Goal: Task Accomplishment & Management: Complete application form

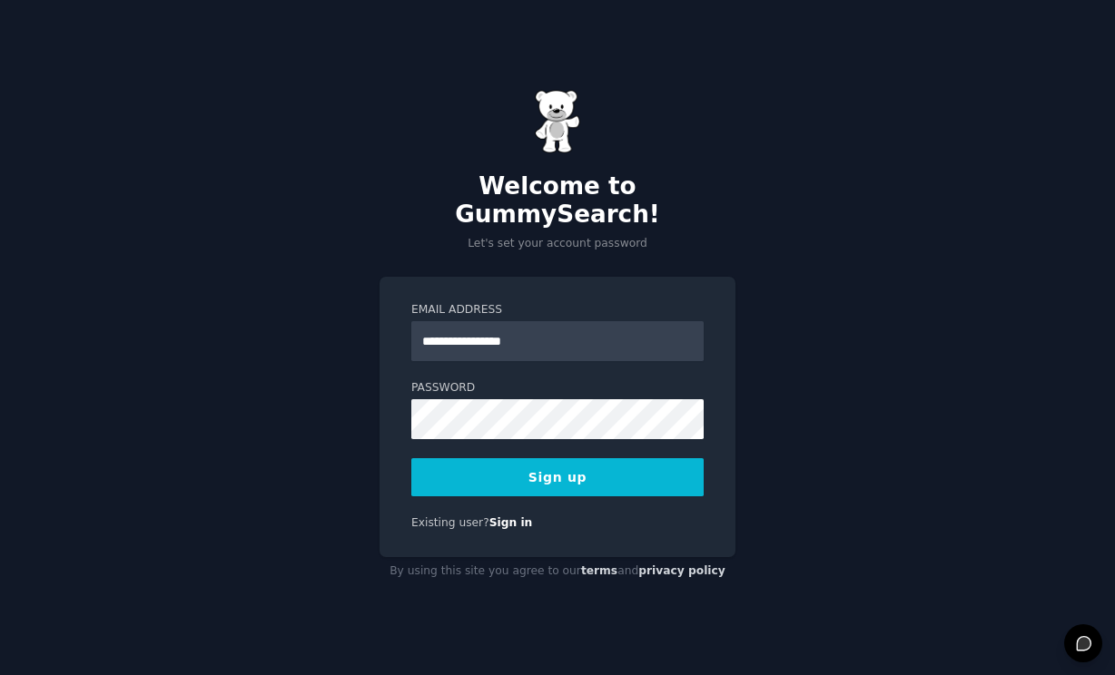
type input "**********"
click at [542, 463] on button "Sign up" at bounding box center [557, 477] width 292 height 38
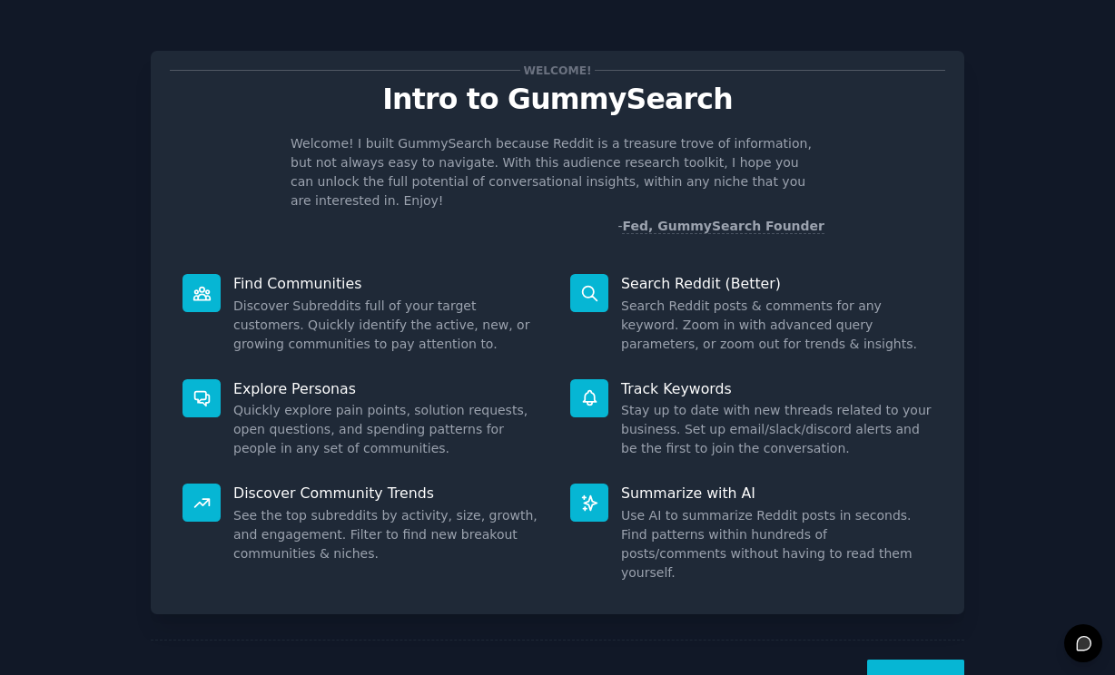
click at [906, 660] on button "Next" at bounding box center [915, 682] width 97 height 44
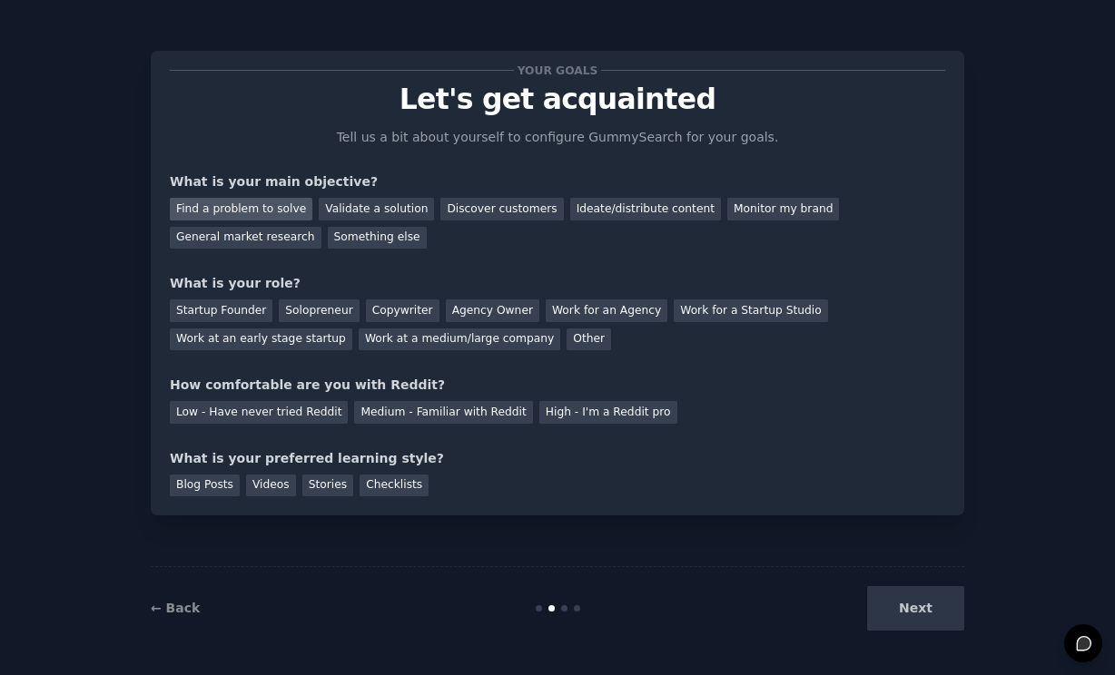
click at [291, 208] on div "Find a problem to solve" at bounding box center [241, 209] width 143 height 23
click at [318, 306] on div "Solopreneur" at bounding box center [319, 311] width 80 height 23
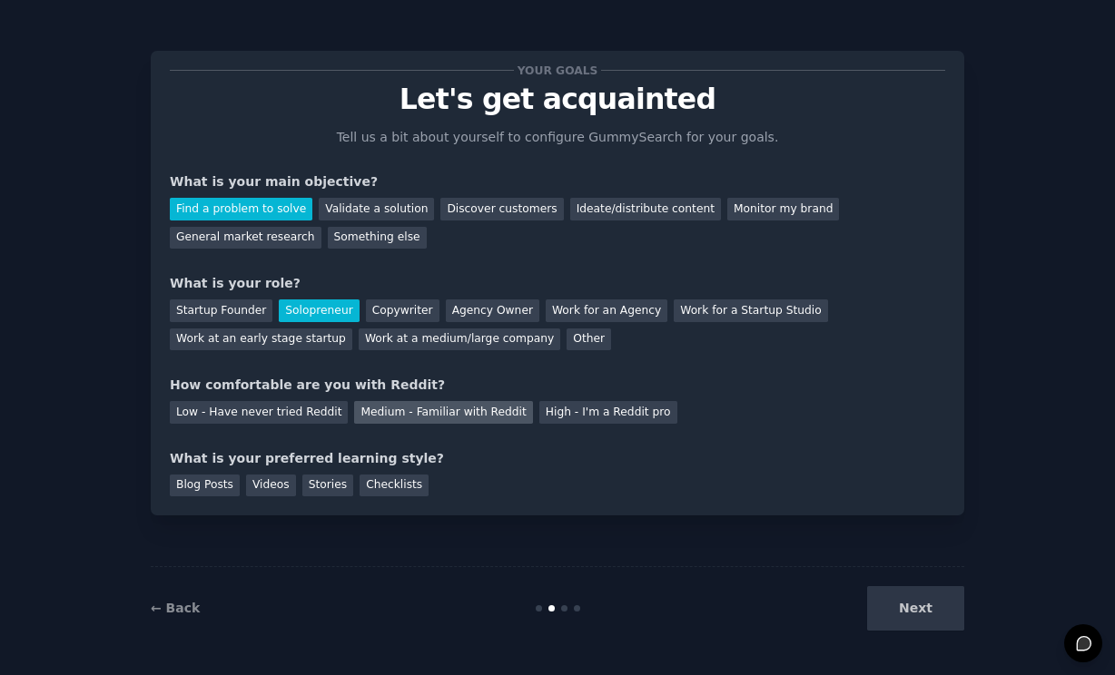
click at [409, 409] on div "Medium - Familiar with Reddit" at bounding box center [443, 412] width 178 height 23
click at [205, 489] on div "Blog Posts" at bounding box center [205, 486] width 70 height 23
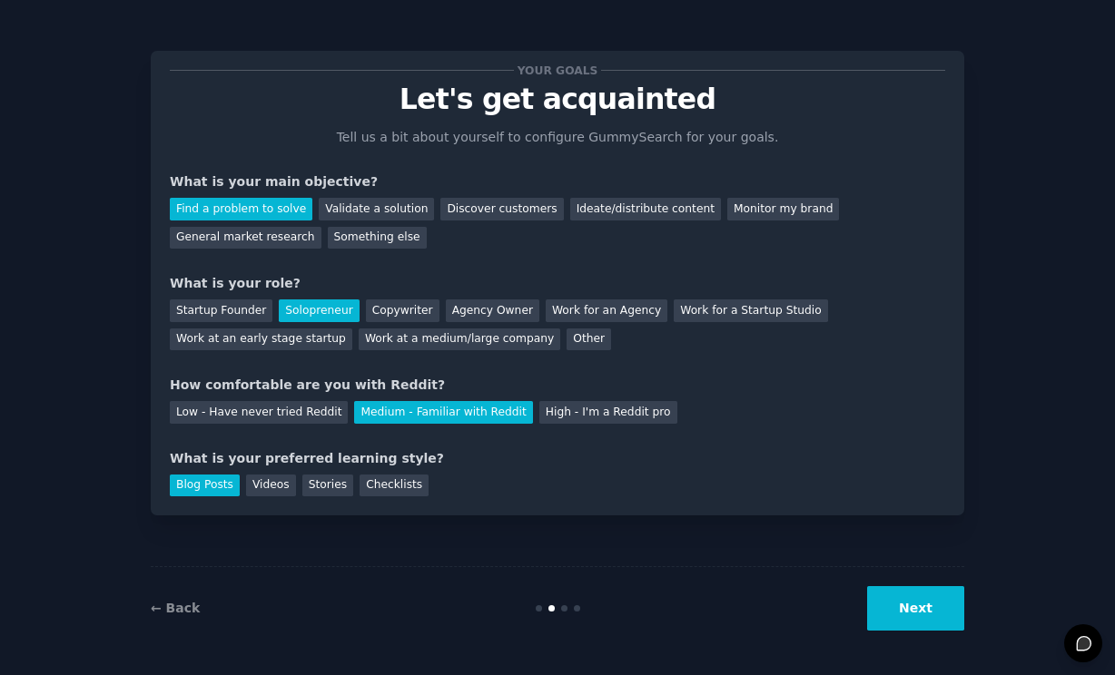
click at [921, 613] on button "Next" at bounding box center [915, 608] width 97 height 44
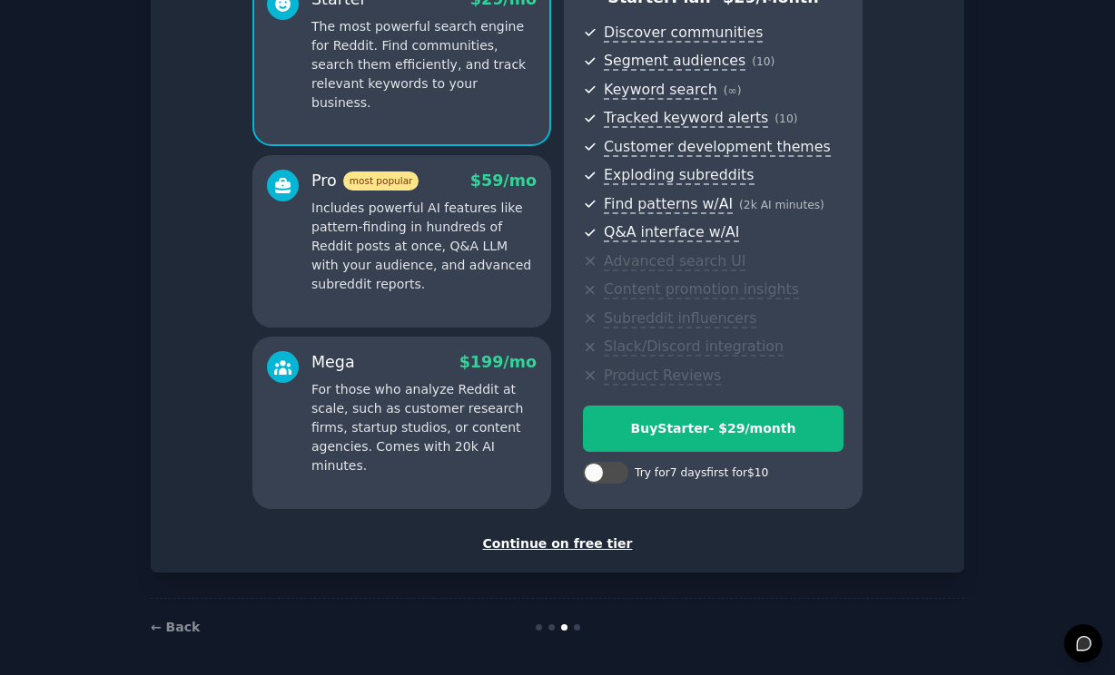
scroll to position [195, 0]
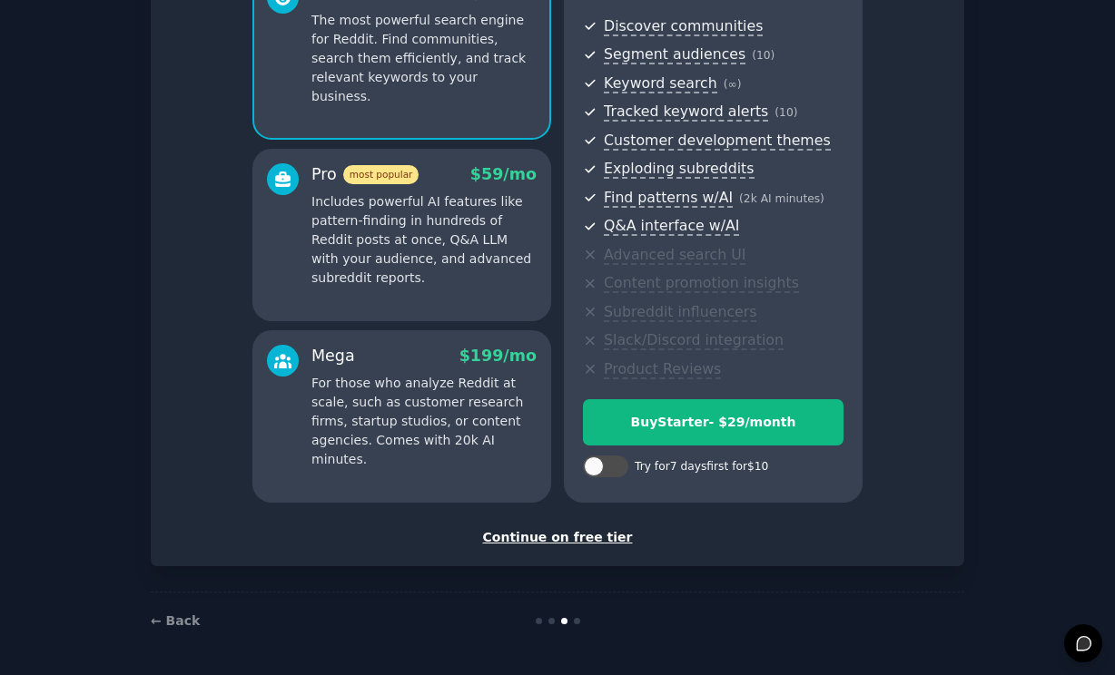
click at [527, 536] on div "Continue on free tier" at bounding box center [557, 537] width 775 height 19
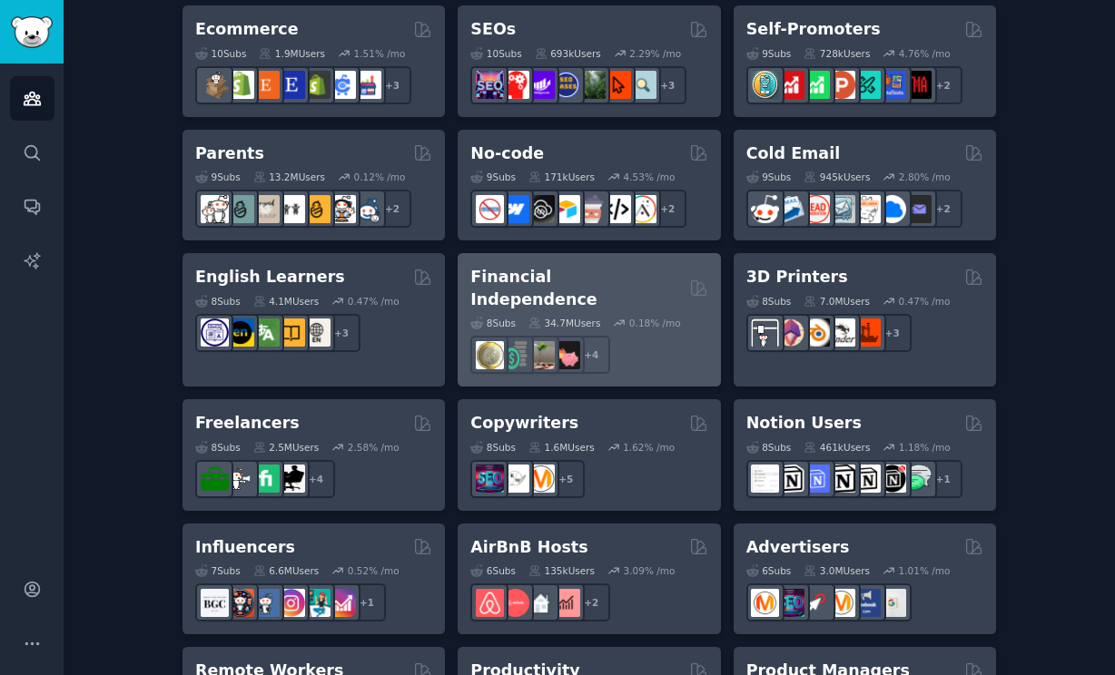
scroll to position [1063, 0]
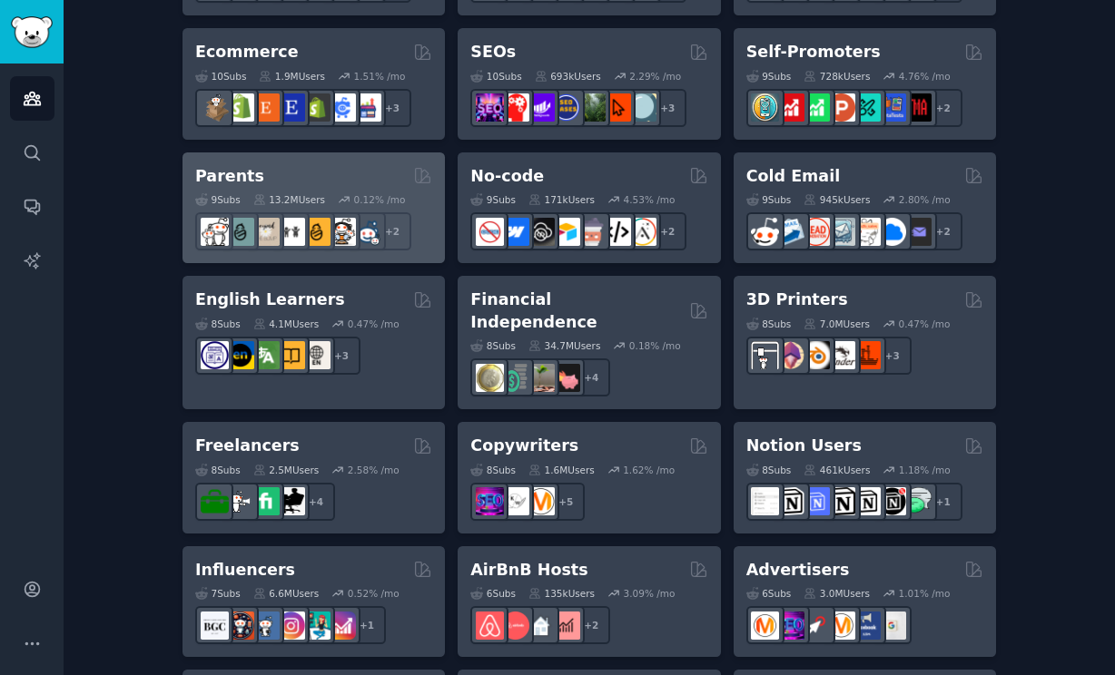
click at [285, 178] on div "Parents" at bounding box center [313, 176] width 237 height 23
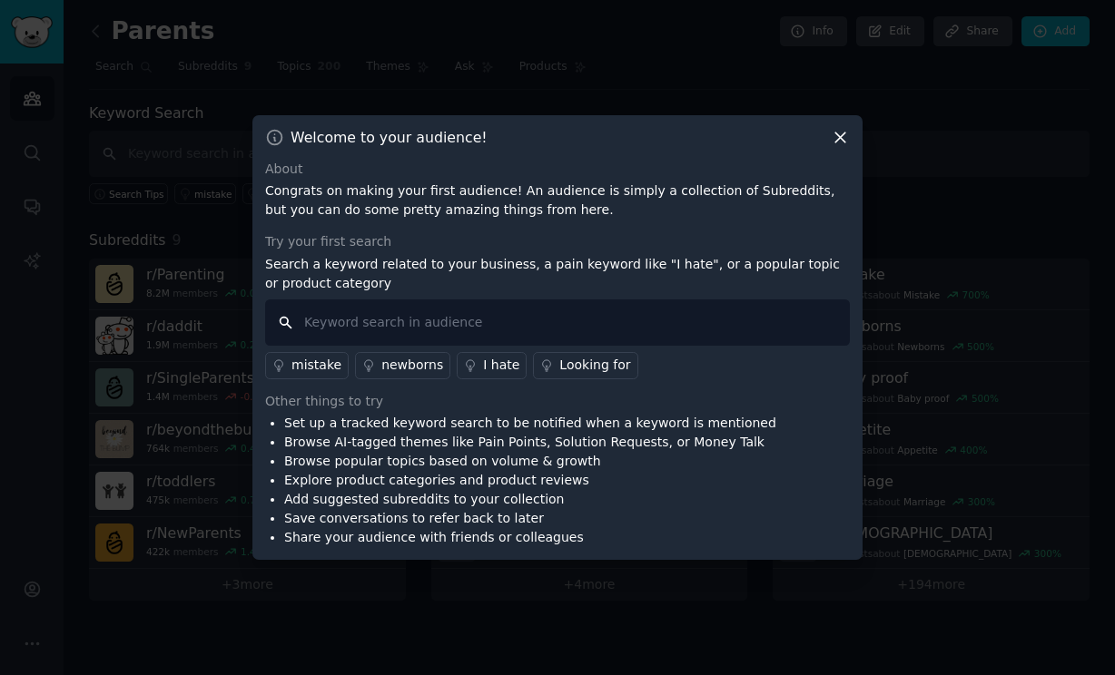
click at [632, 321] on input "text" at bounding box center [557, 323] width 585 height 46
type input "how do i"
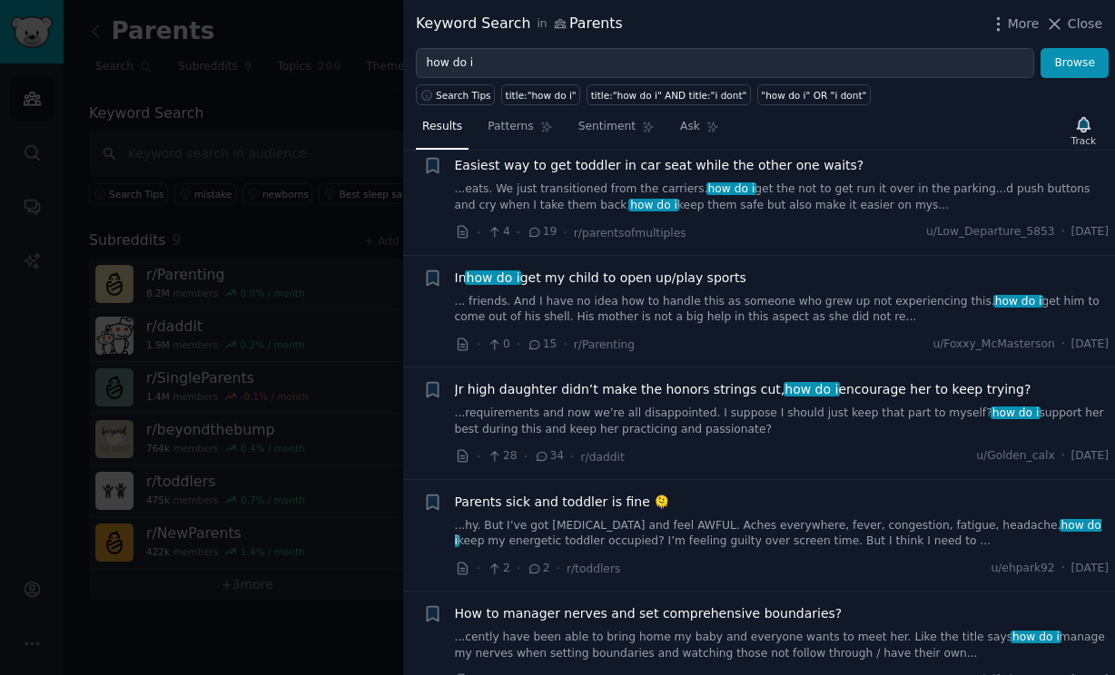
scroll to position [843, 0]
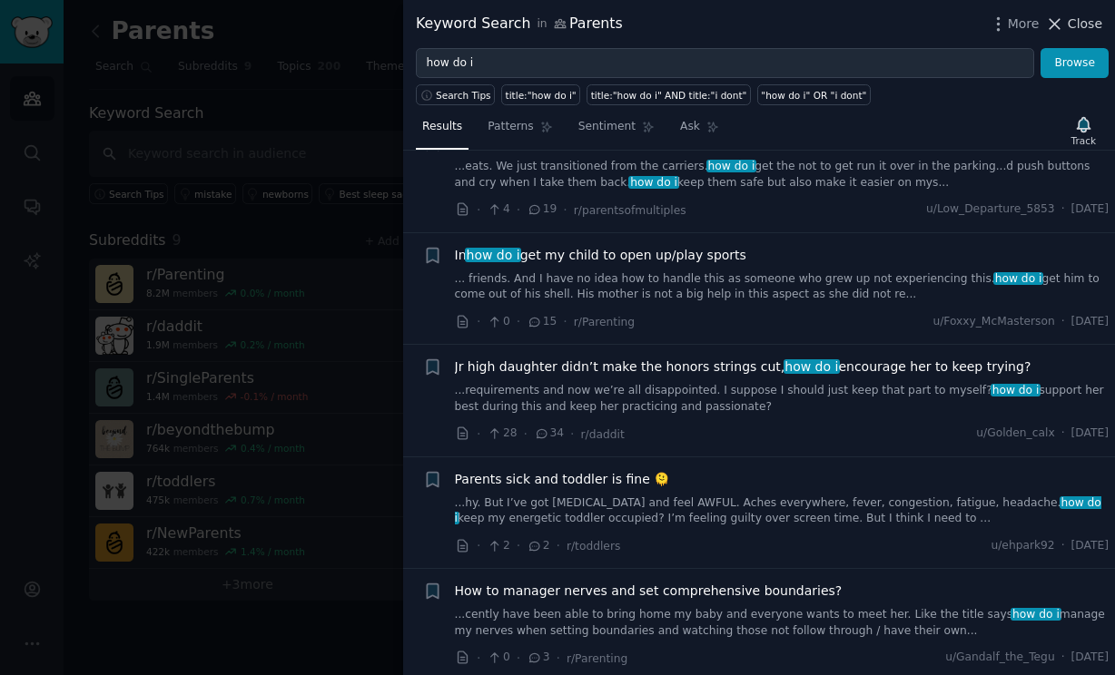
click at [1087, 21] on span "Close" at bounding box center [1085, 24] width 34 height 19
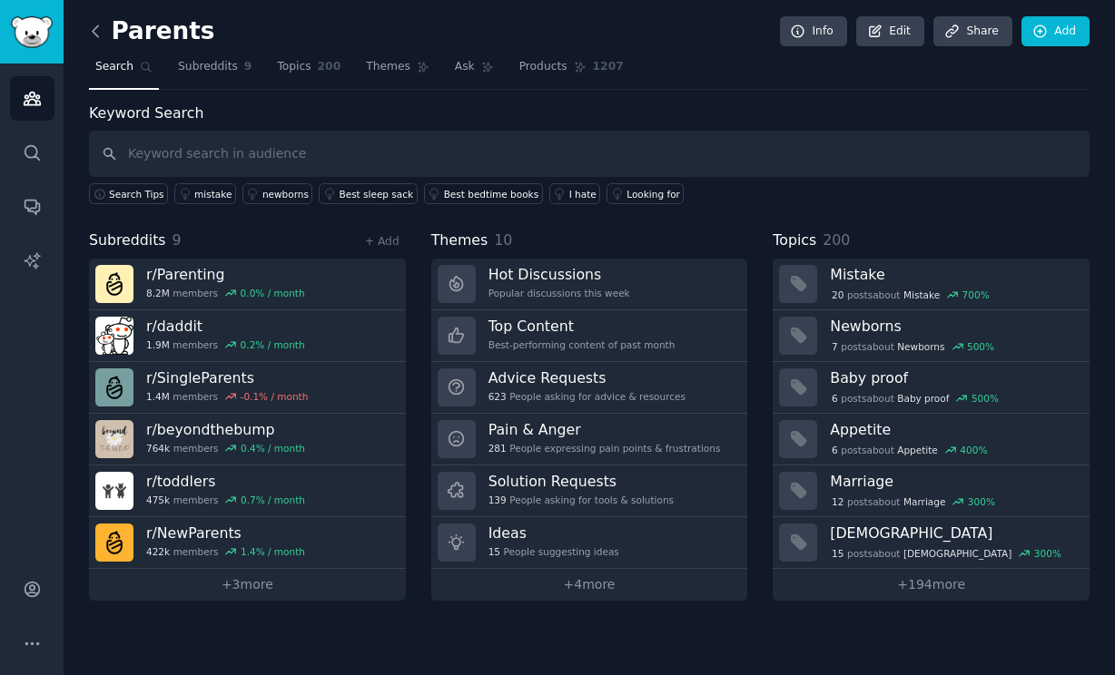
click at [100, 33] on icon at bounding box center [95, 31] width 19 height 19
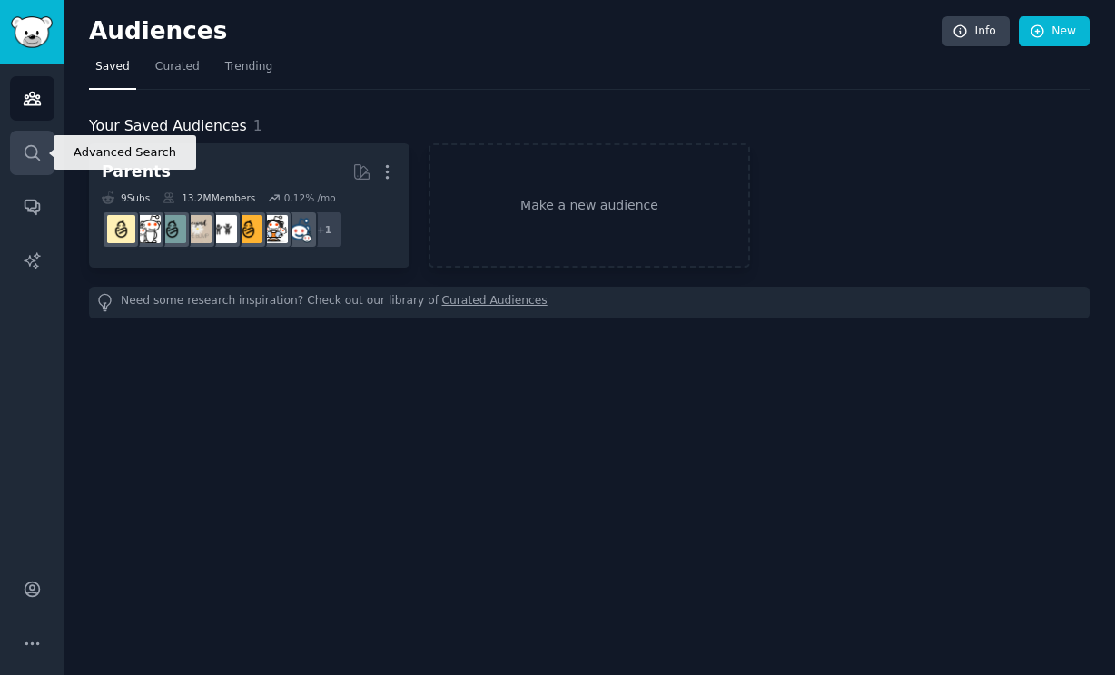
click at [27, 158] on icon "Sidebar" at bounding box center [32, 152] width 19 height 19
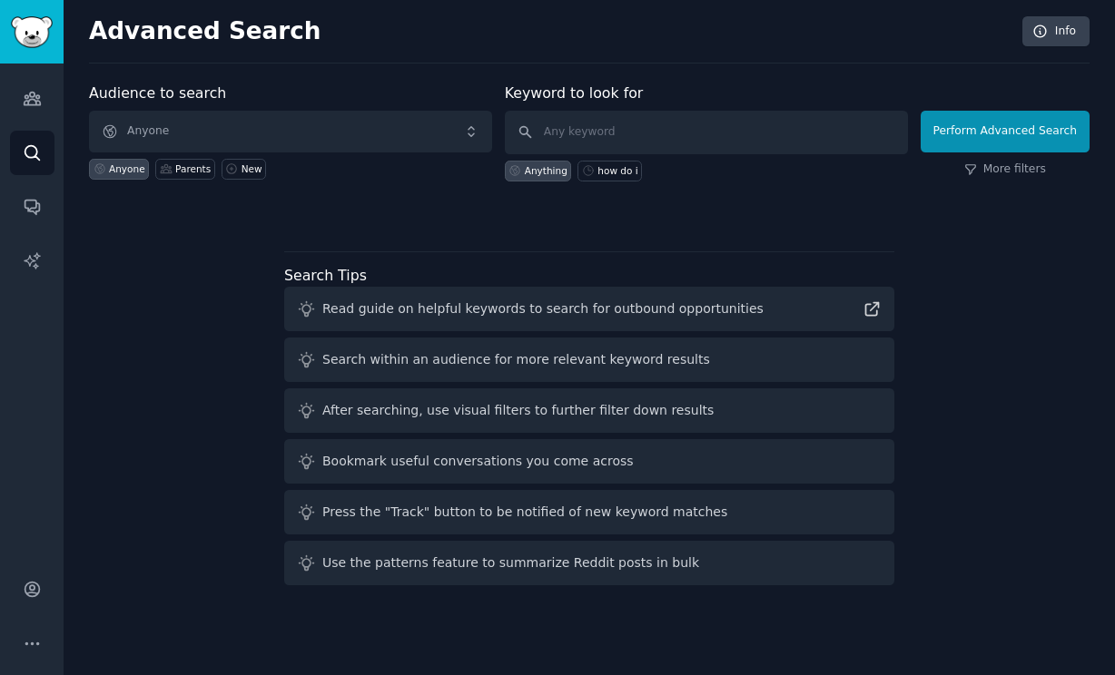
click at [111, 173] on div "Anyone" at bounding box center [127, 169] width 36 height 13
type input "how do i"
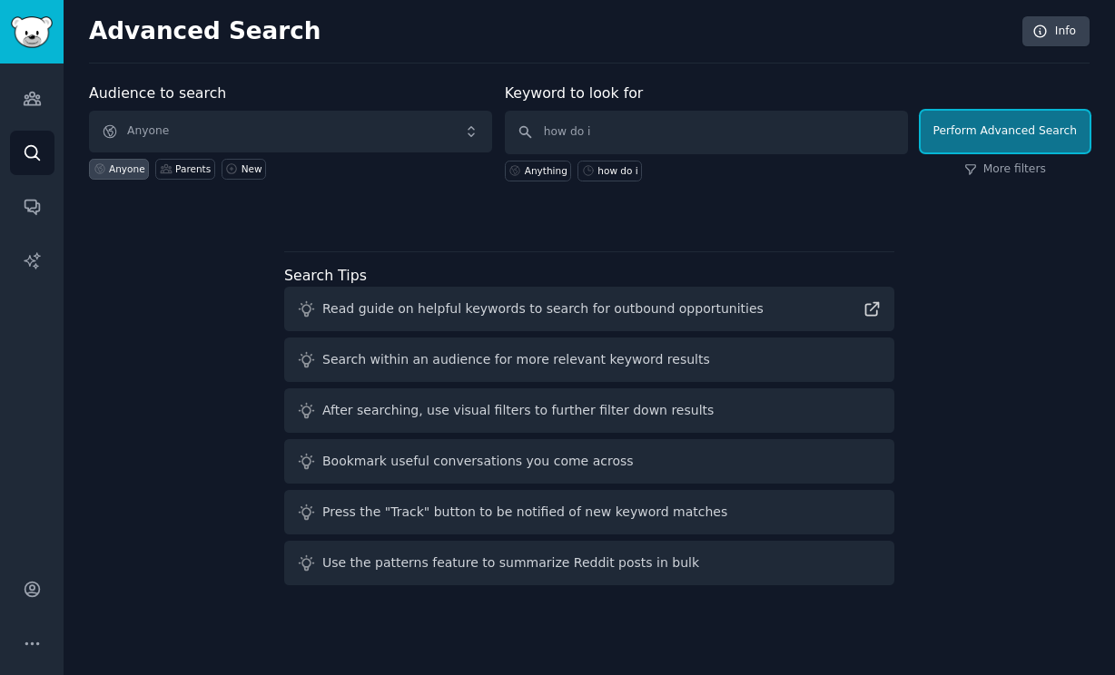
click at [1041, 133] on button "Perform Advanced Search" at bounding box center [1005, 132] width 169 height 42
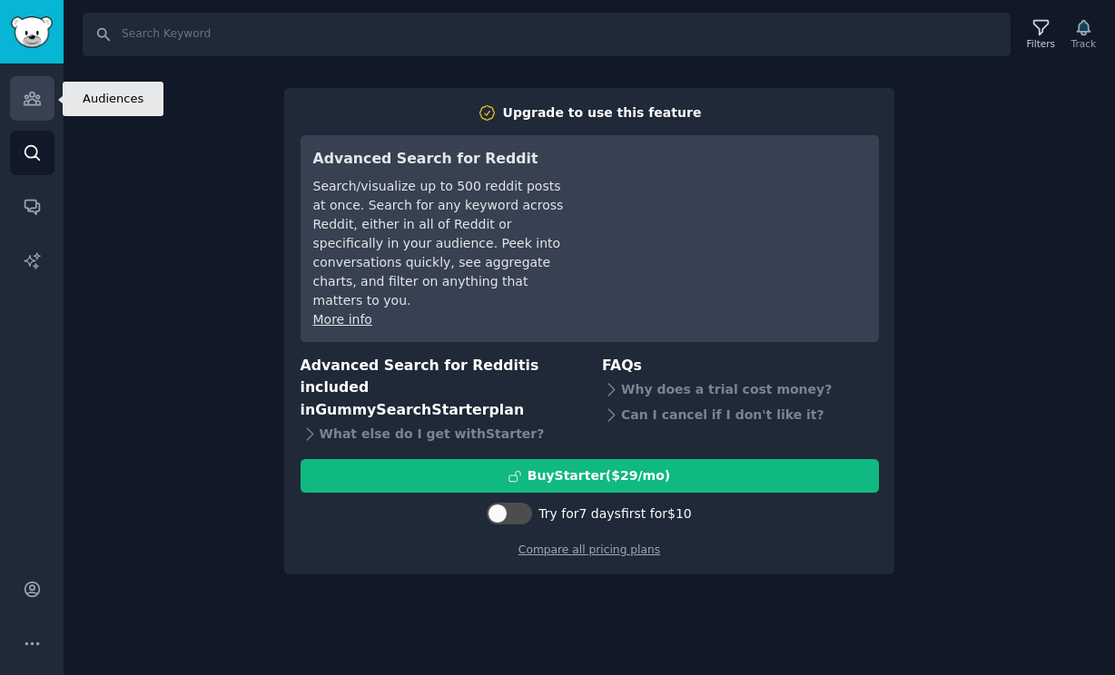
click at [27, 100] on icon "Sidebar" at bounding box center [32, 98] width 19 height 19
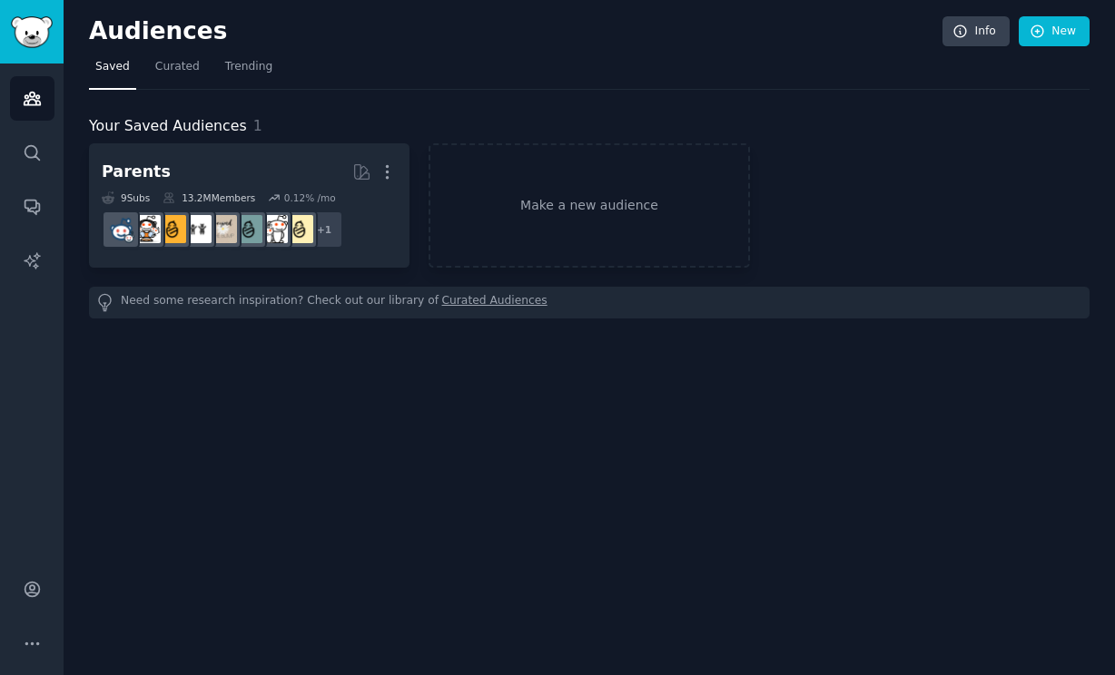
click at [480, 303] on link "Curated Audiences" at bounding box center [494, 302] width 105 height 19
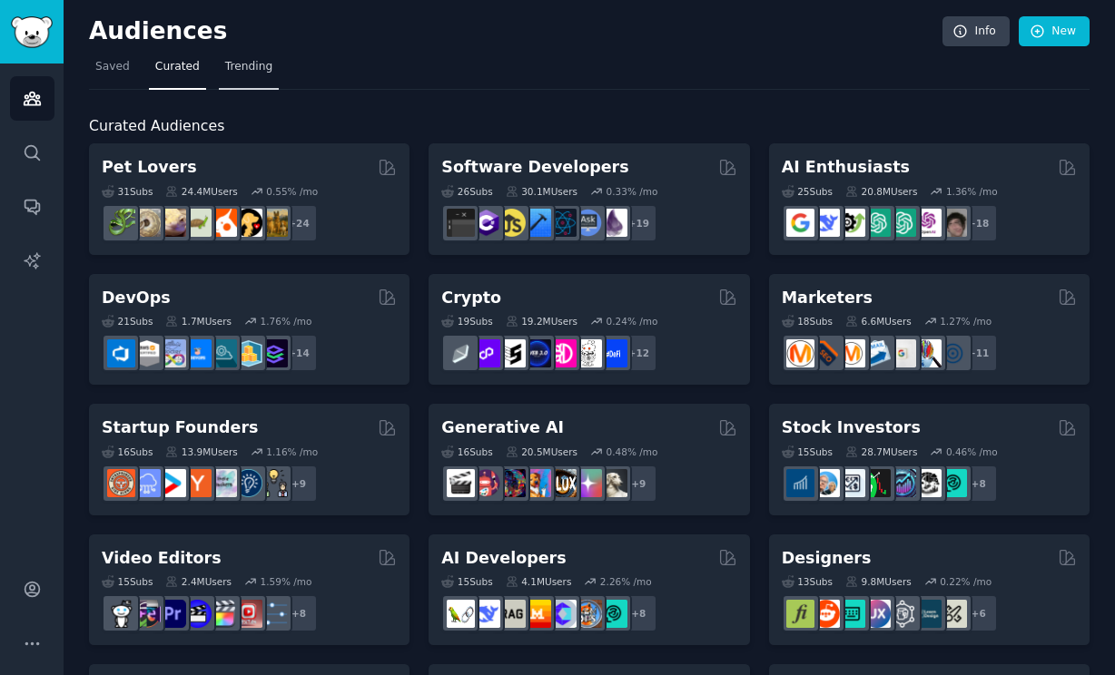
click at [256, 68] on span "Trending" at bounding box center [248, 67] width 47 height 16
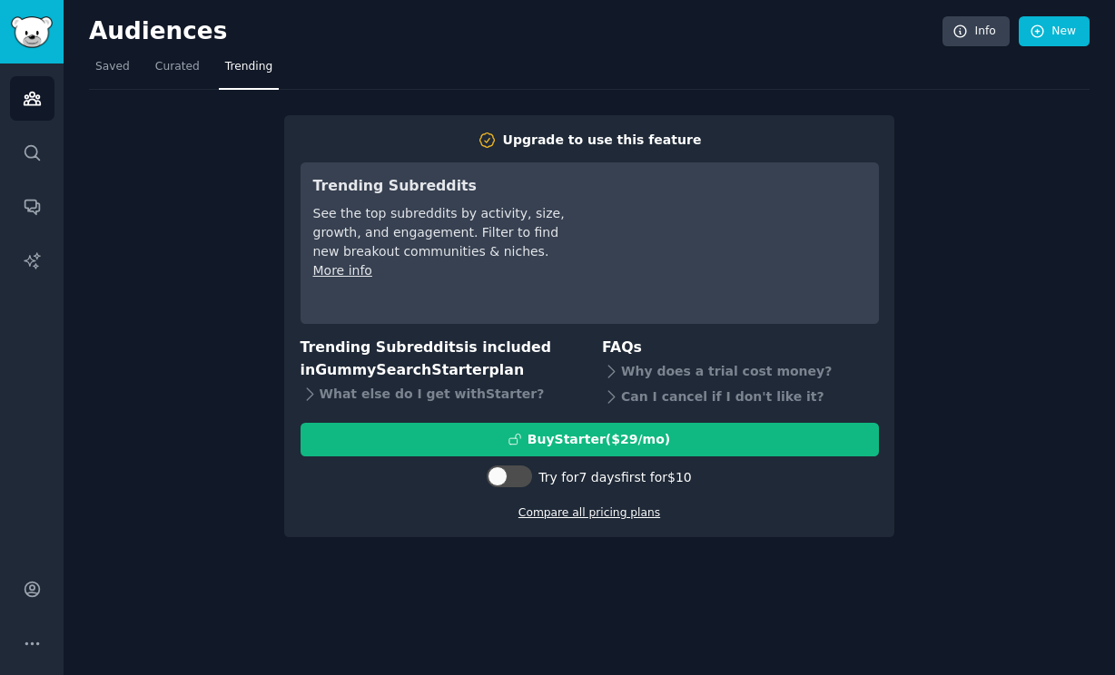
click at [601, 515] on link "Compare all pricing plans" at bounding box center [589, 513] width 142 height 13
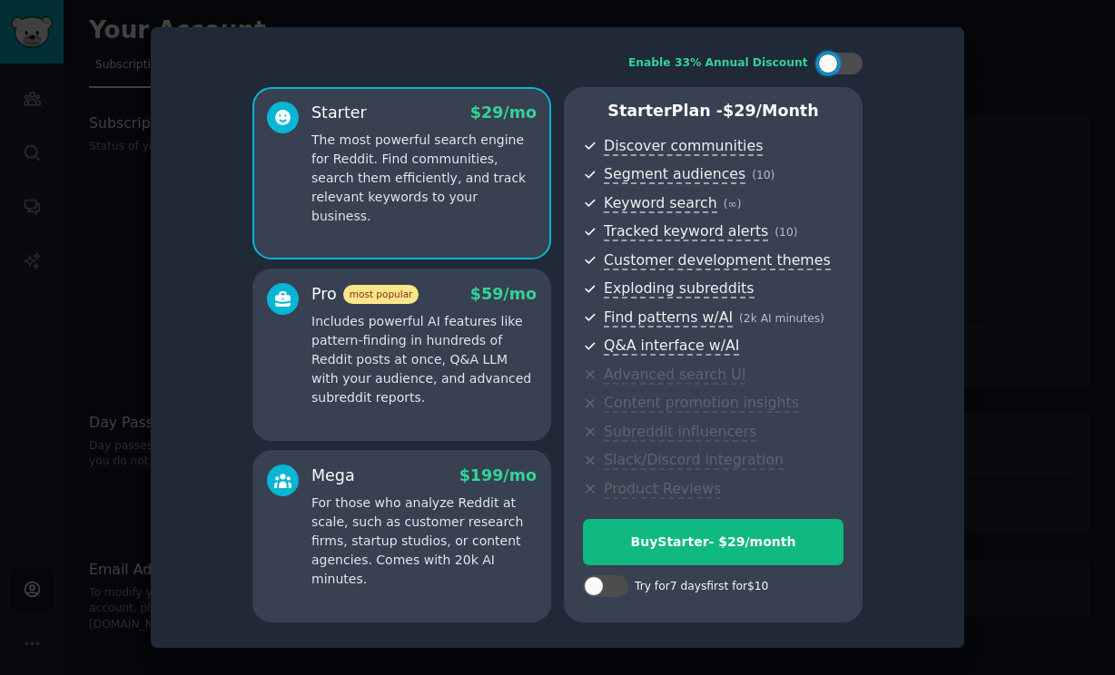
click at [1029, 283] on div at bounding box center [557, 337] width 1115 height 675
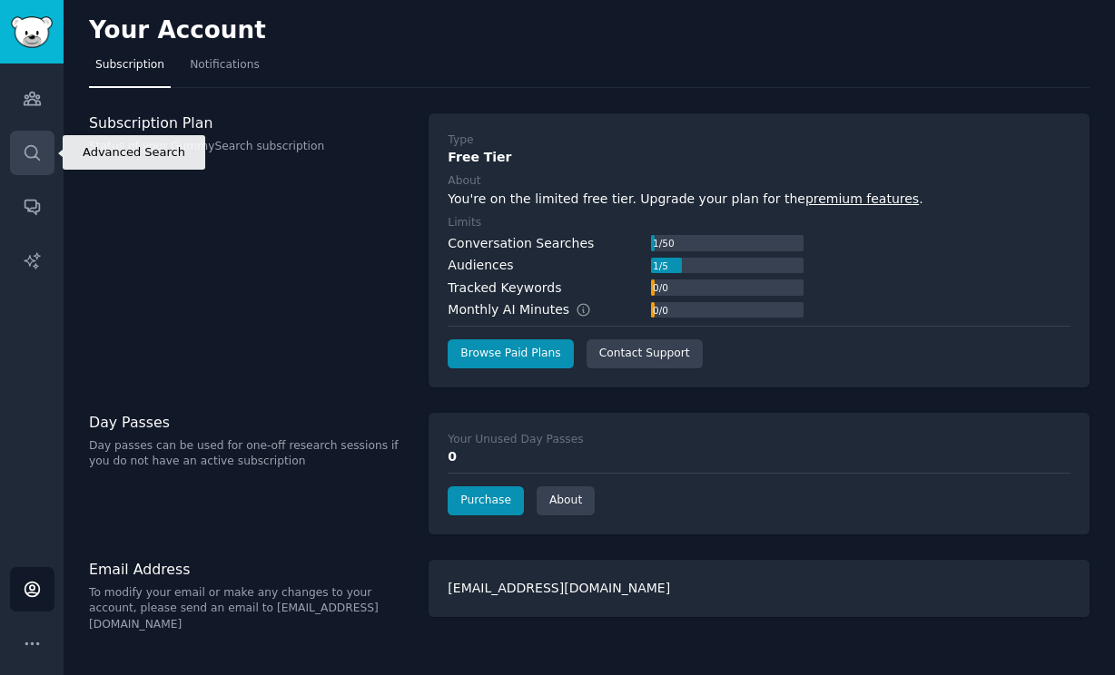
click at [27, 149] on icon "Sidebar" at bounding box center [32, 152] width 19 height 19
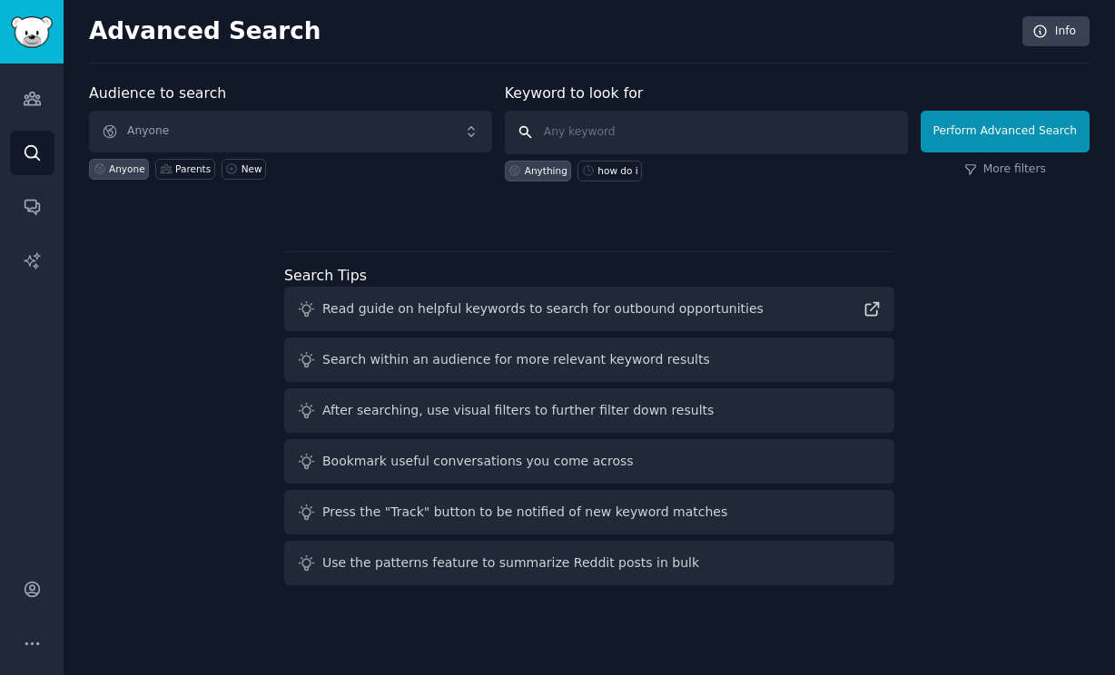
click at [568, 141] on input "text" at bounding box center [706, 133] width 403 height 44
type input "v"
type input "boundaries"
click button "Perform Advanced Search" at bounding box center [1005, 132] width 169 height 42
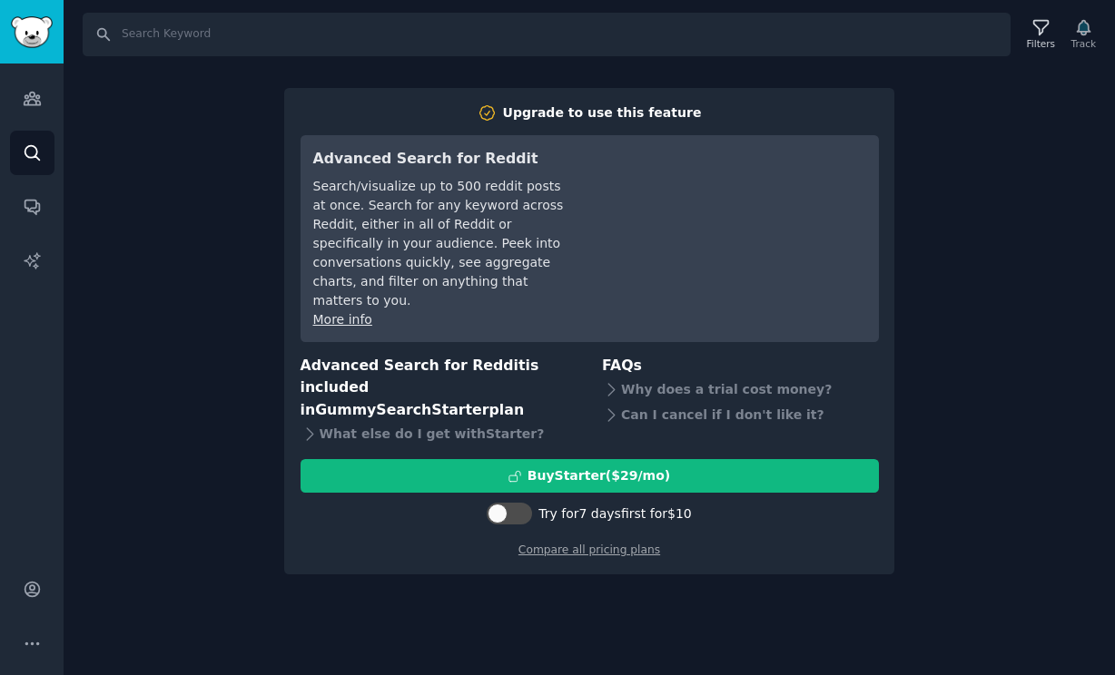
click at [967, 160] on div "Search Filters Track Upgrade to use this feature Advanced Search for Reddit Sea…" at bounding box center [589, 337] width 1051 height 675
click at [123, 205] on div "Search Filters Track Upgrade to use this feature Advanced Search for Reddit Sea…" at bounding box center [589, 337] width 1051 height 675
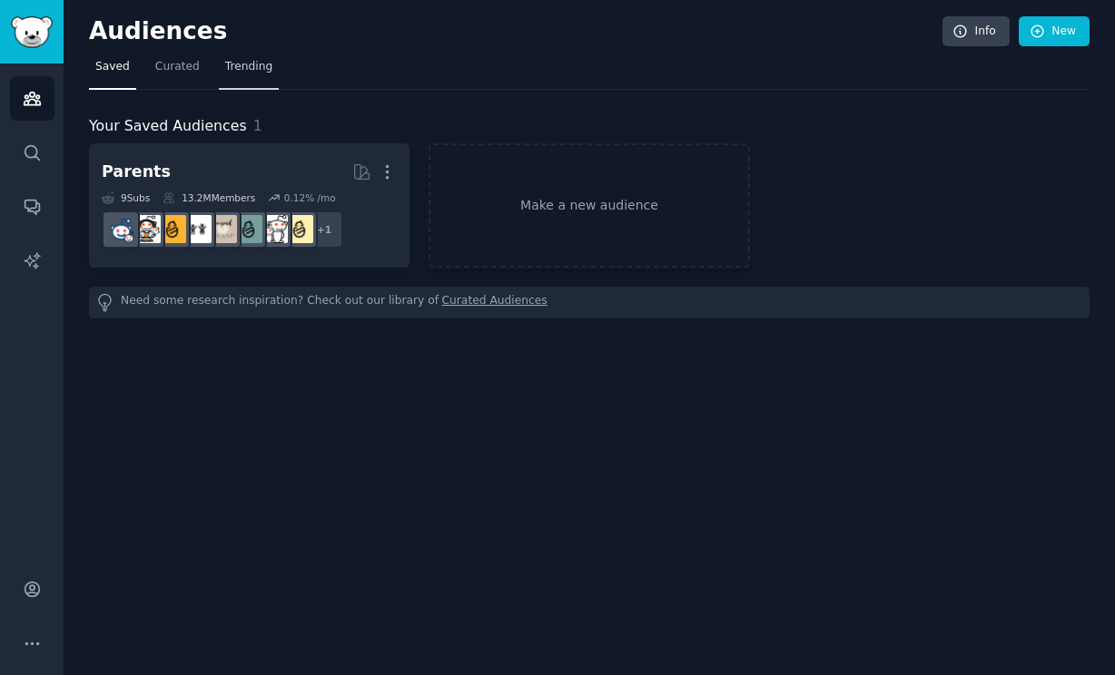
click at [240, 59] on span "Trending" at bounding box center [248, 67] width 47 height 16
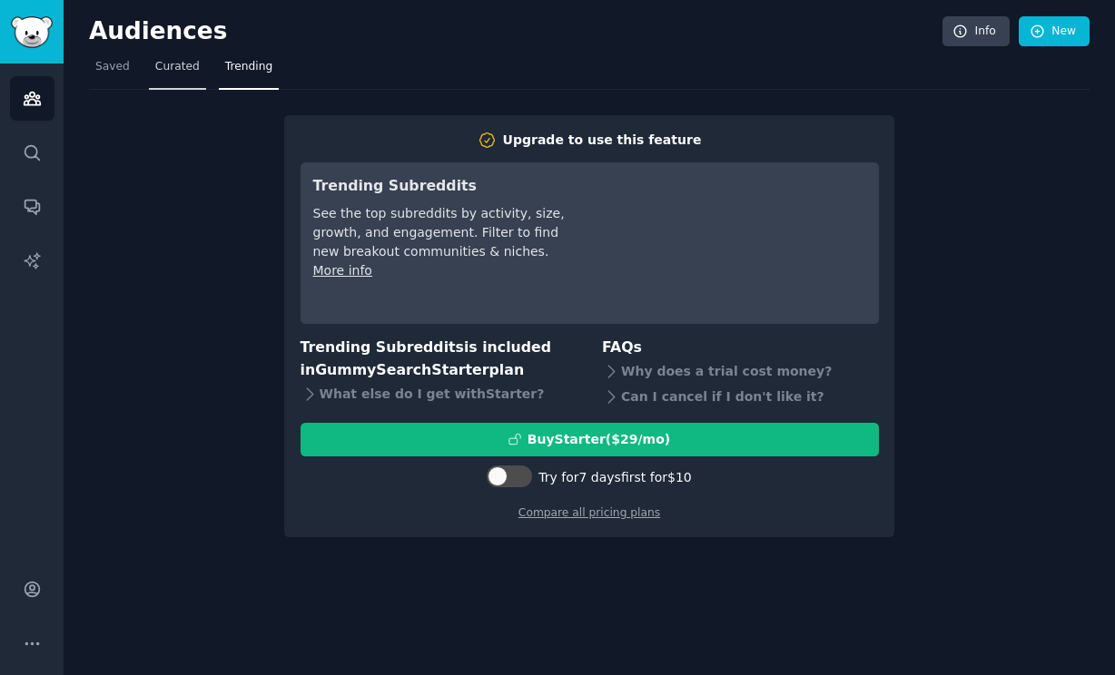
click at [176, 68] on span "Curated" at bounding box center [177, 67] width 44 height 16
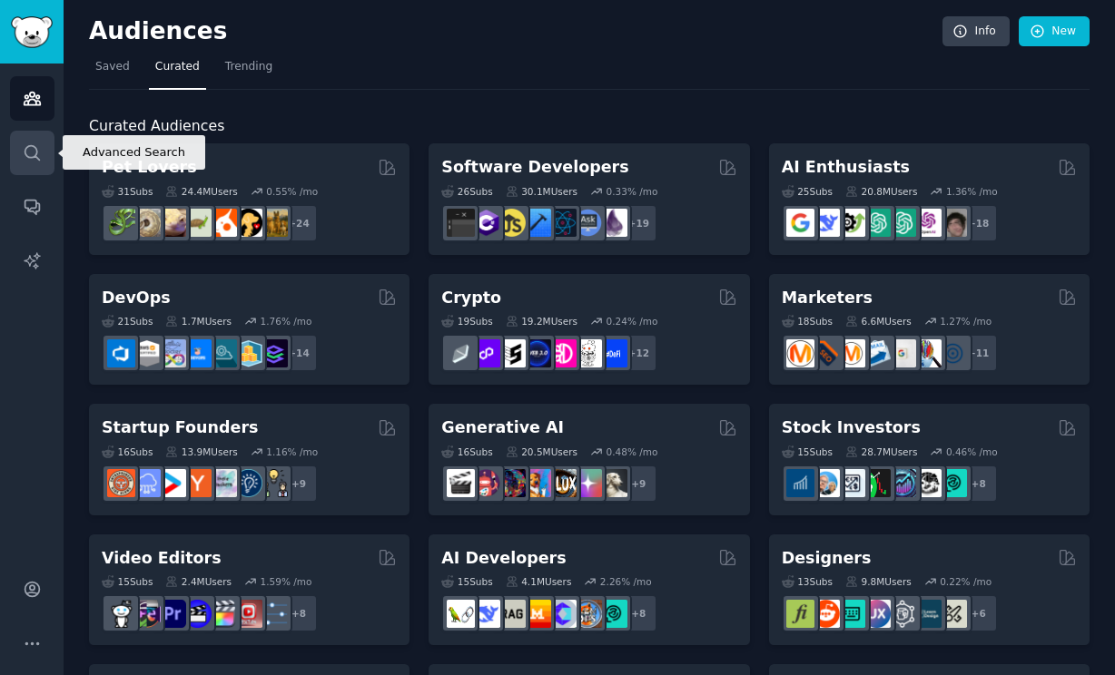
click at [34, 150] on icon "Sidebar" at bounding box center [32, 152] width 19 height 19
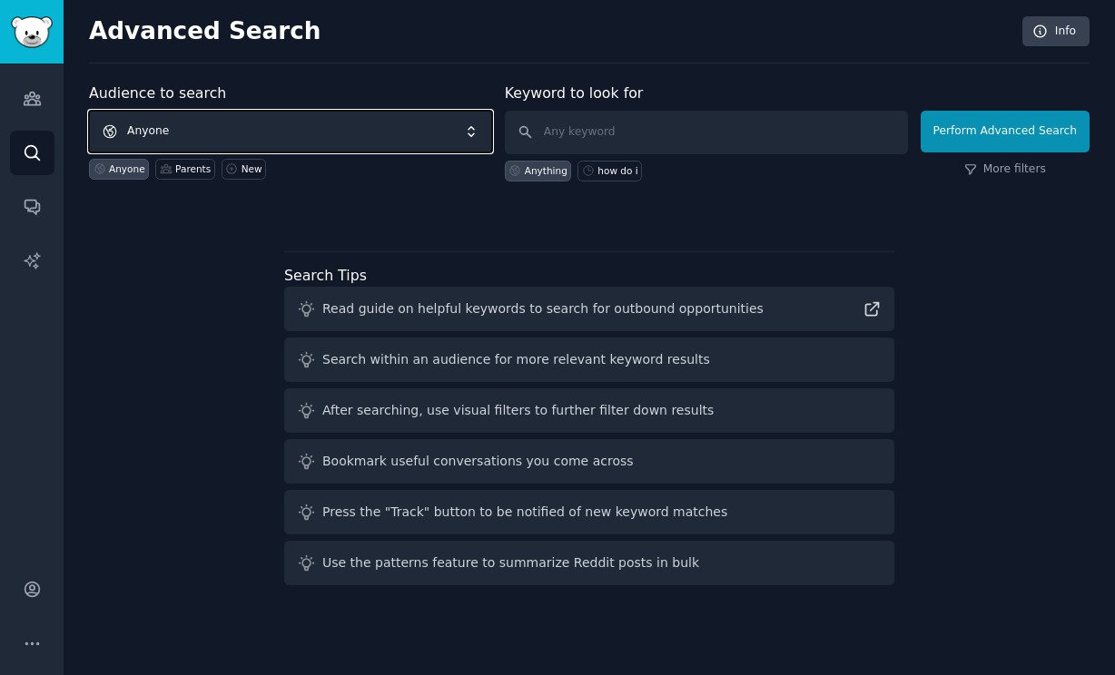
click at [341, 134] on span "Anyone" at bounding box center [290, 132] width 403 height 42
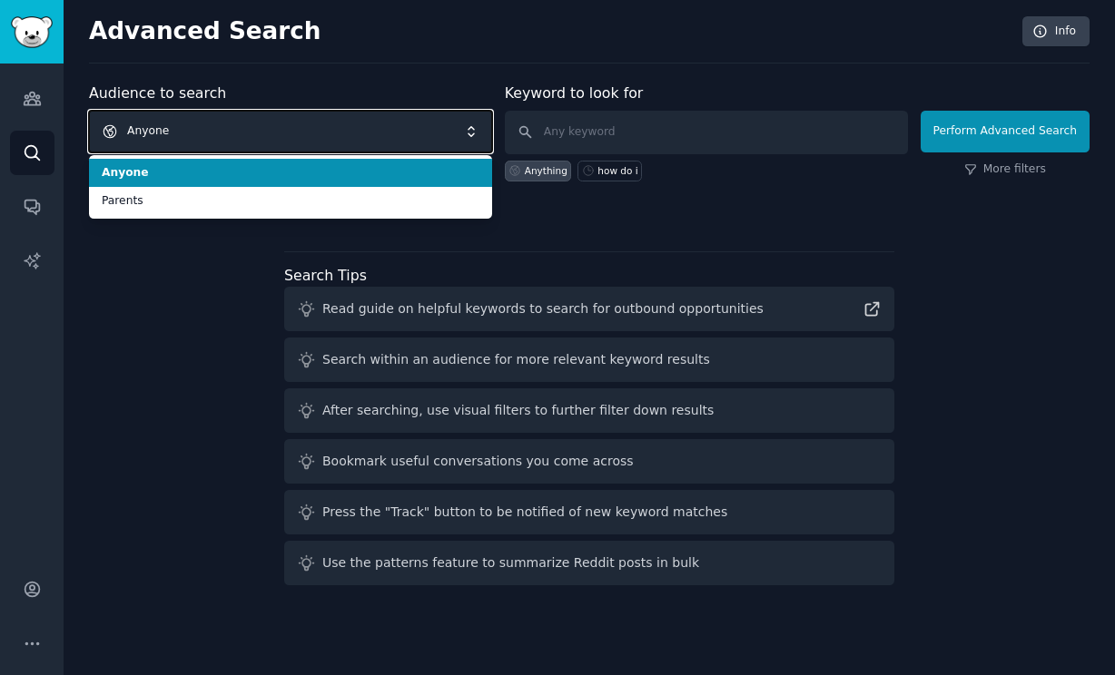
click at [341, 134] on span "Anyone" at bounding box center [290, 132] width 403 height 42
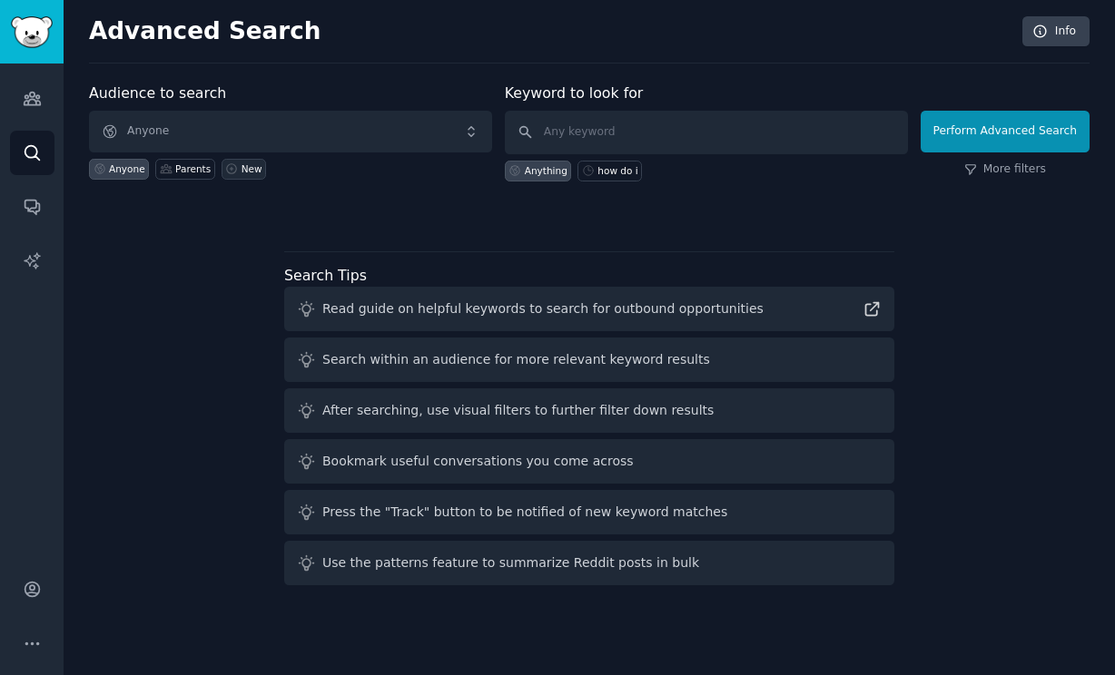
click at [241, 173] on div "New" at bounding box center [251, 169] width 21 height 13
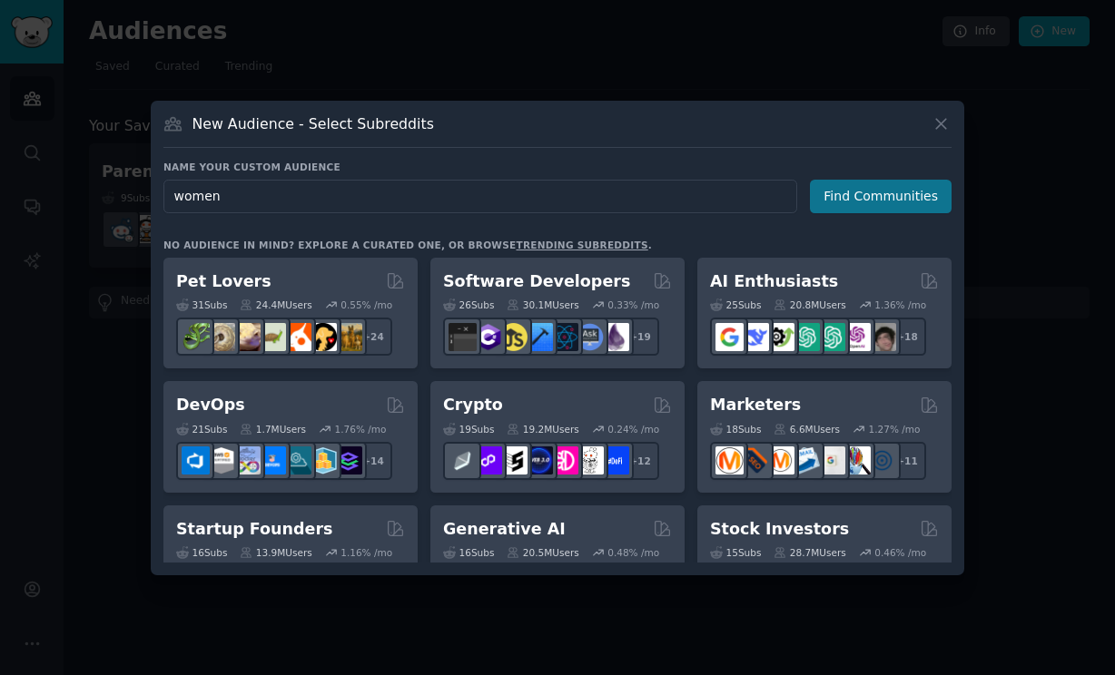
type input "women"
click at [872, 193] on button "Find Communities" at bounding box center [881, 197] width 142 height 34
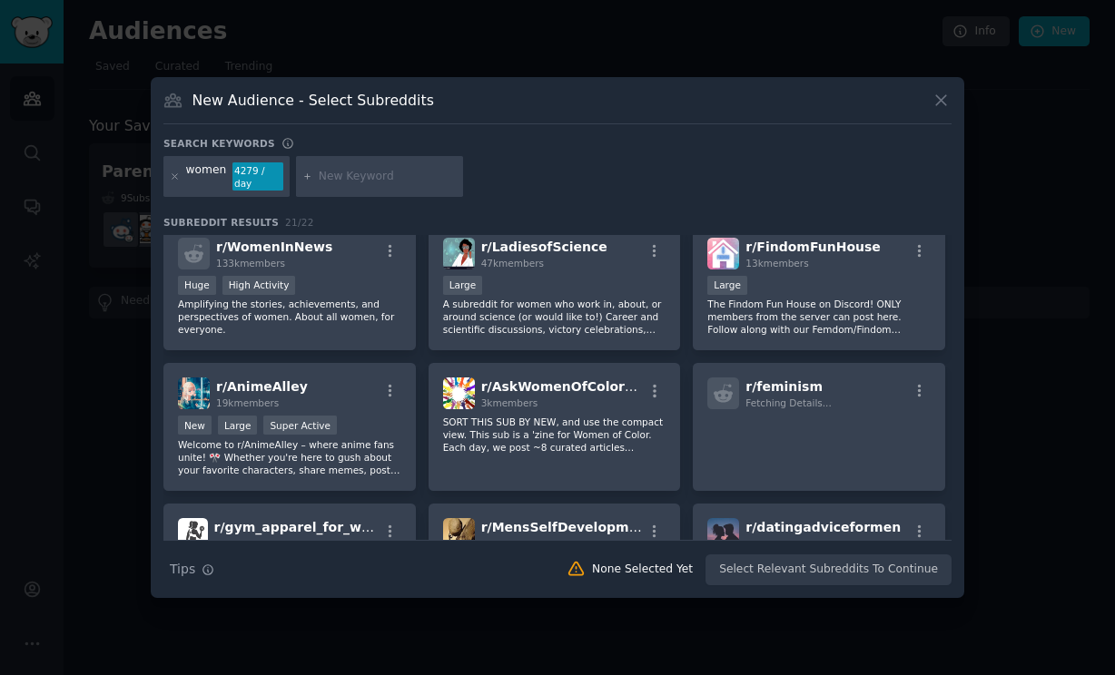
scroll to position [438, 0]
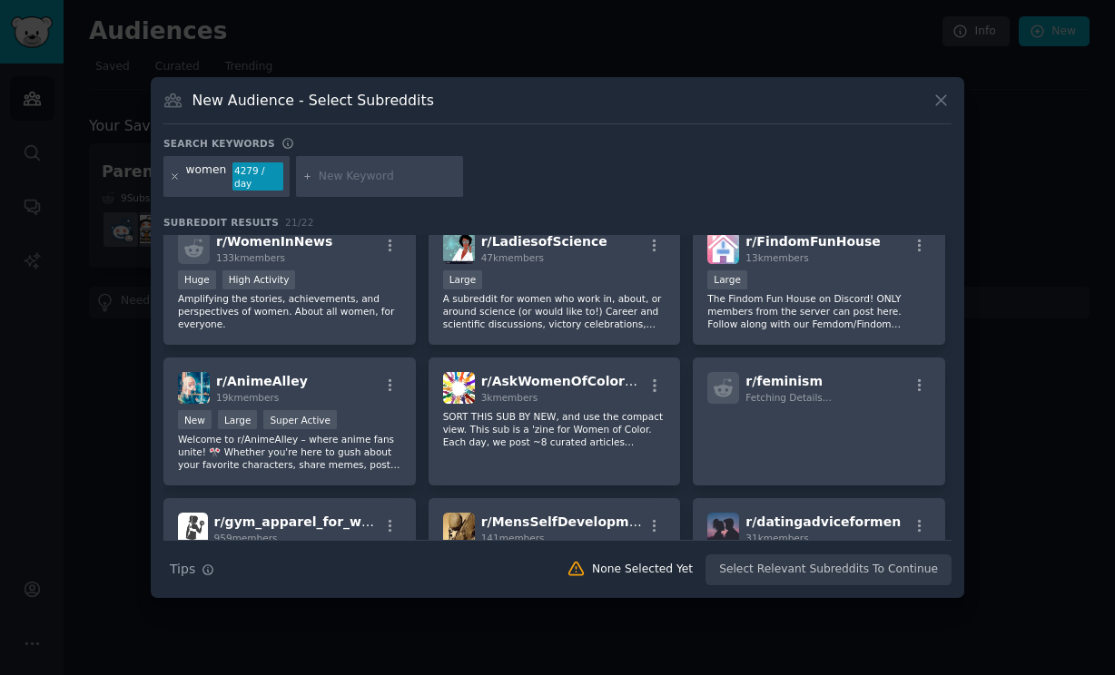
click at [172, 176] on icon at bounding box center [175, 177] width 10 height 10
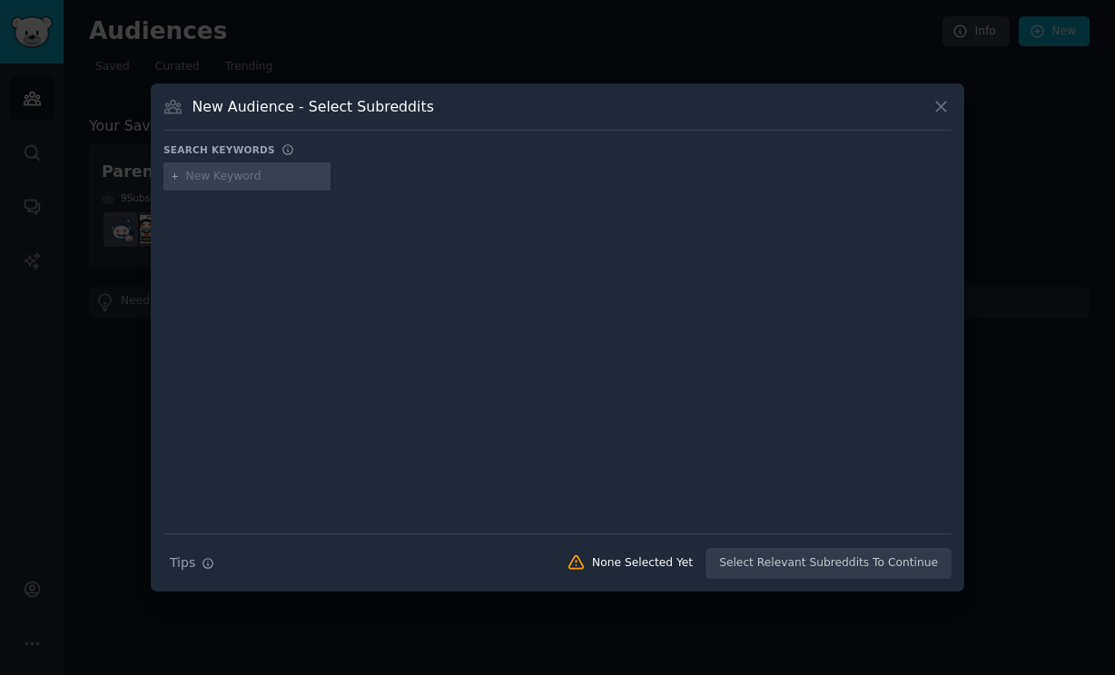
click at [218, 174] on input "text" at bounding box center [255, 177] width 138 height 16
type input "[MEDICAL_DATA]"
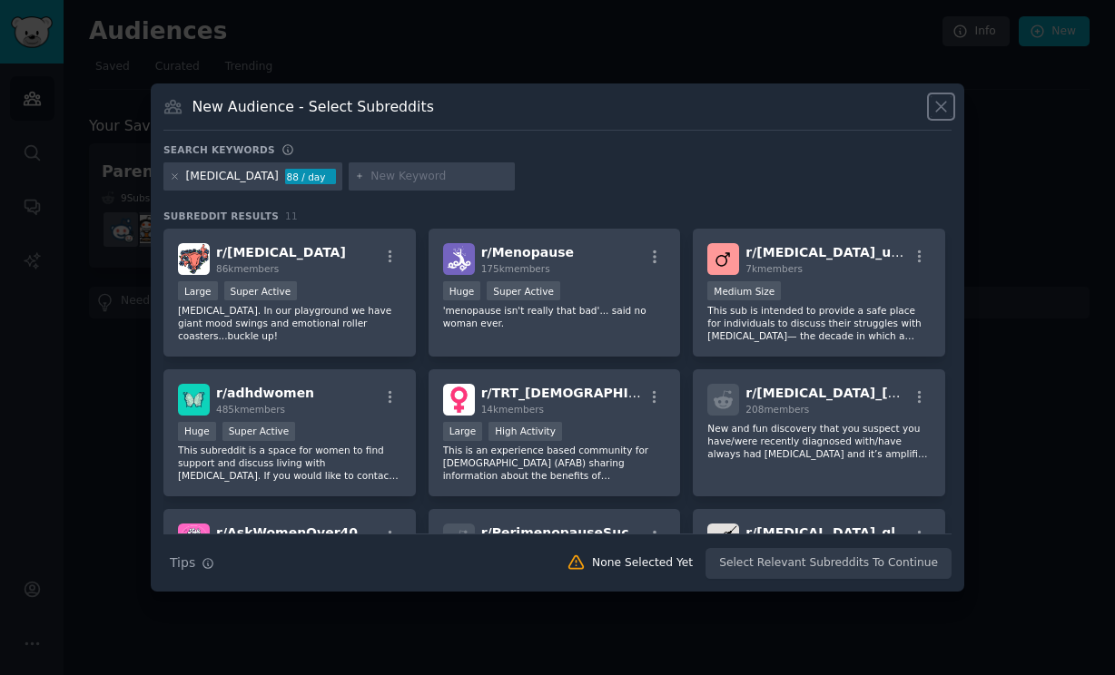
click at [939, 103] on icon at bounding box center [941, 107] width 10 height 10
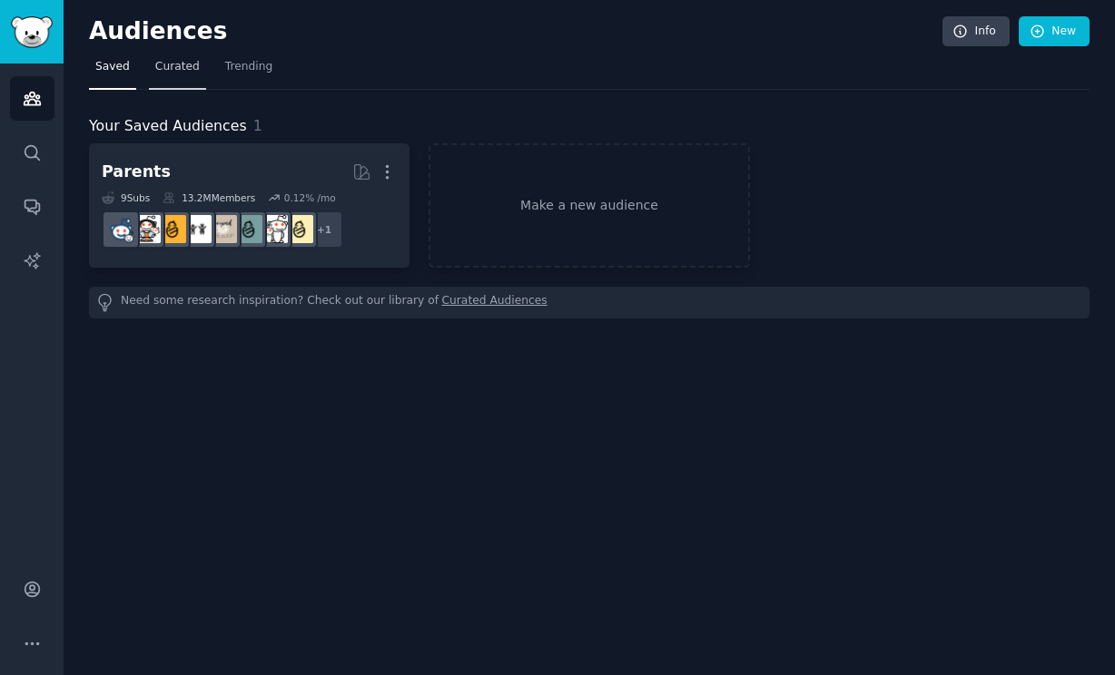
click at [176, 69] on span "Curated" at bounding box center [177, 67] width 44 height 16
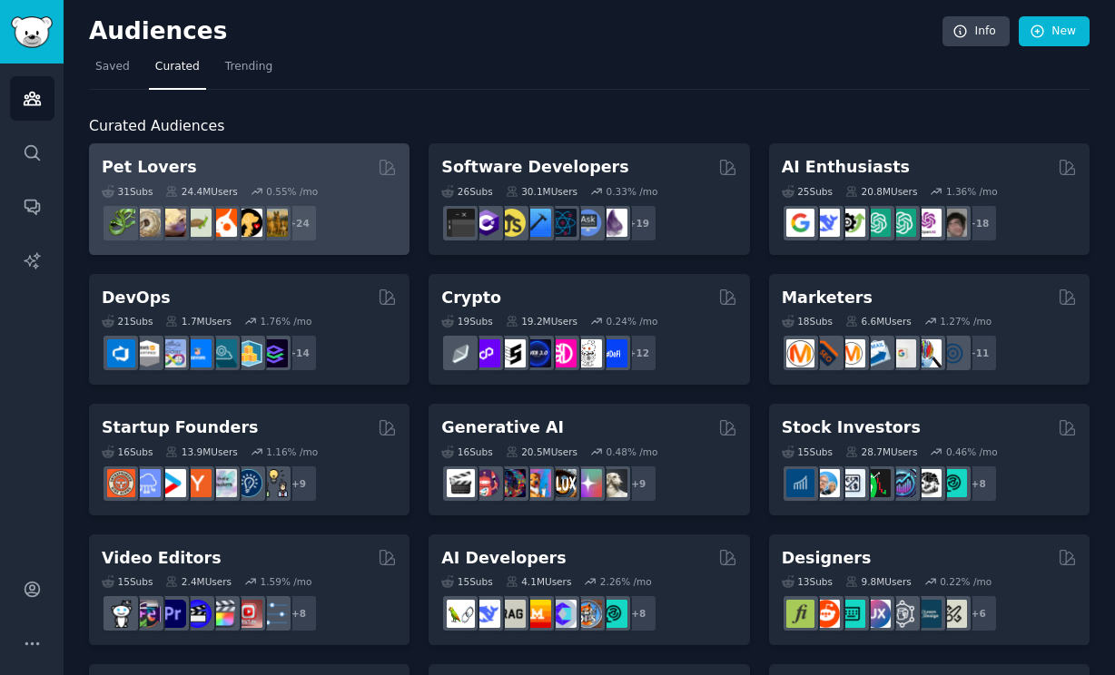
click at [283, 156] on div "Pet Lovers" at bounding box center [249, 167] width 295 height 23
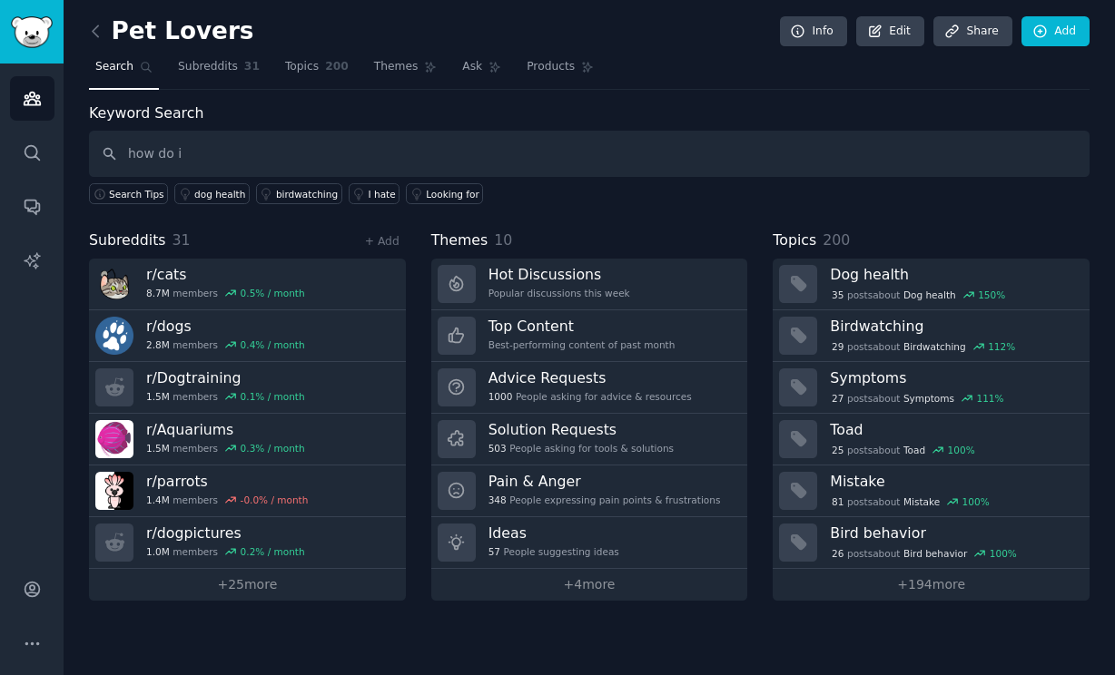
type input "how do i"
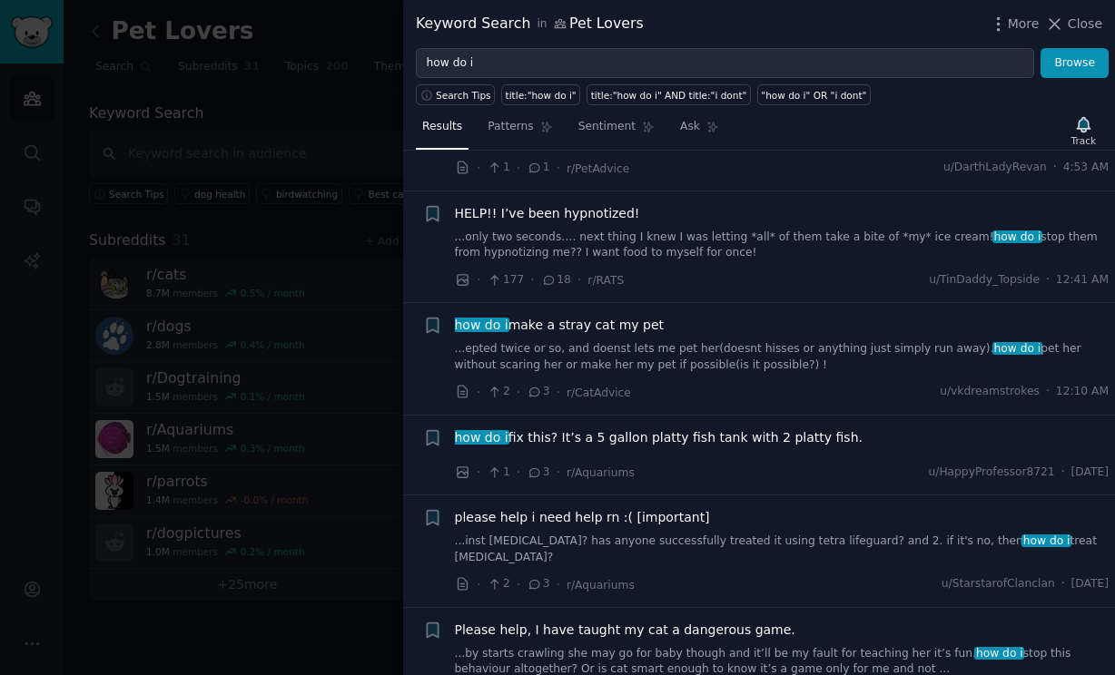
scroll to position [1432, 0]
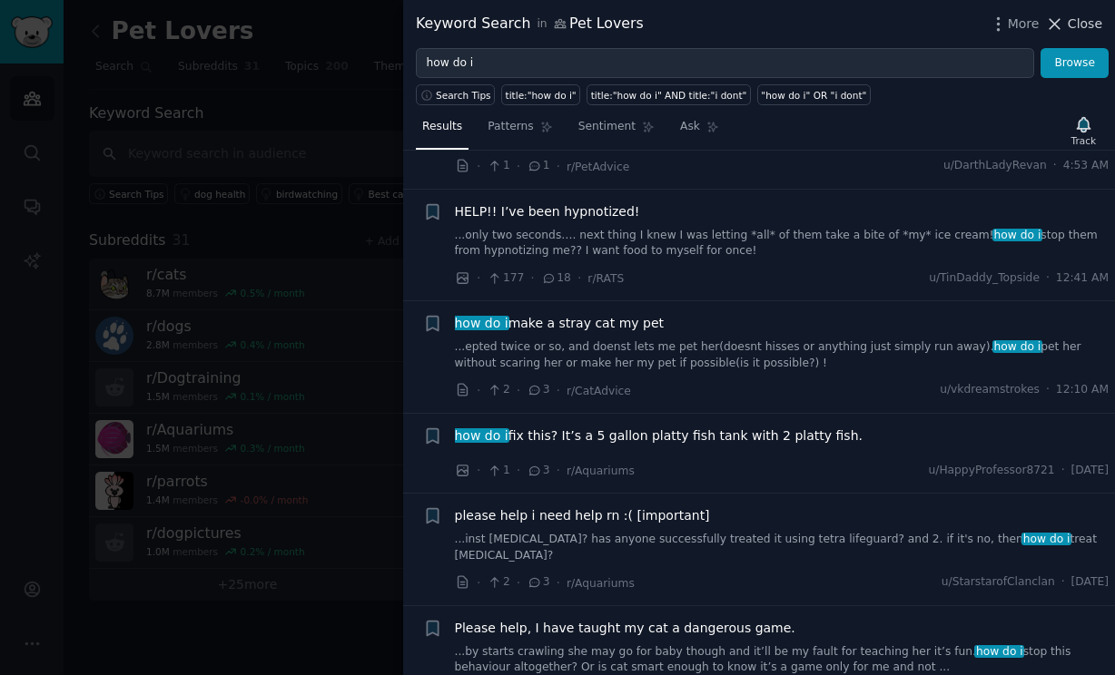
click at [1073, 27] on span "Close" at bounding box center [1085, 24] width 34 height 19
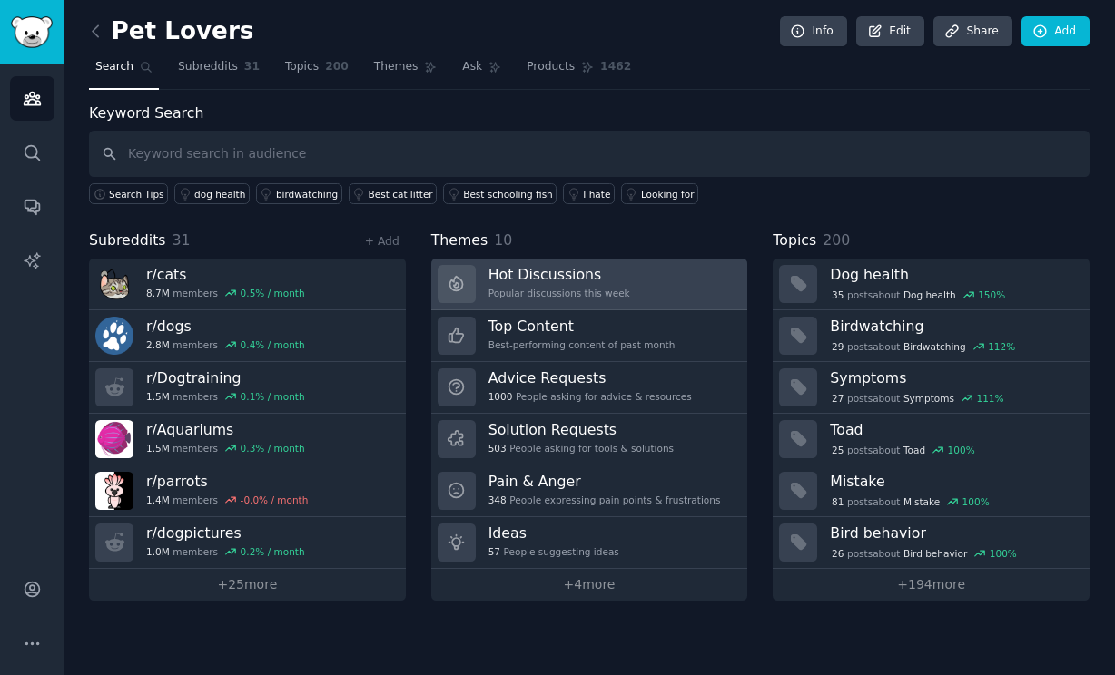
click at [527, 283] on div "Hot Discussions Popular discussions this week" at bounding box center [559, 284] width 142 height 38
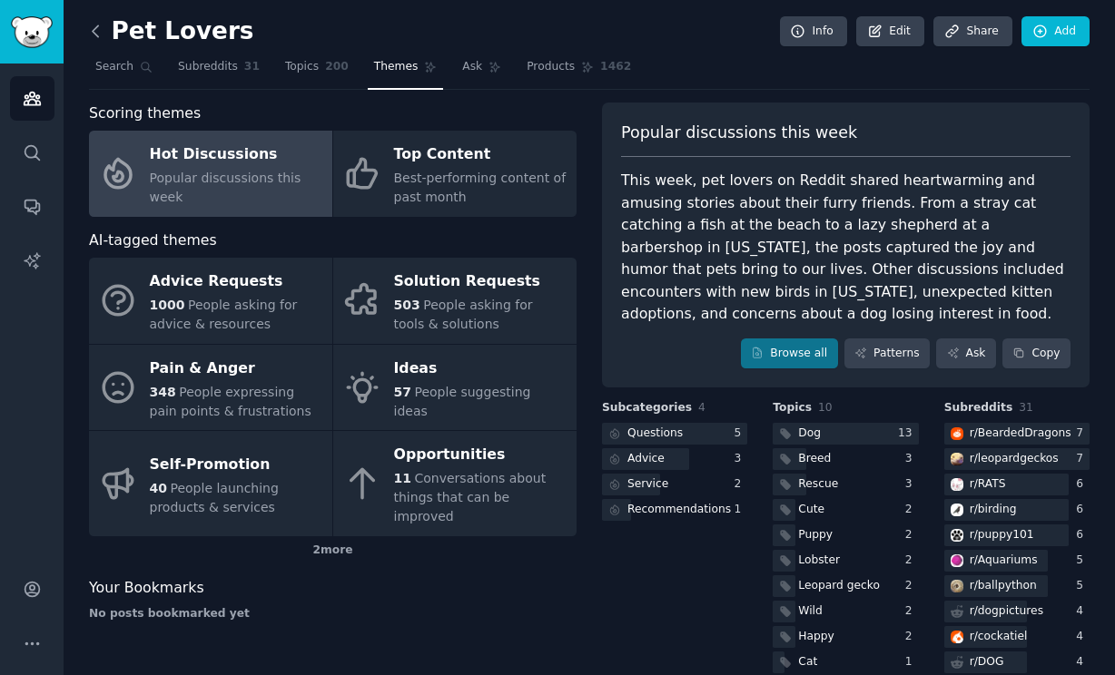
click at [99, 37] on icon at bounding box center [95, 31] width 19 height 19
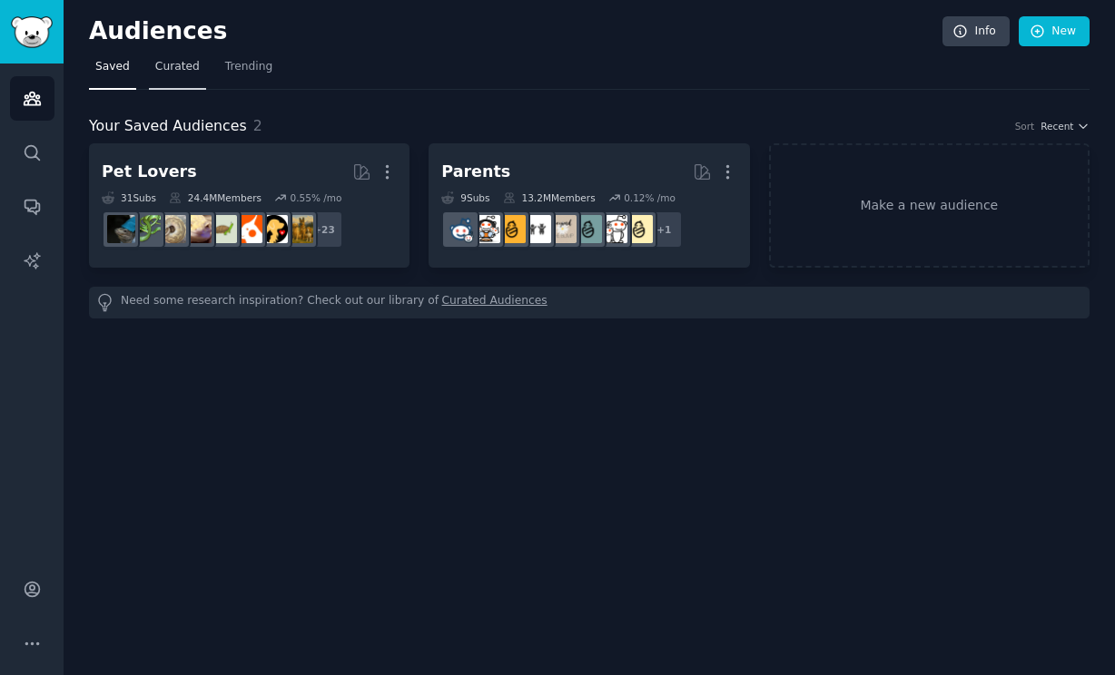
click at [175, 66] on span "Curated" at bounding box center [177, 67] width 44 height 16
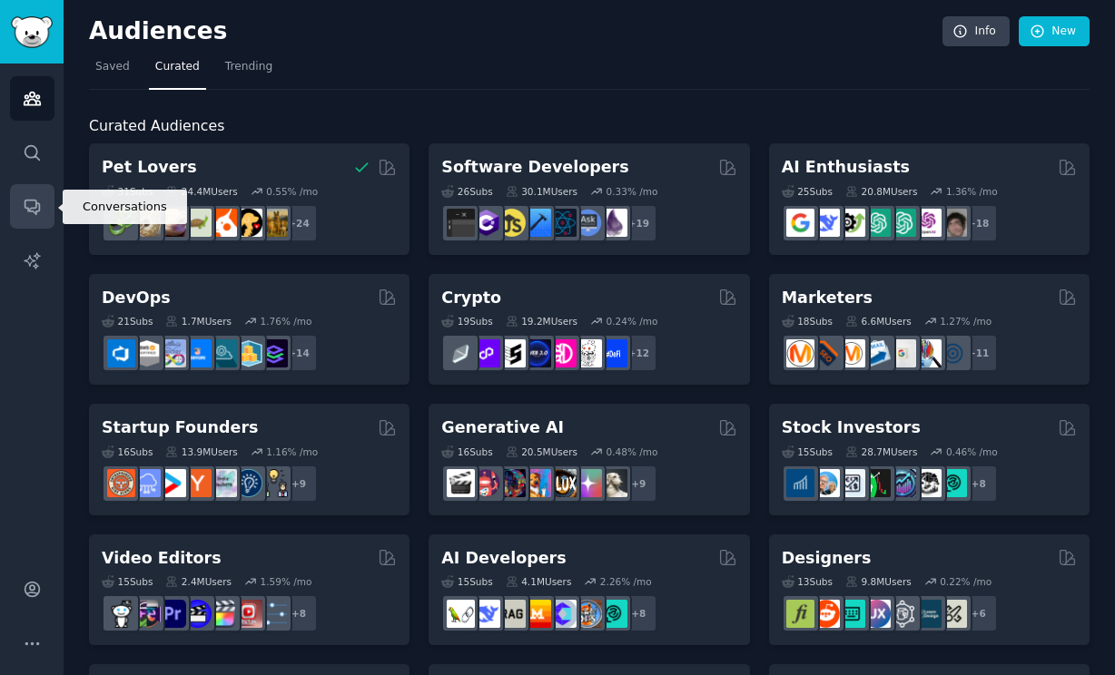
click at [29, 195] on link "Conversations" at bounding box center [32, 206] width 44 height 44
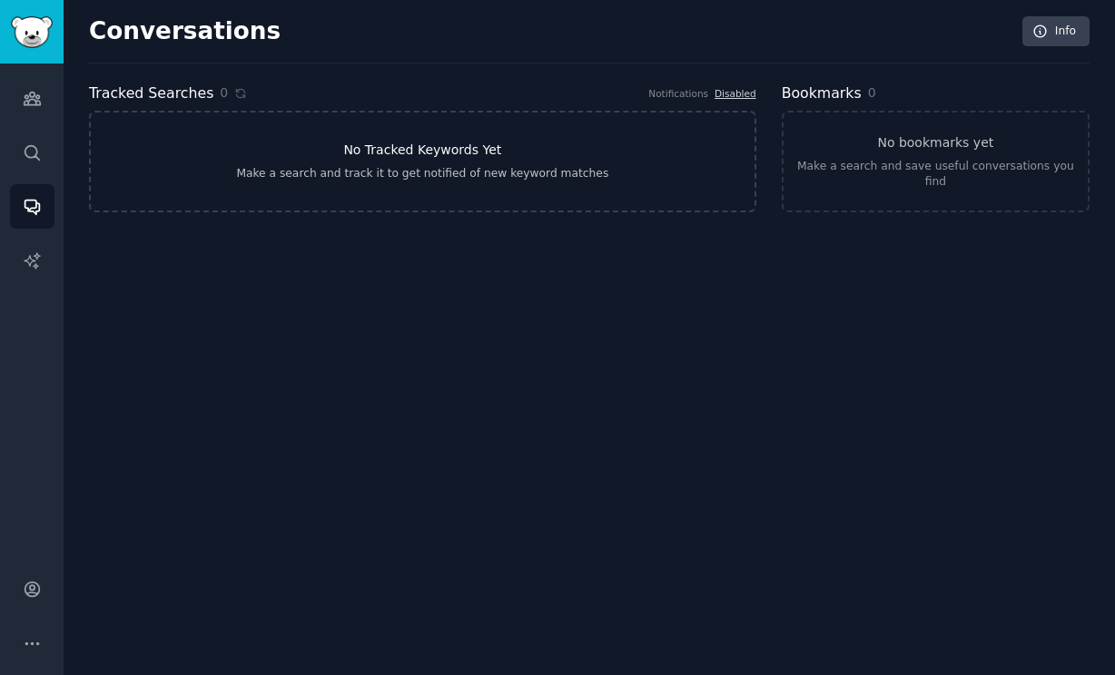
click at [396, 148] on h3 "No Tracked Keywords Yet" at bounding box center [422, 150] width 158 height 19
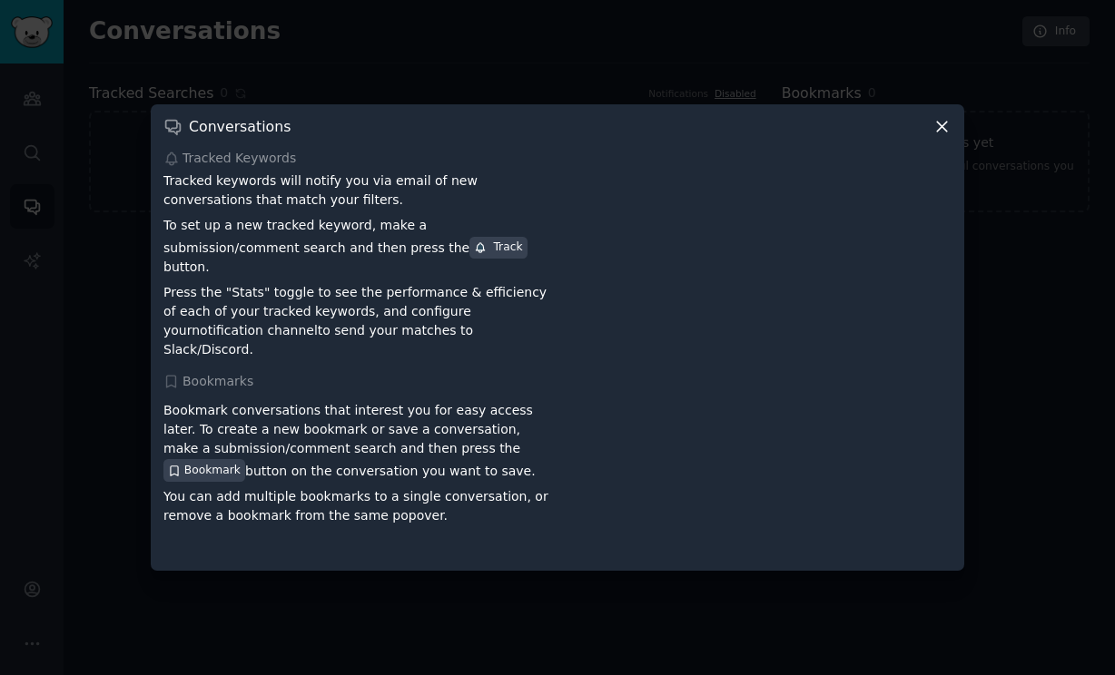
click at [943, 133] on icon at bounding box center [942, 128] width 10 height 10
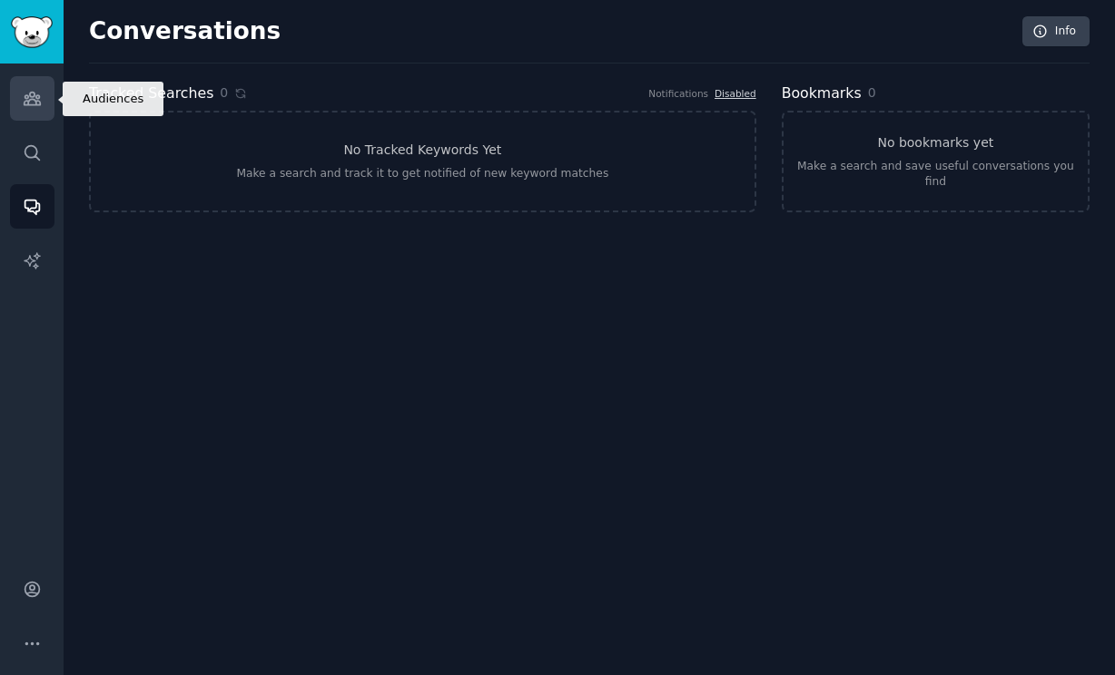
click at [38, 103] on icon "Sidebar" at bounding box center [32, 99] width 16 height 13
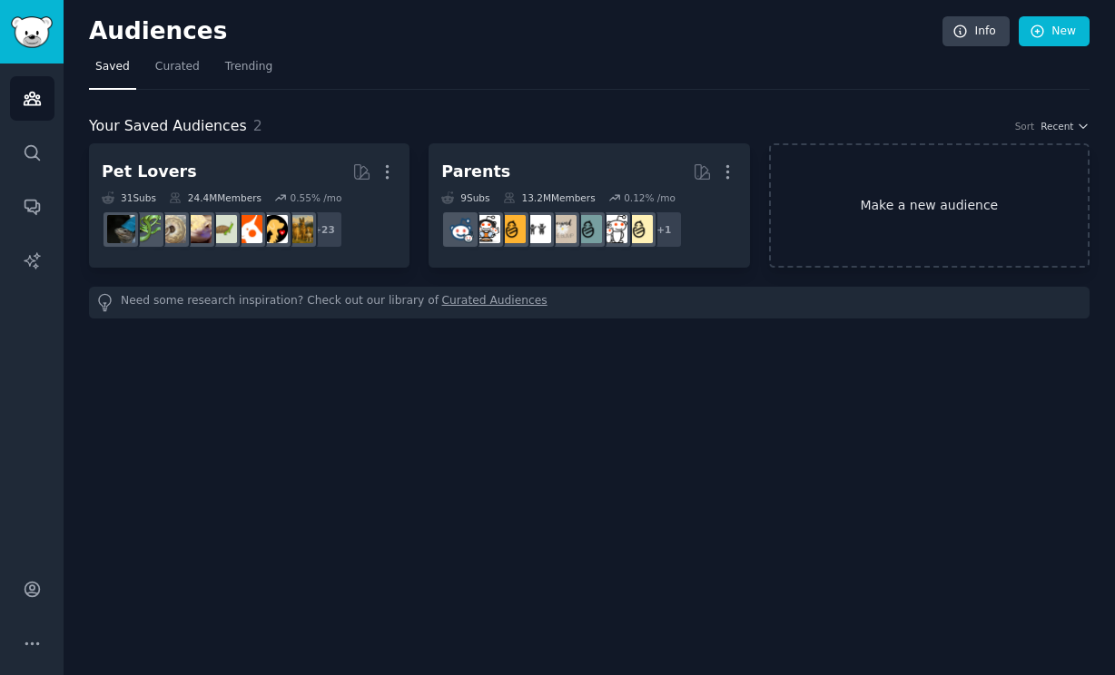
click at [838, 195] on link "Make a new audience" at bounding box center [929, 205] width 320 height 124
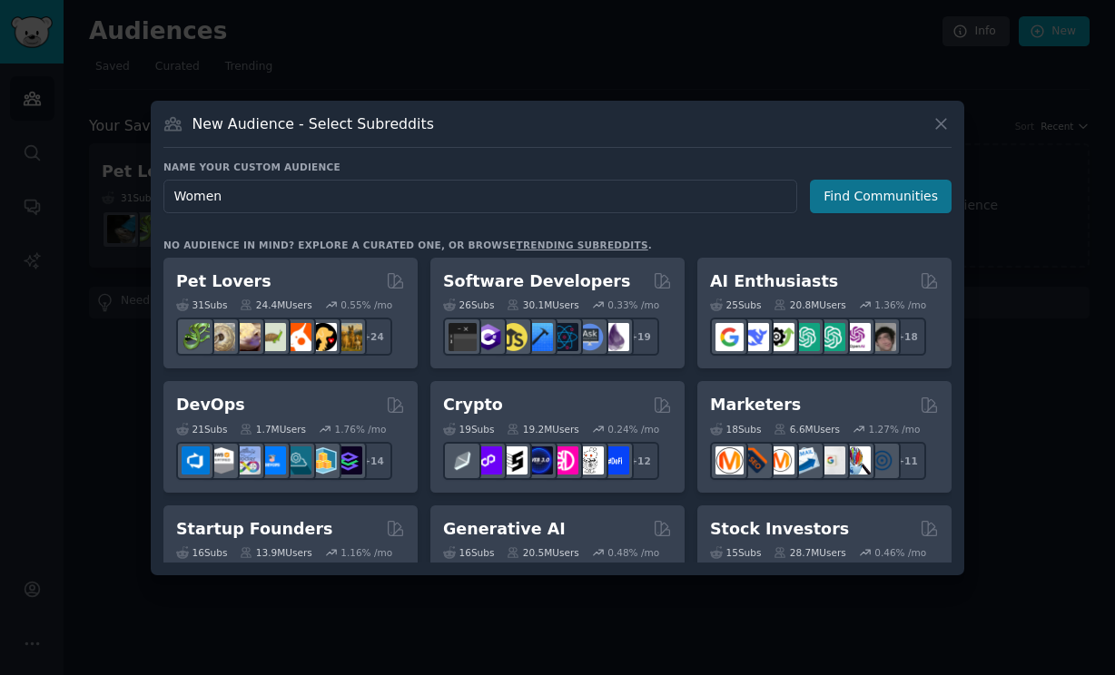
type input "Women"
click at [859, 196] on button "Find Communities" at bounding box center [881, 197] width 142 height 34
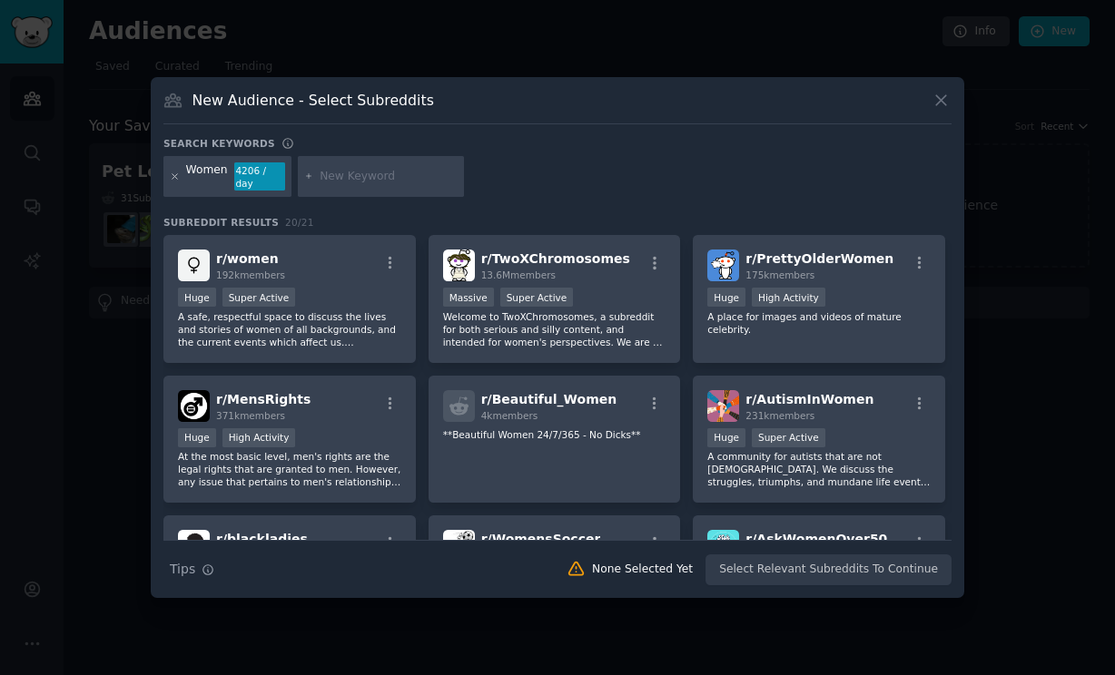
click at [176, 180] on icon at bounding box center [175, 177] width 10 height 10
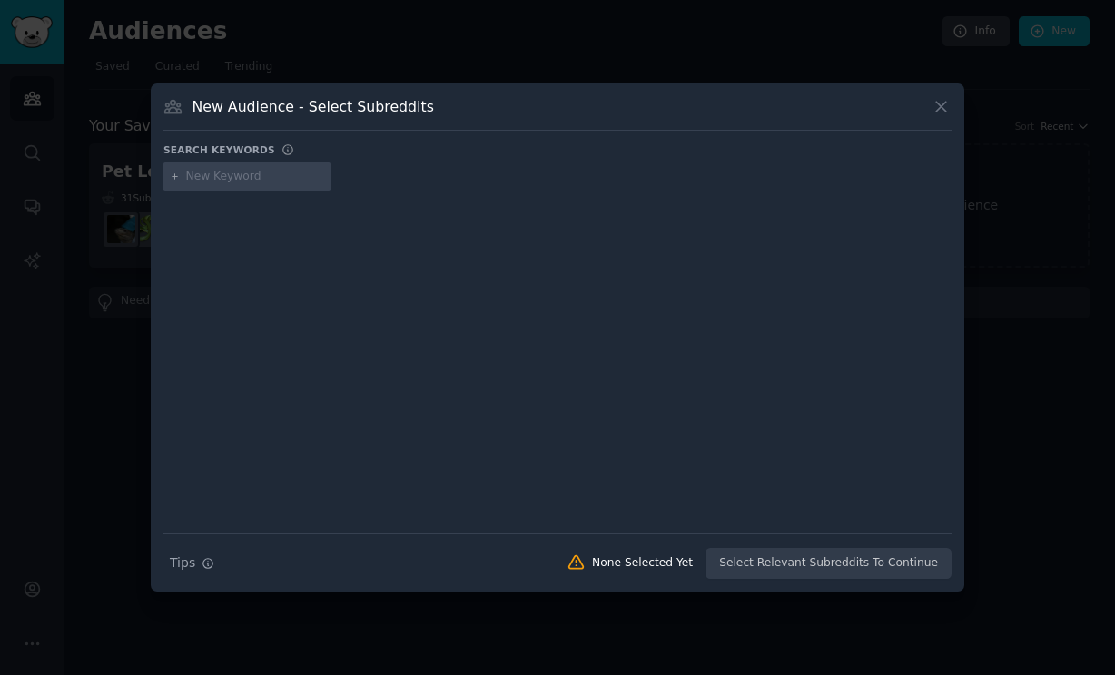
click at [222, 176] on input "text" at bounding box center [255, 177] width 138 height 16
type input "[MEDICAL_DATA]"
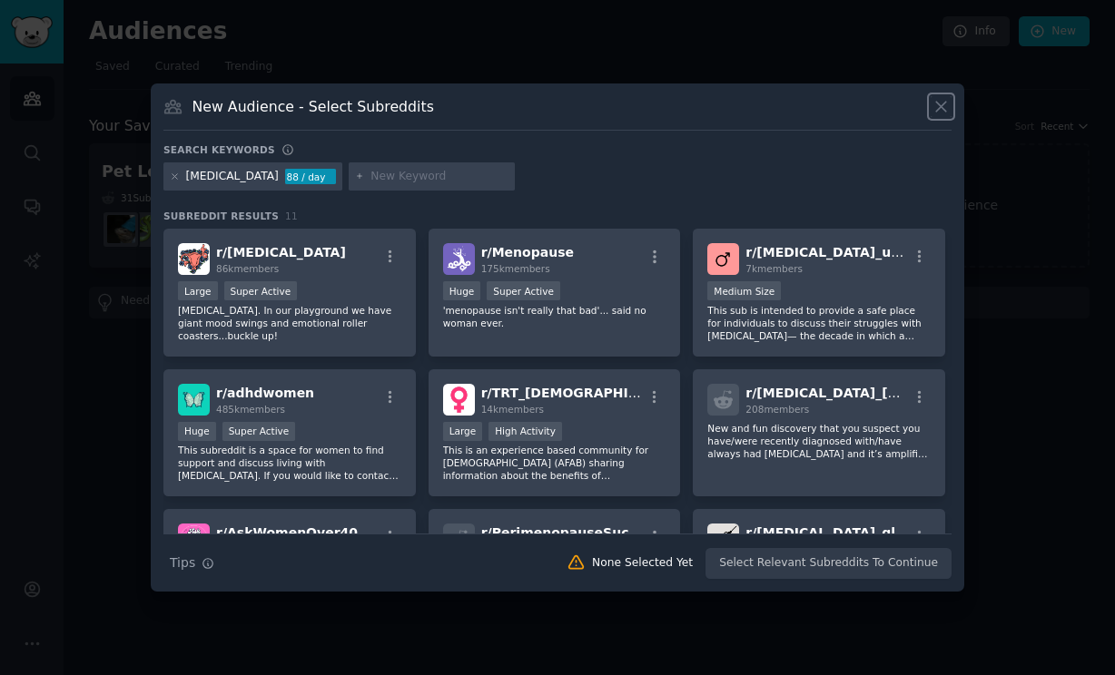
click at [935, 110] on icon at bounding box center [940, 106] width 19 height 19
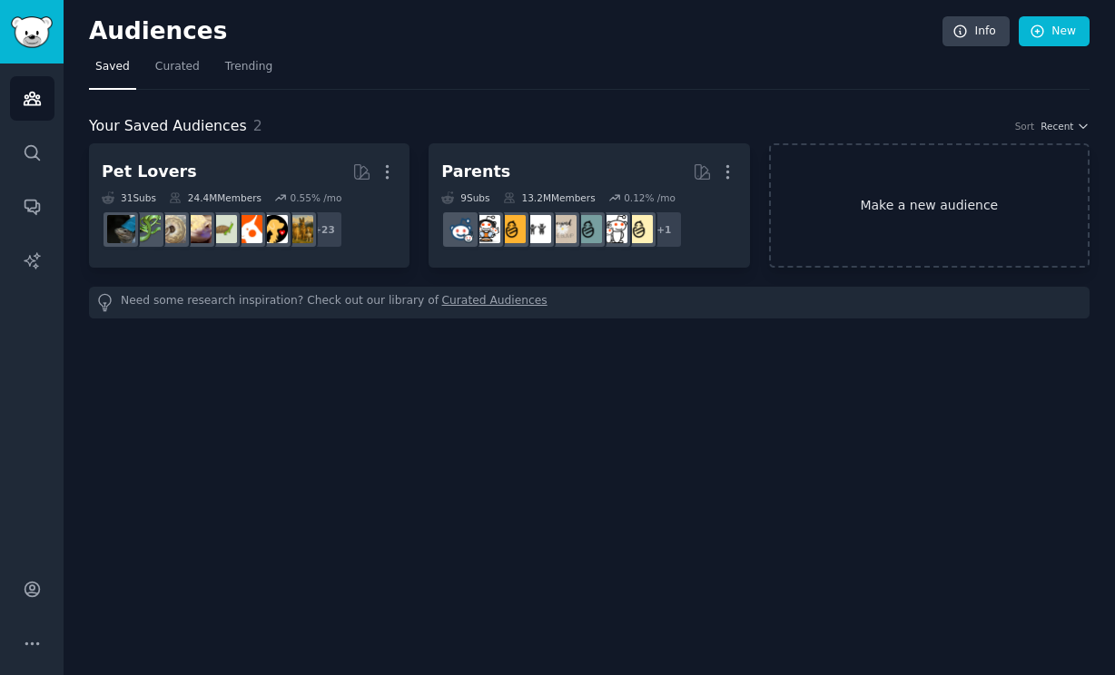
click at [842, 210] on link "Make a new audience" at bounding box center [929, 205] width 320 height 124
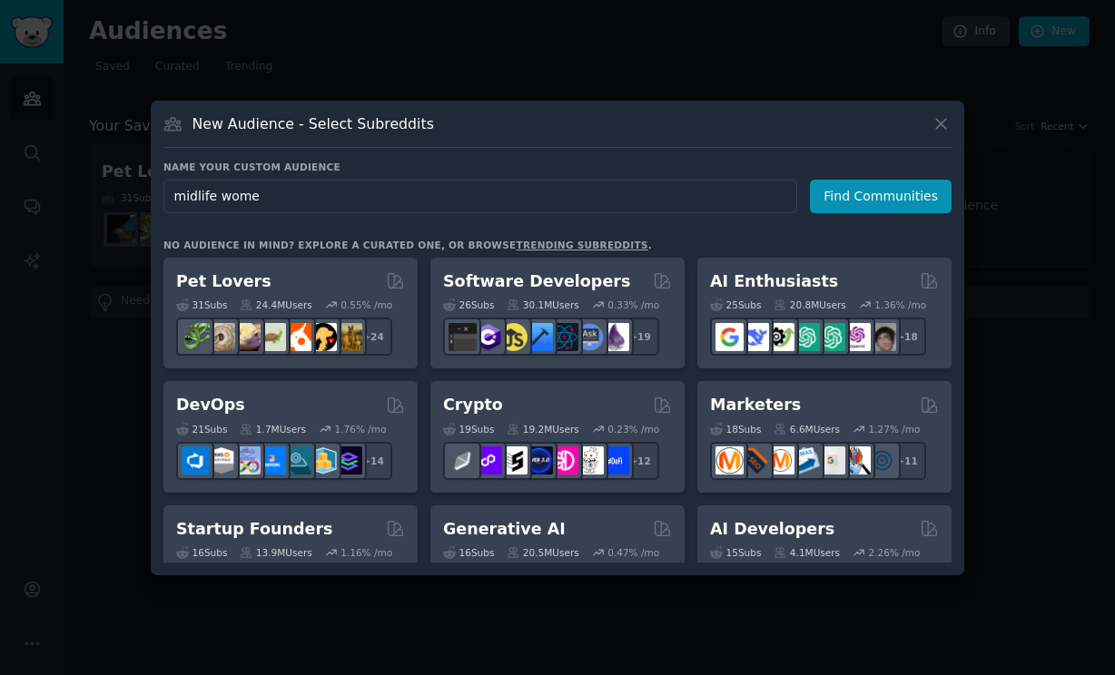
type input "midlife women"
click button "Find Communities" at bounding box center [881, 197] width 142 height 34
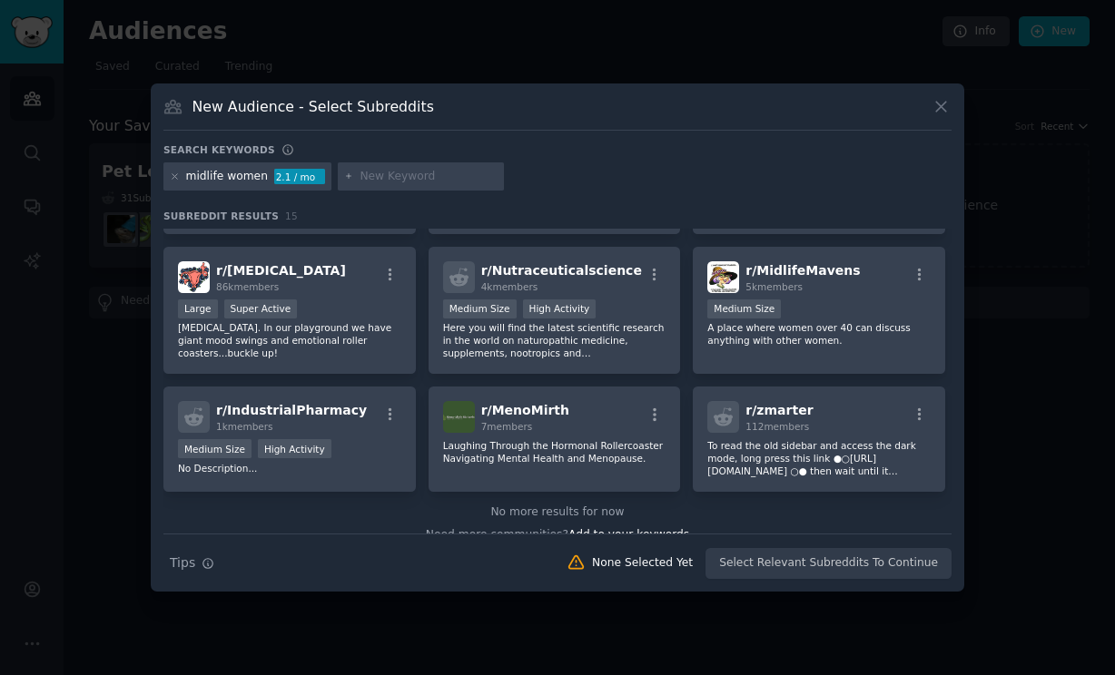
scroll to position [420, 0]
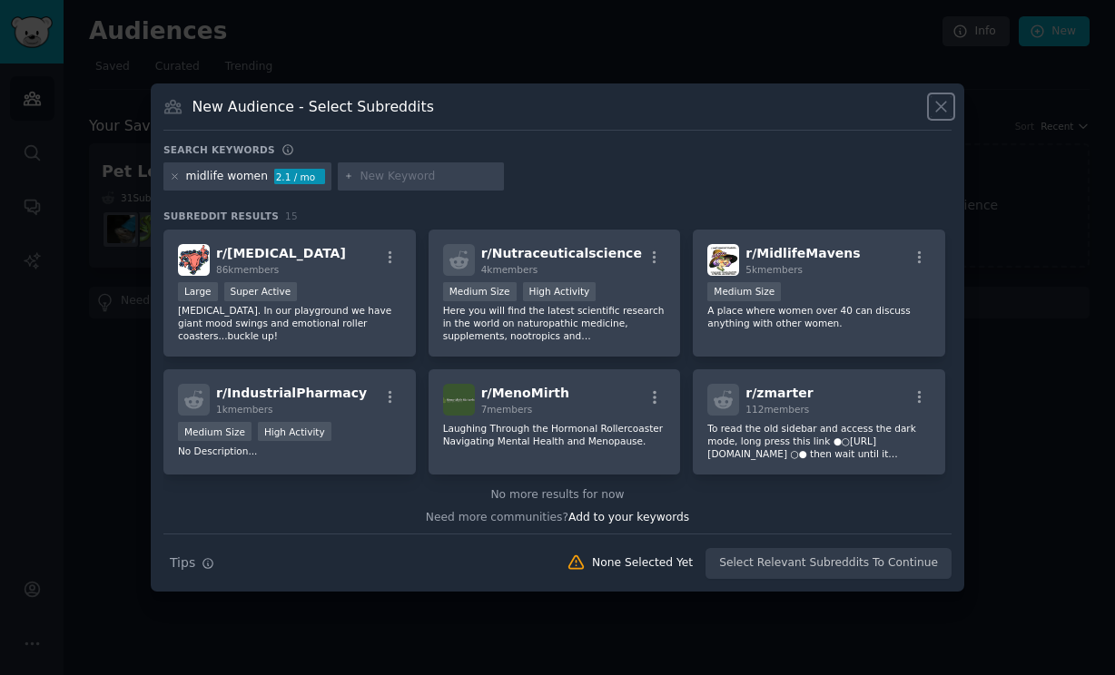
click at [942, 102] on icon at bounding box center [940, 106] width 19 height 19
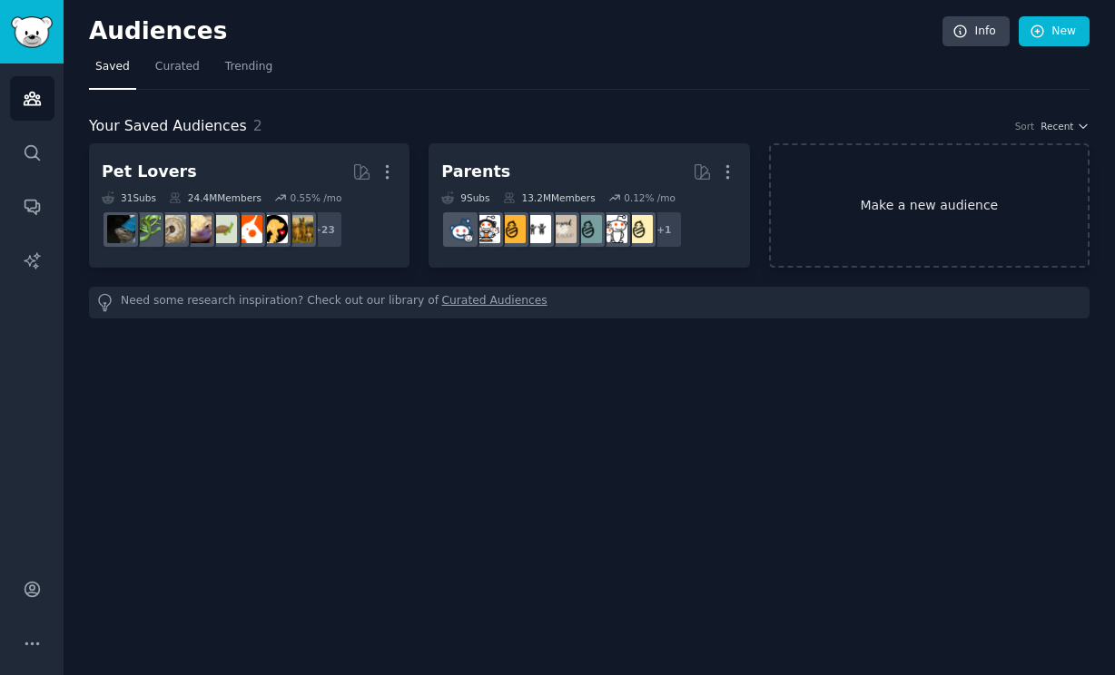
click at [908, 210] on link "Make a new audience" at bounding box center [929, 205] width 320 height 124
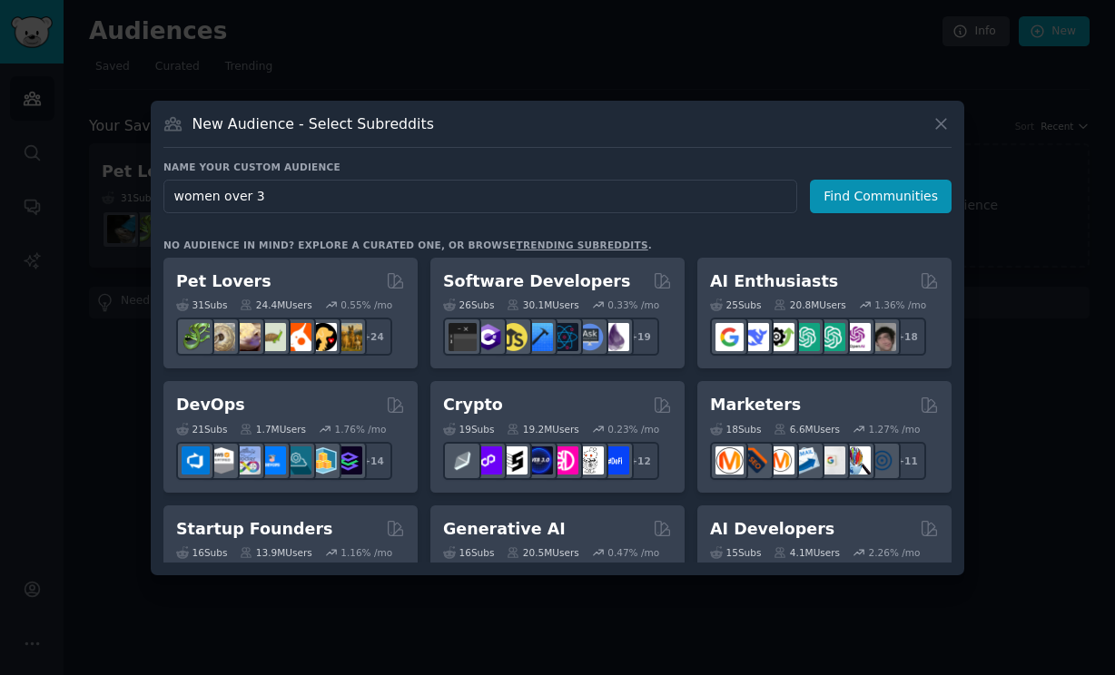
type input "women over 30"
click button "Find Communities" at bounding box center [881, 197] width 142 height 34
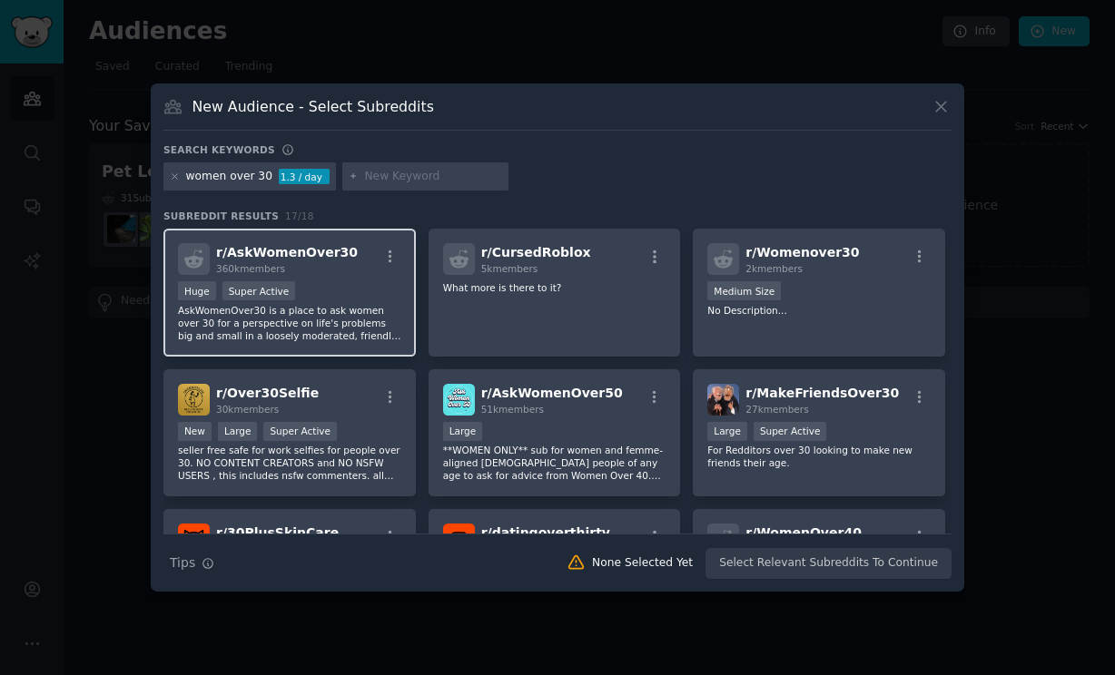
click at [334, 284] on div "Huge Super Active" at bounding box center [289, 292] width 223 height 23
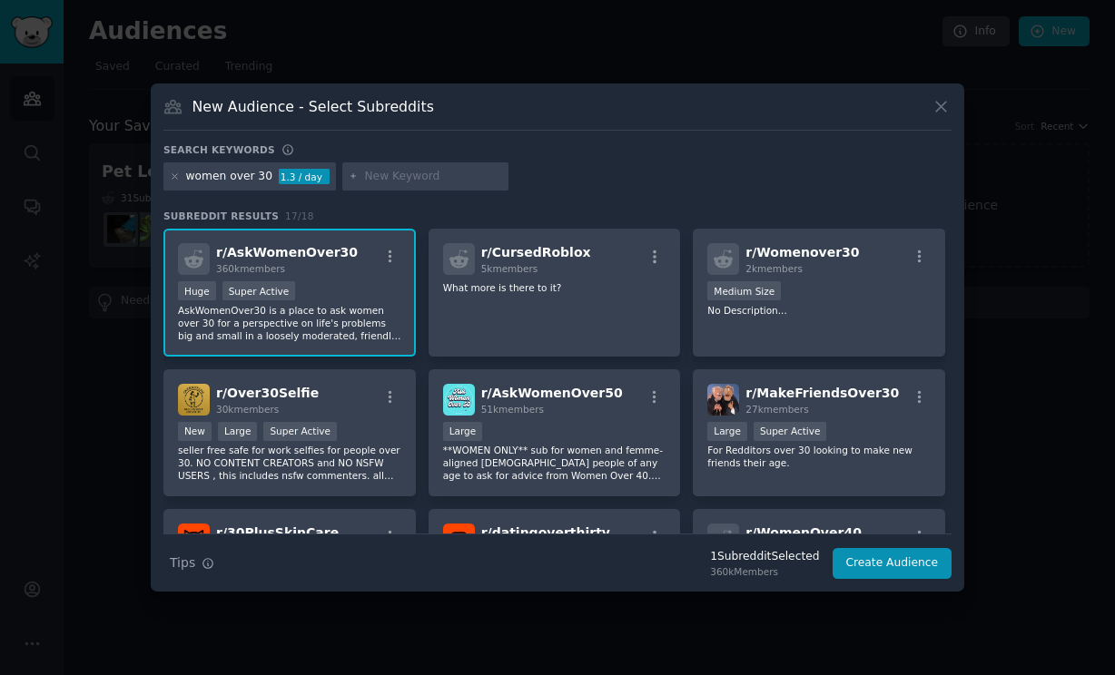
click at [334, 284] on div "Huge Super Active" at bounding box center [289, 292] width 223 height 23
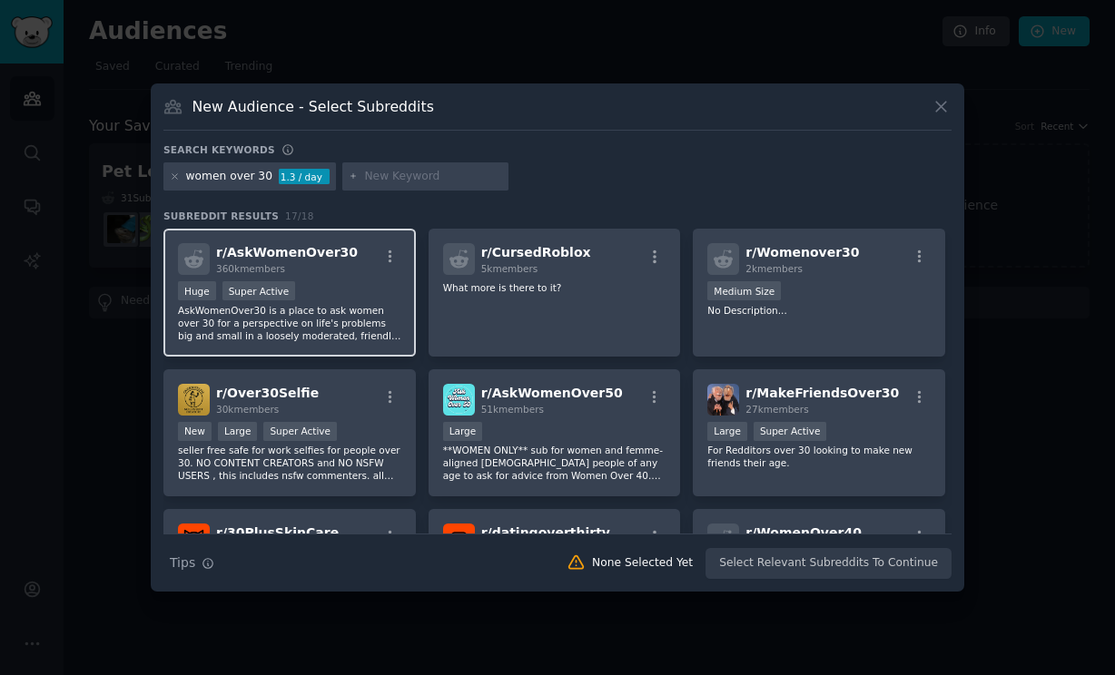
click at [387, 232] on div "r/ AskWomenOver30 360k members Huge Super Active AskWomenOver30 is a place to a…" at bounding box center [289, 293] width 252 height 128
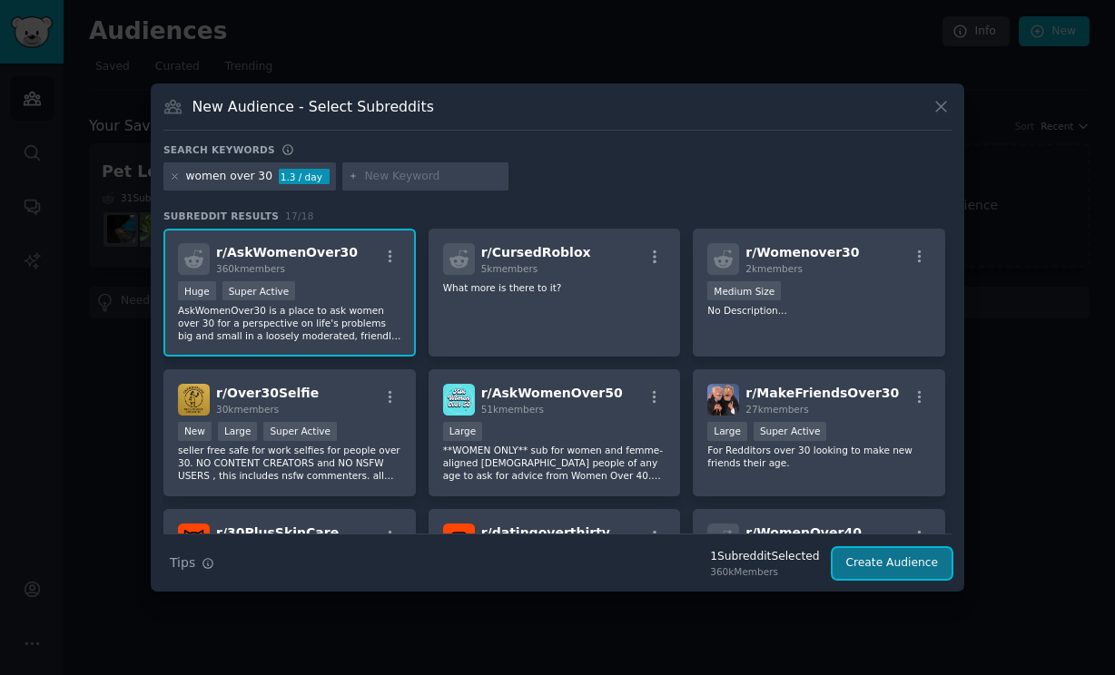
click at [892, 574] on button "Create Audience" at bounding box center [892, 563] width 120 height 31
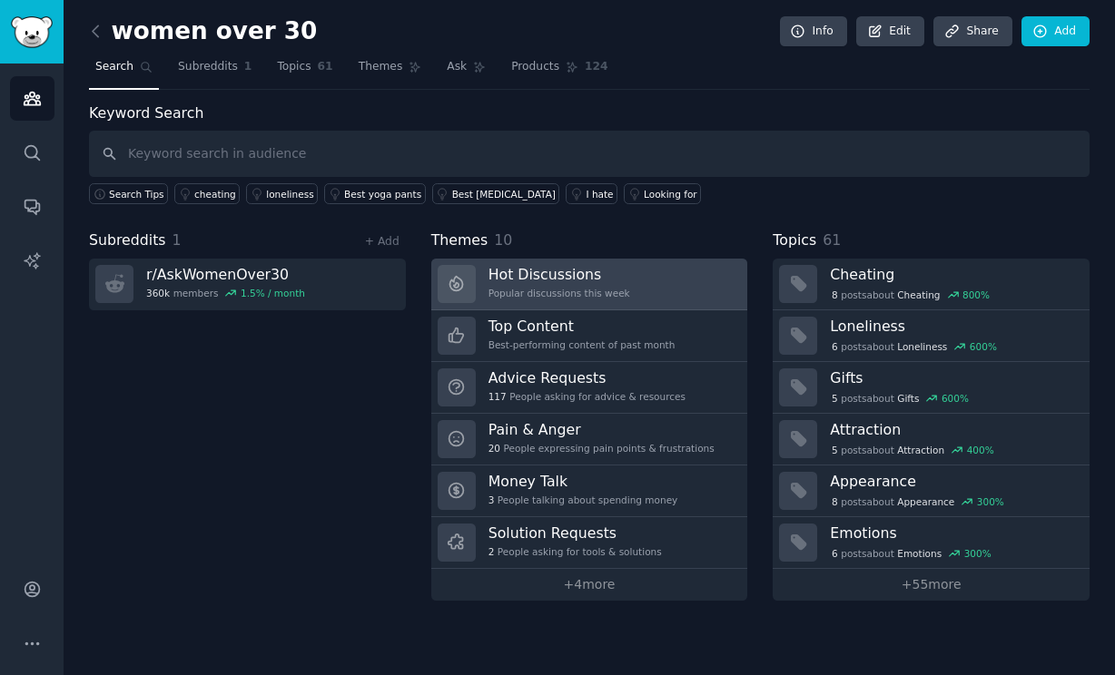
click at [606, 283] on h3 "Hot Discussions" at bounding box center [559, 274] width 142 height 19
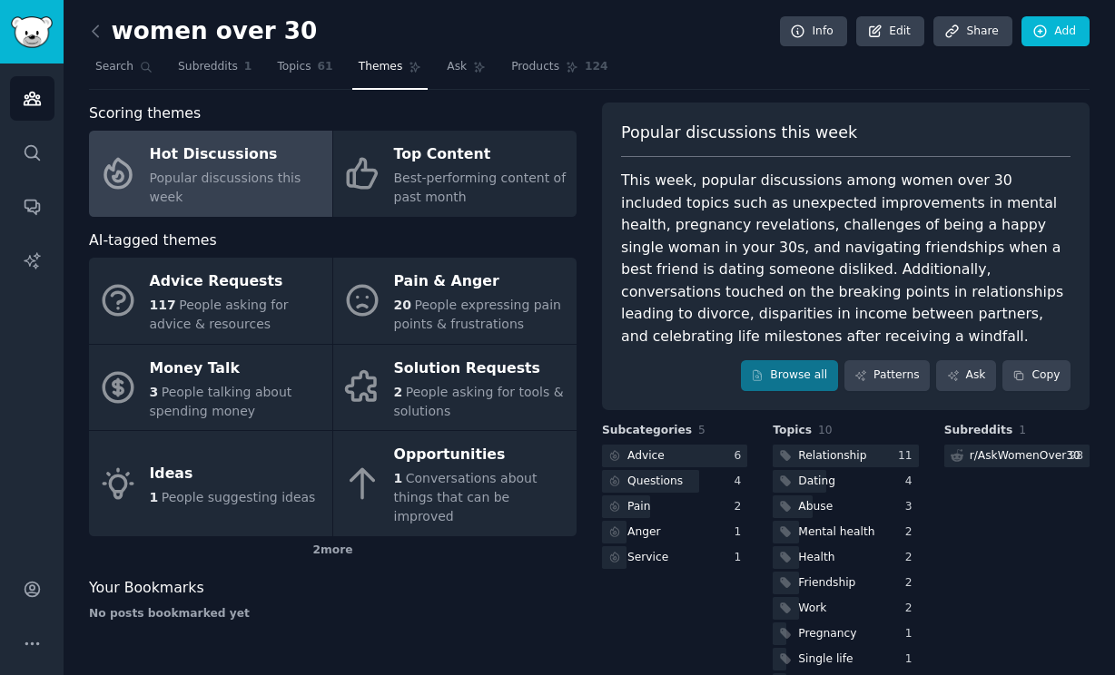
scroll to position [49, 0]
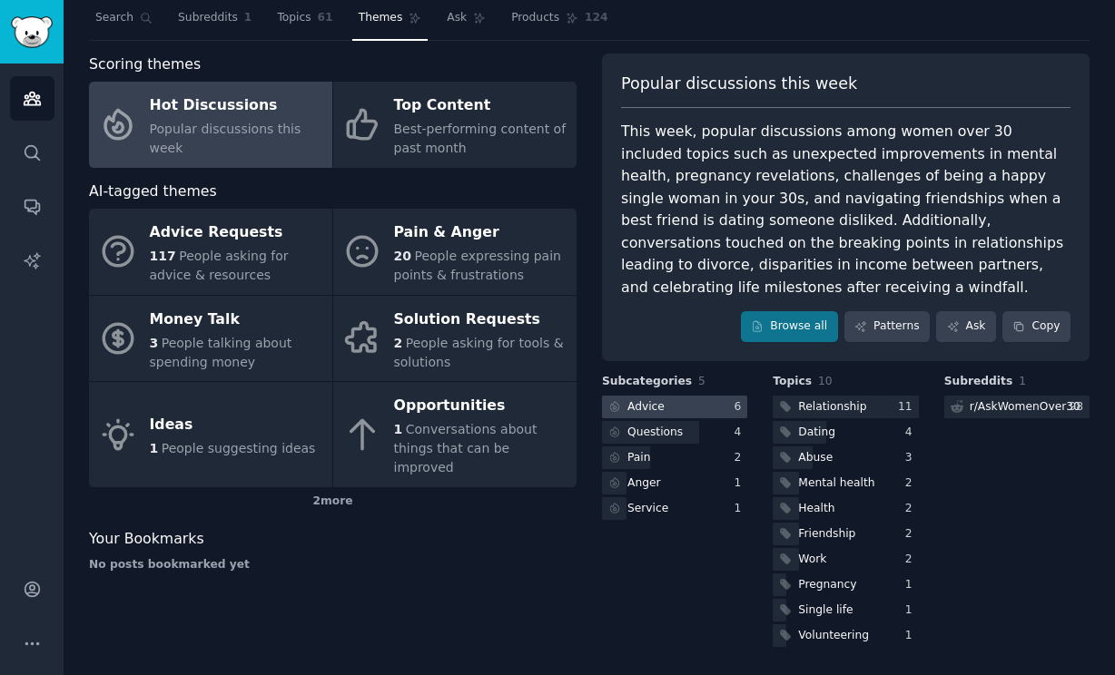
click at [666, 409] on div at bounding box center [674, 407] width 145 height 23
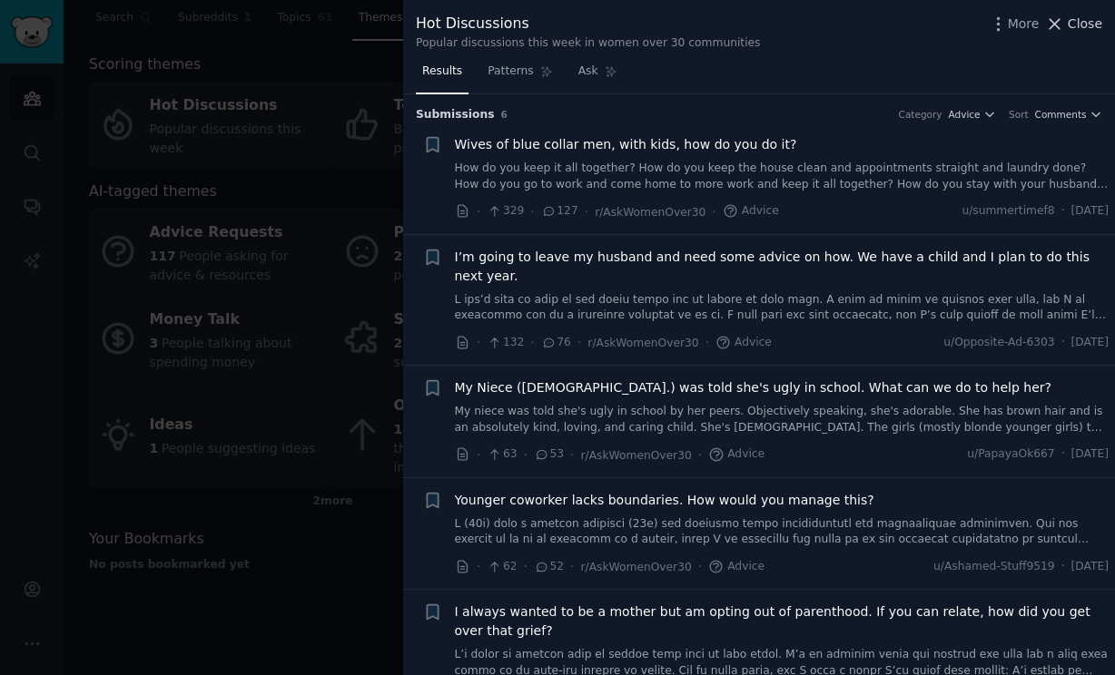
click at [1073, 26] on span "Close" at bounding box center [1085, 24] width 34 height 19
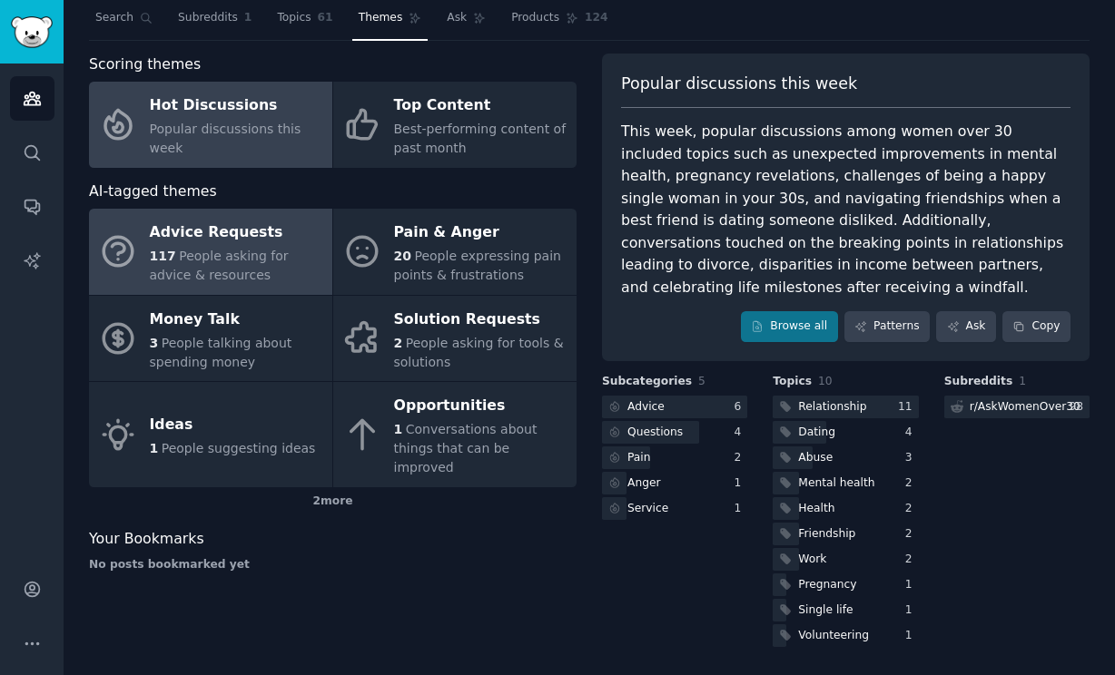
click at [232, 252] on span "People asking for advice & resources" at bounding box center [219, 266] width 139 height 34
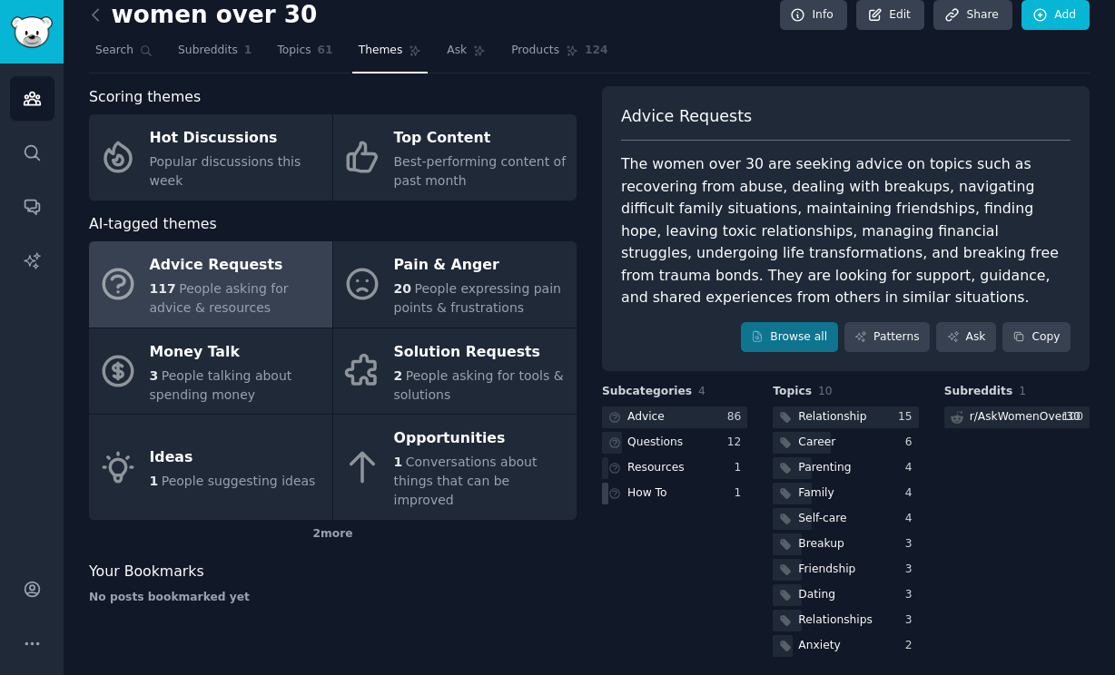
scroll to position [26, 0]
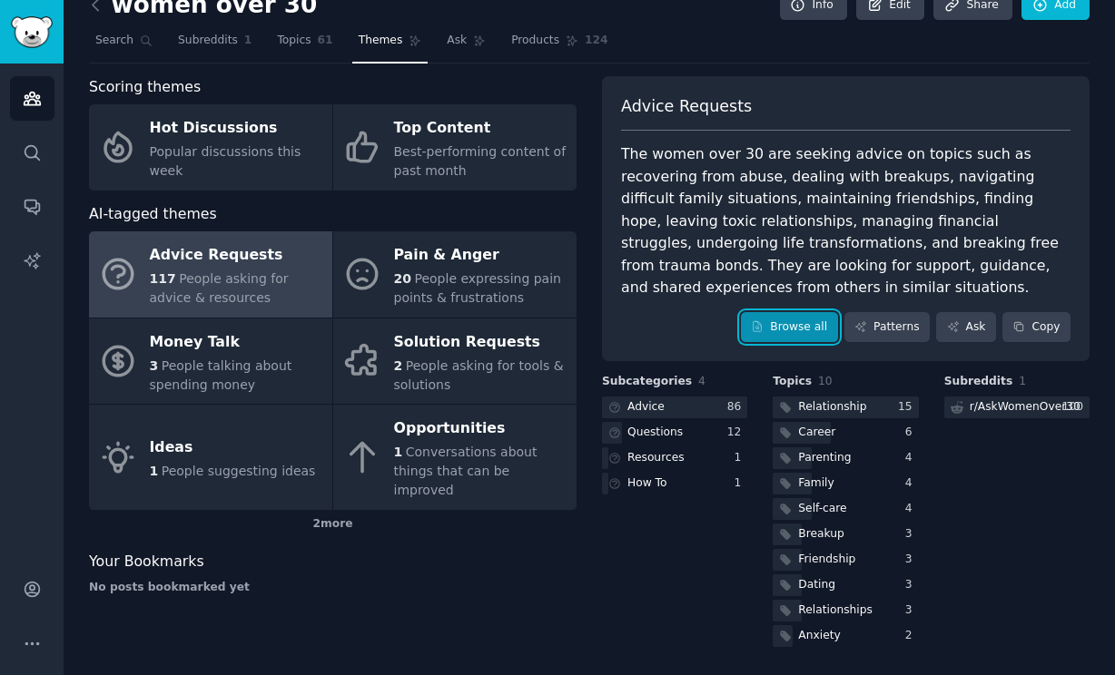
click at [793, 325] on link "Browse all" at bounding box center [789, 327] width 97 height 31
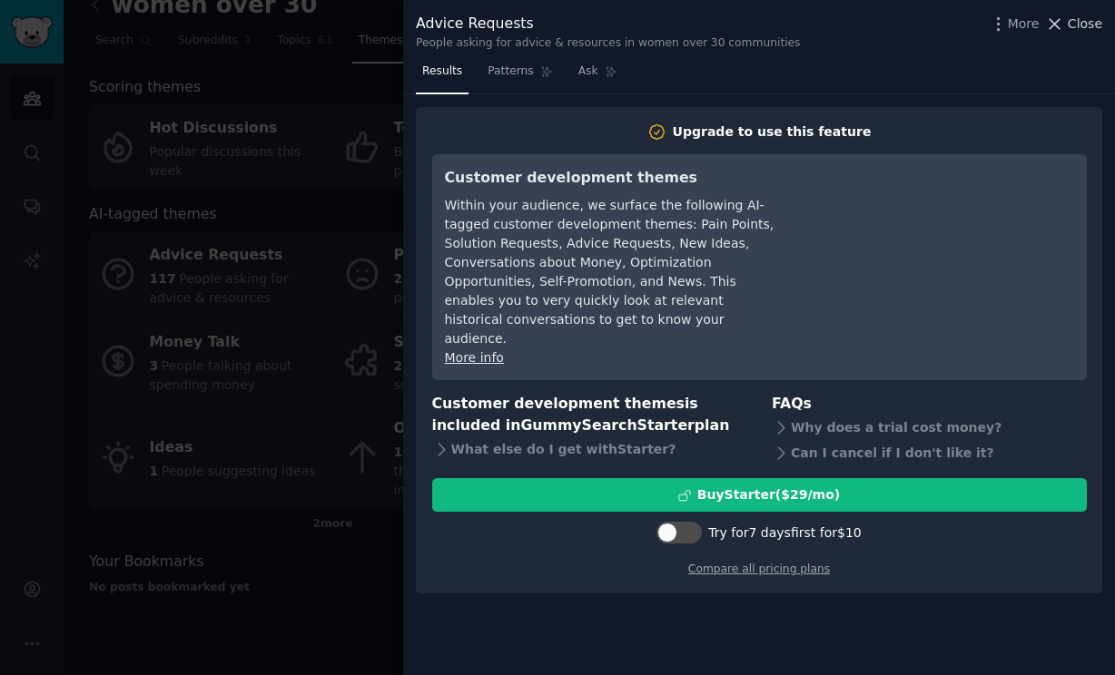
click at [1096, 26] on span "Close" at bounding box center [1085, 24] width 34 height 19
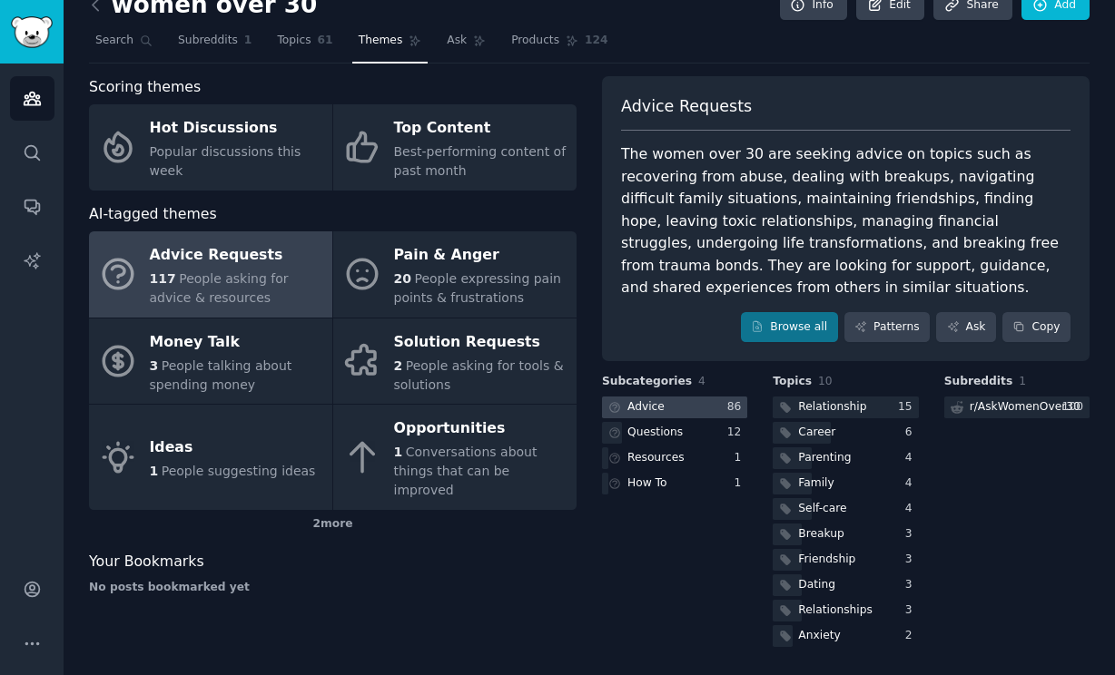
click at [644, 405] on div "Advice" at bounding box center [645, 407] width 37 height 16
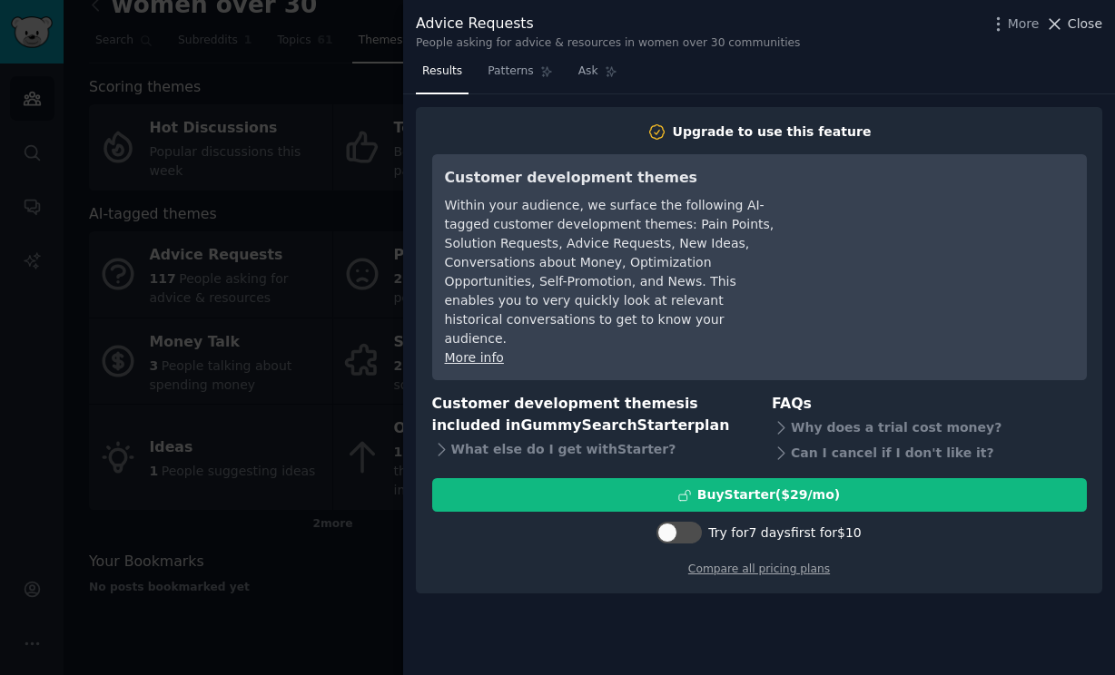
click at [1079, 19] on span "Close" at bounding box center [1085, 24] width 34 height 19
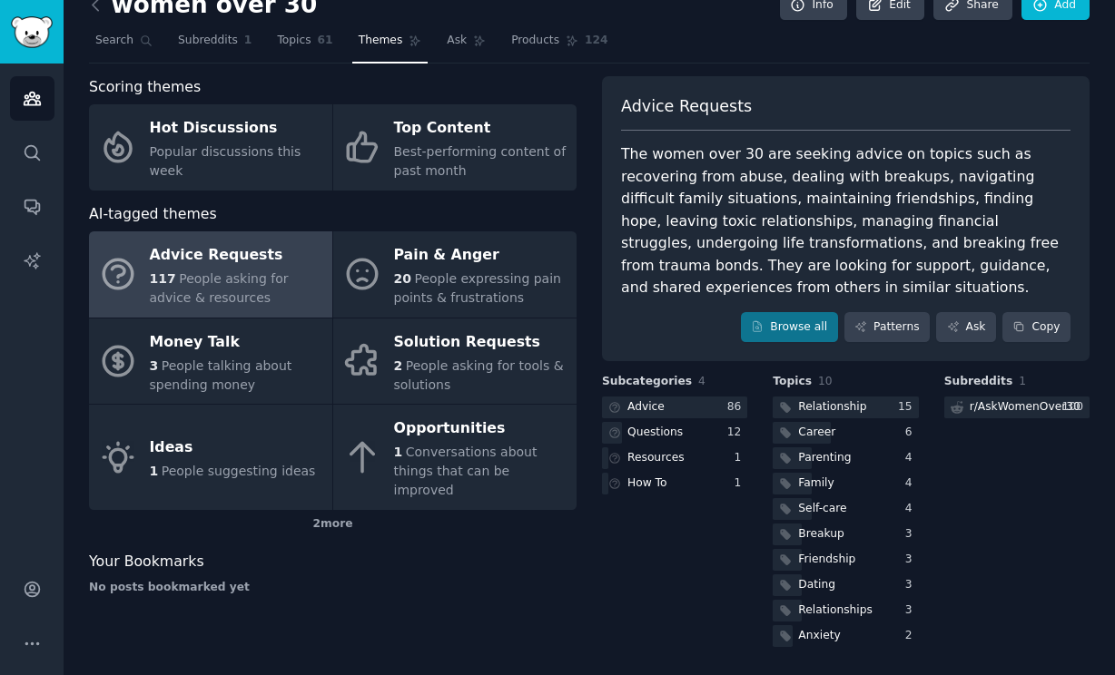
scroll to position [25, 0]
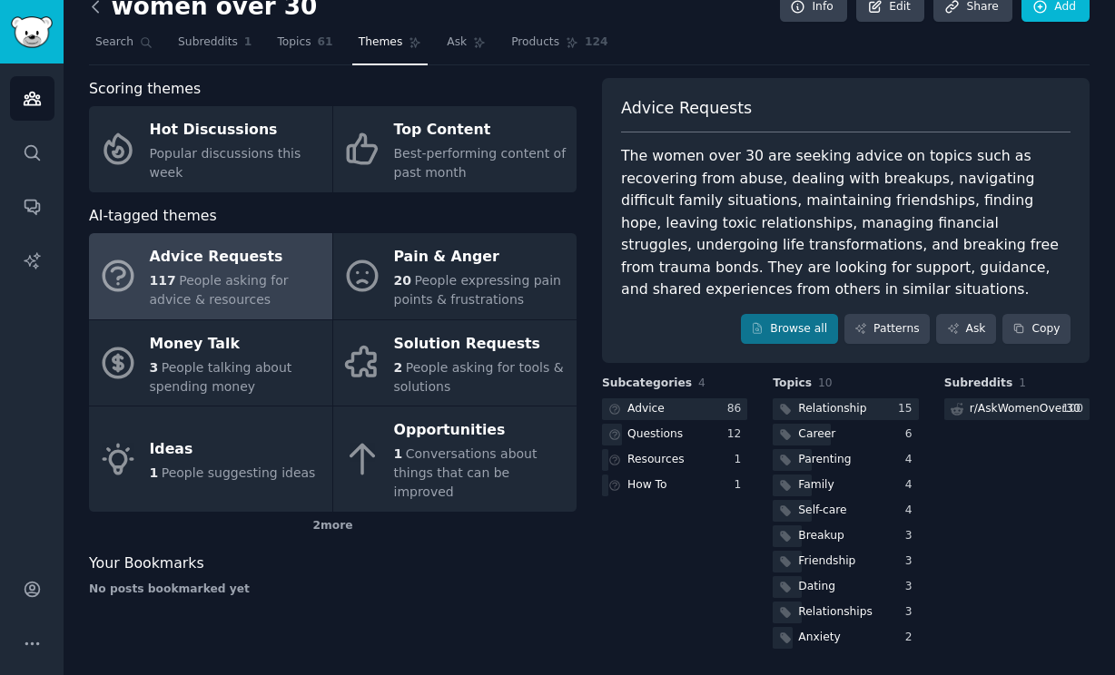
click at [96, 11] on icon at bounding box center [95, 6] width 5 height 11
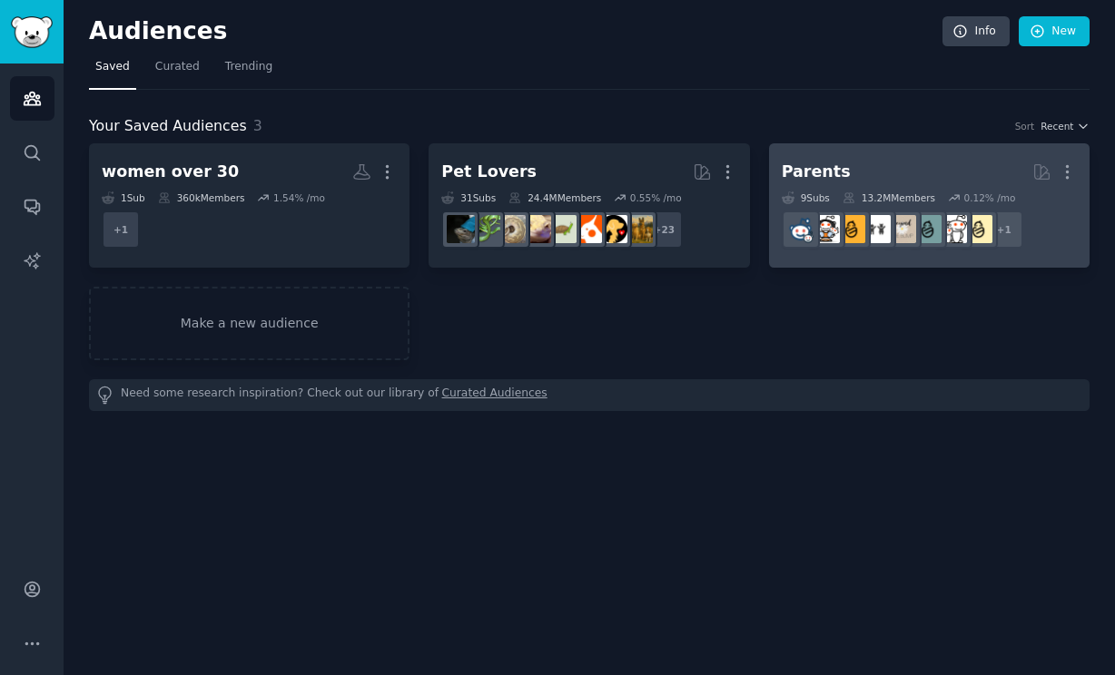
click at [961, 179] on h2 "Parents Curated by GummySearch More" at bounding box center [929, 172] width 295 height 32
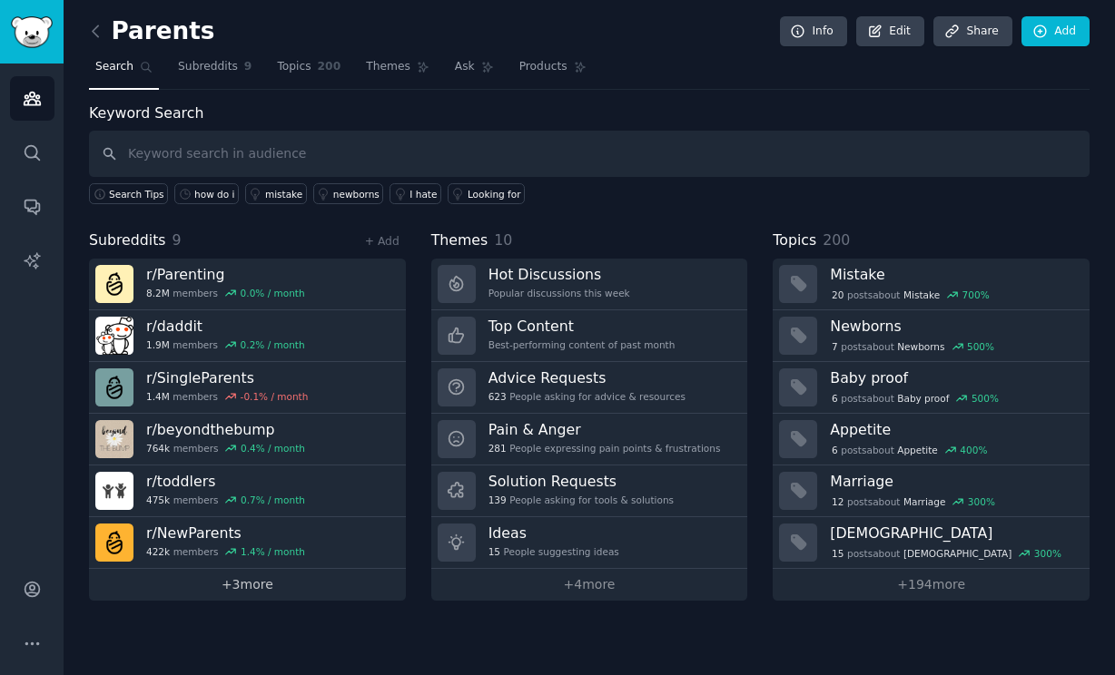
click at [253, 590] on link "+ 3 more" at bounding box center [247, 585] width 317 height 32
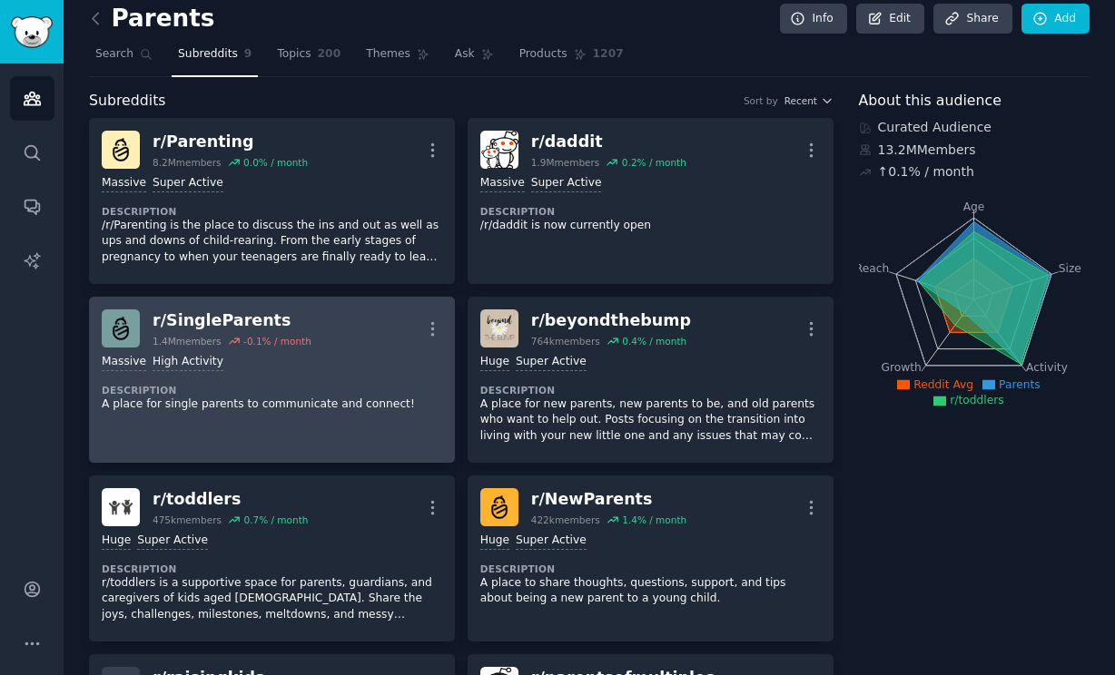
scroll to position [4, 0]
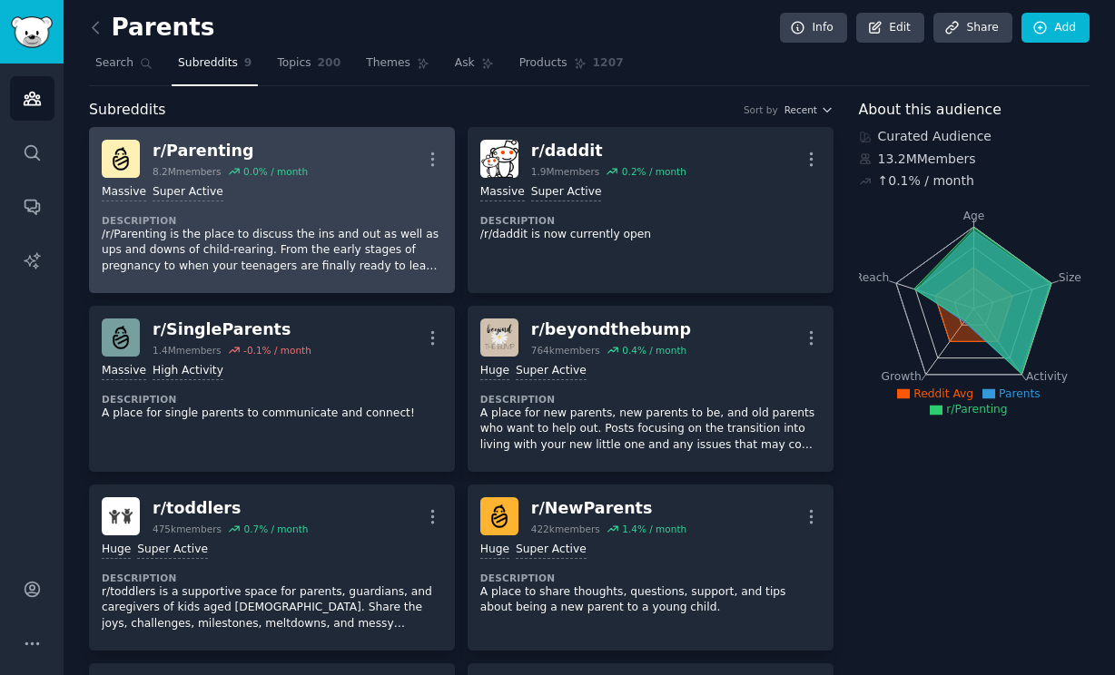
click at [340, 162] on div "r/ Parenting 8.2M members 0.0 % / month More" at bounding box center [272, 159] width 340 height 38
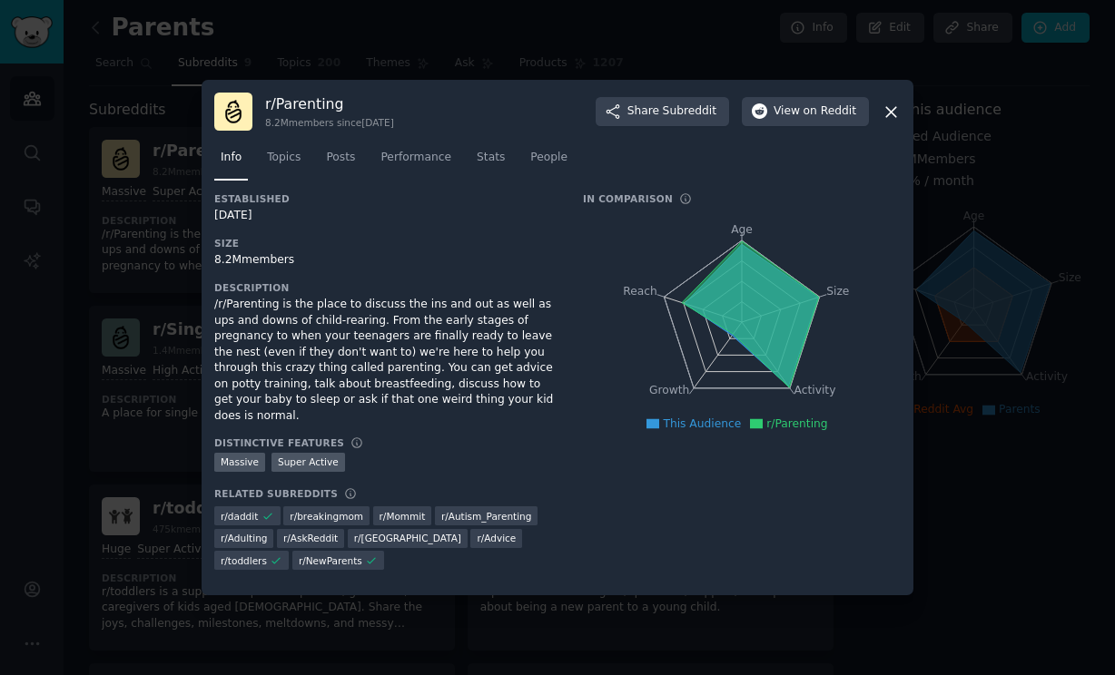
click at [892, 122] on icon at bounding box center [891, 112] width 19 height 19
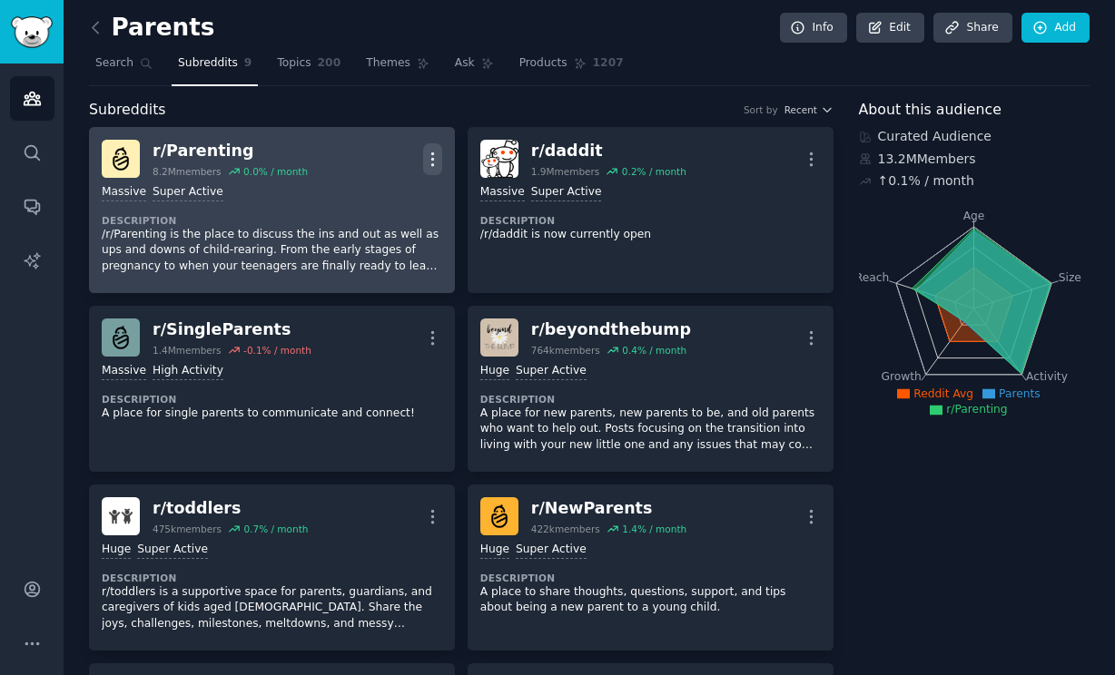
click at [429, 157] on icon "button" at bounding box center [432, 159] width 19 height 19
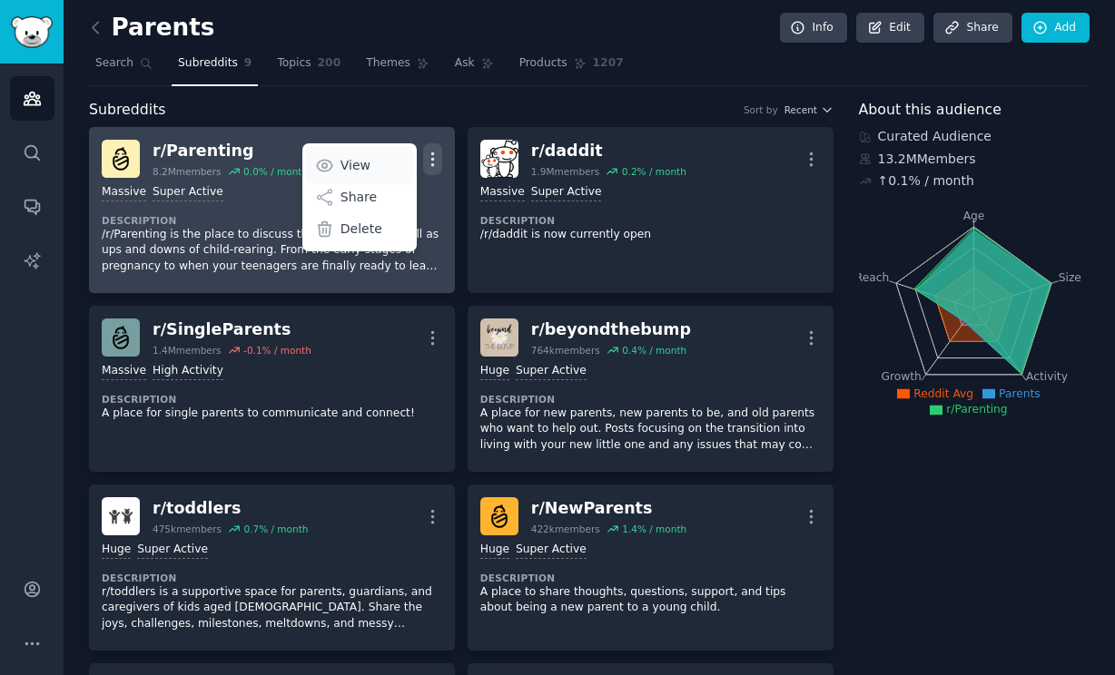
click at [369, 164] on link "View" at bounding box center [359, 165] width 108 height 38
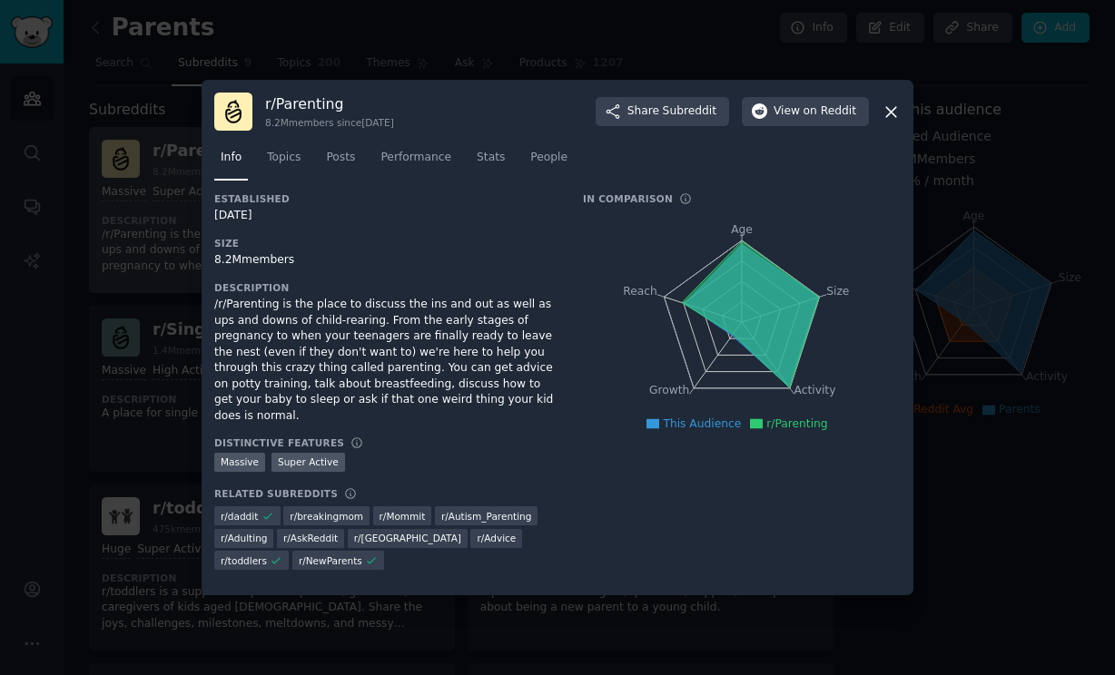
click at [893, 121] on icon at bounding box center [891, 112] width 19 height 19
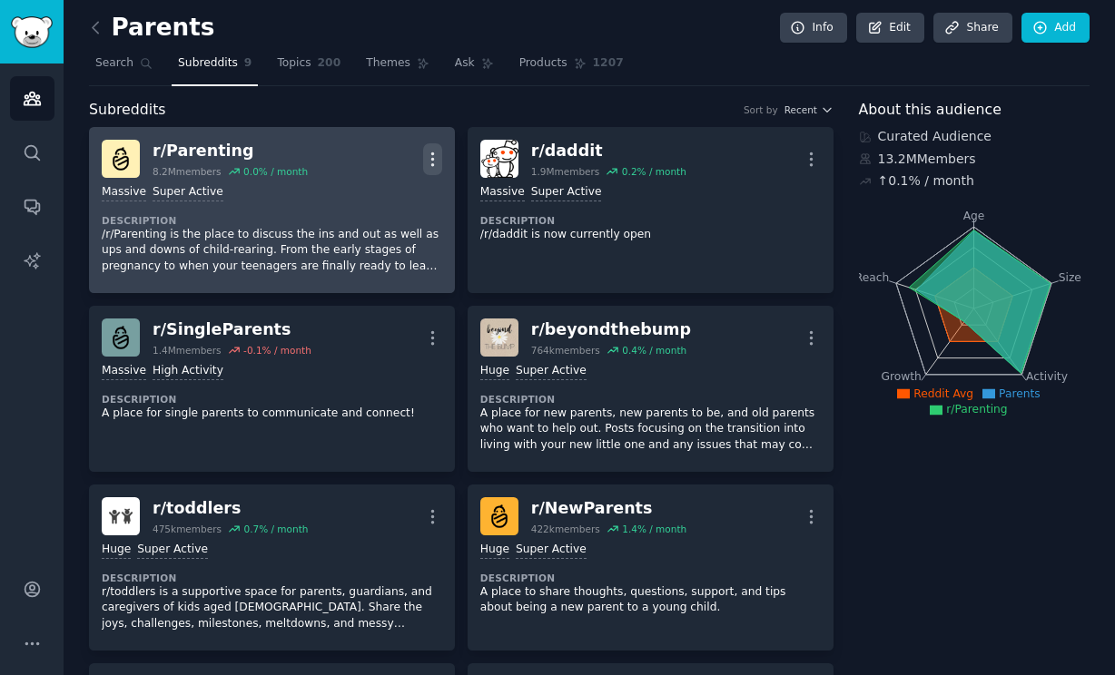
click at [430, 166] on icon "button" at bounding box center [432, 159] width 19 height 19
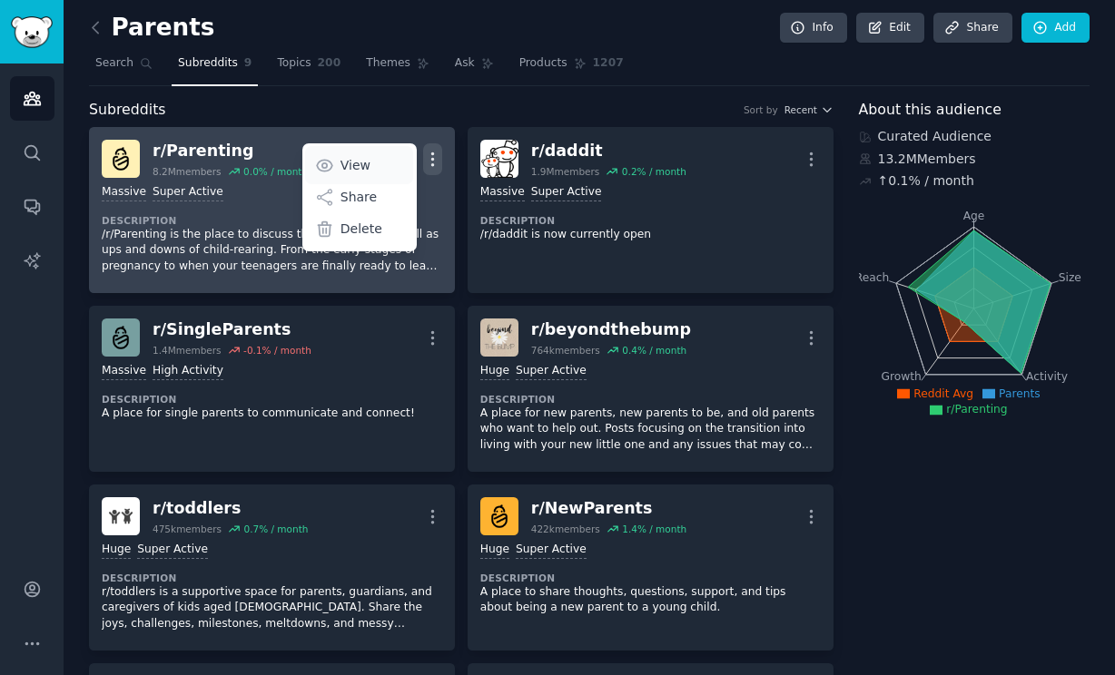
click at [356, 160] on p "View" at bounding box center [355, 165] width 30 height 19
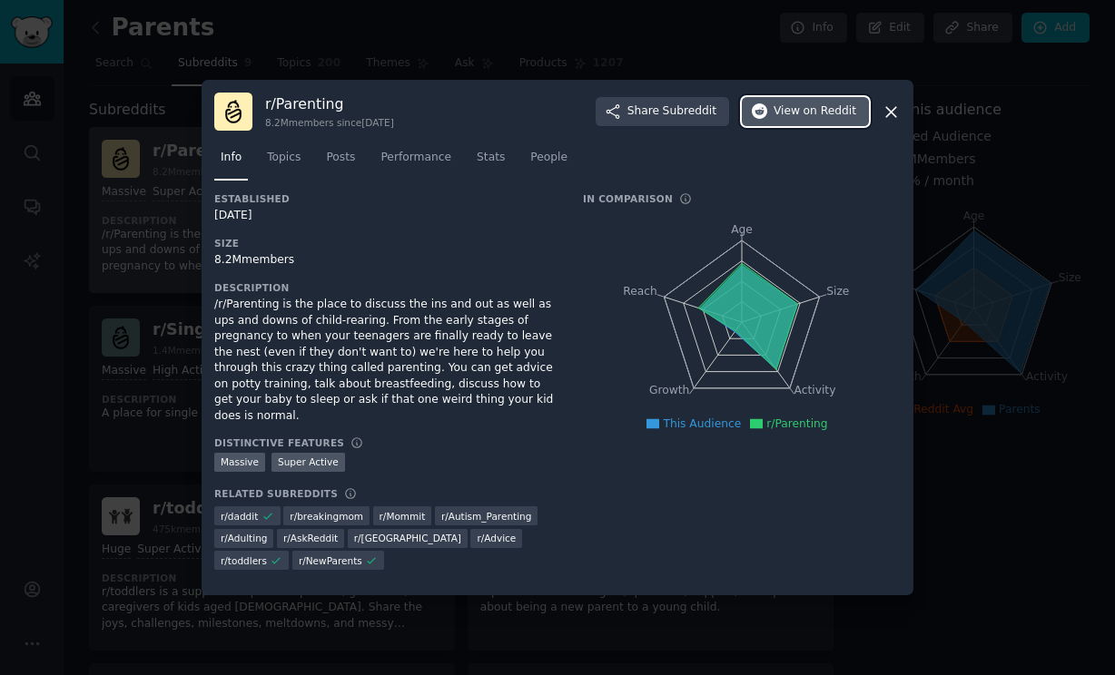
click at [797, 120] on span "View on Reddit" at bounding box center [814, 111] width 83 height 16
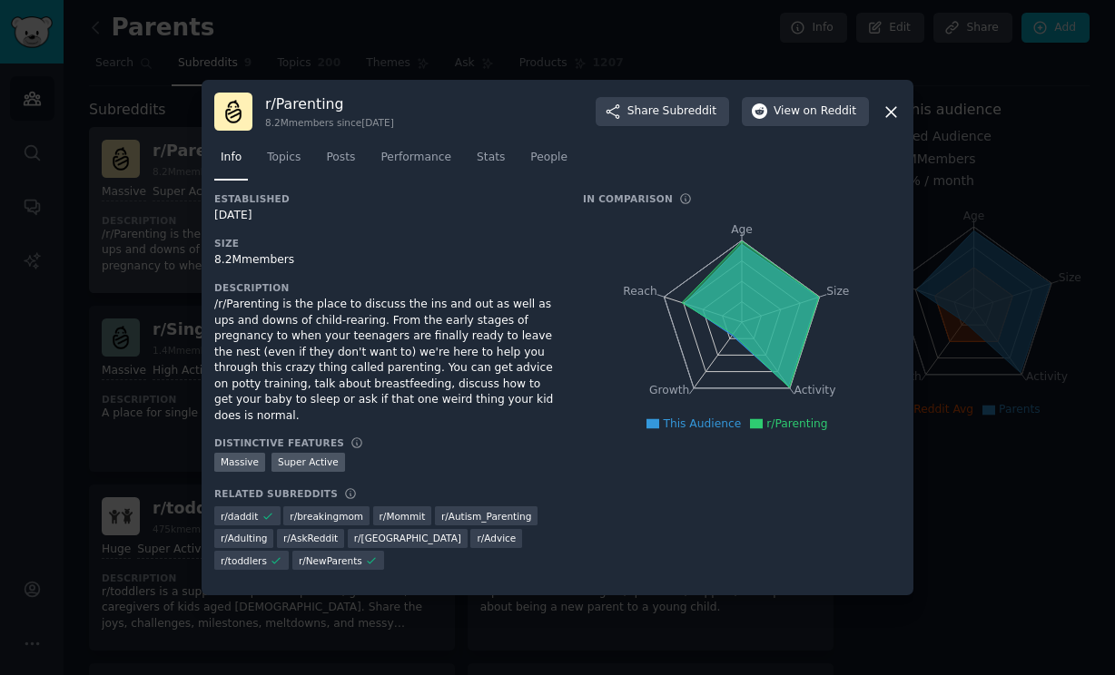
click at [889, 117] on icon at bounding box center [891, 112] width 10 height 10
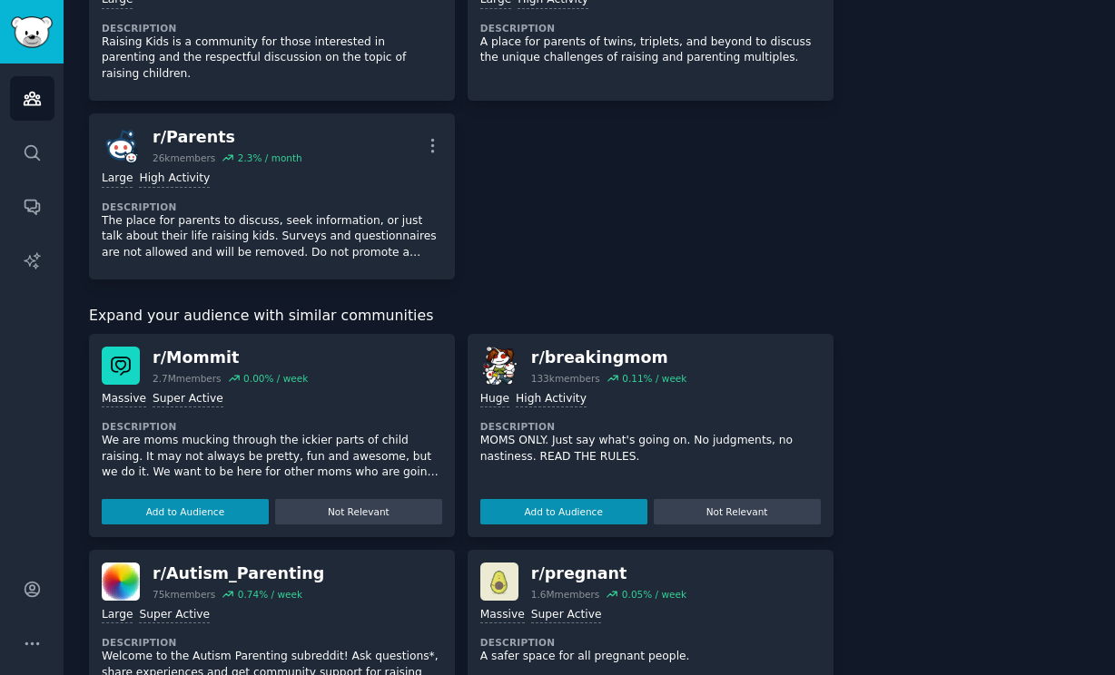
scroll to position [777, 0]
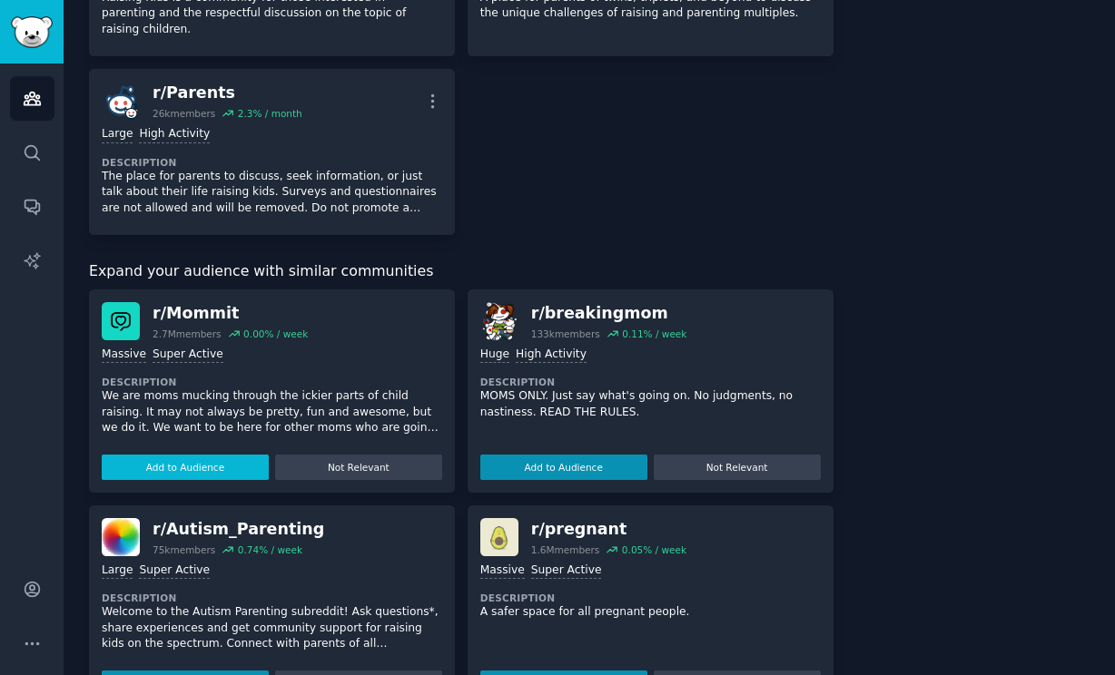
click at [163, 455] on button "Add to Audience" at bounding box center [185, 467] width 167 height 25
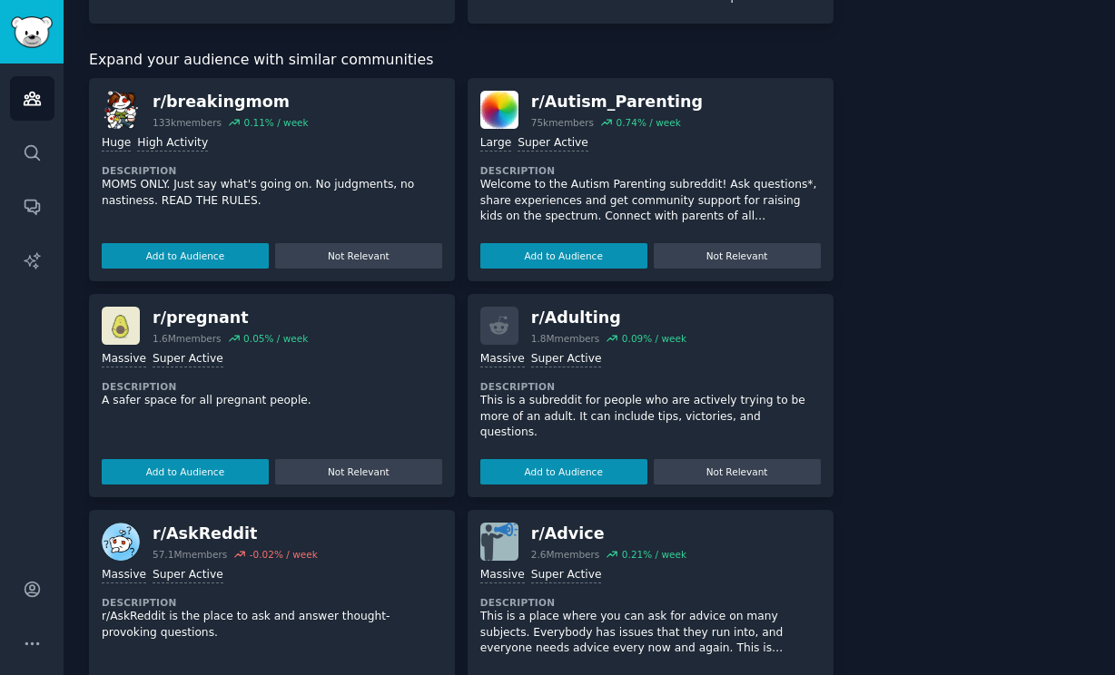
scroll to position [961, 0]
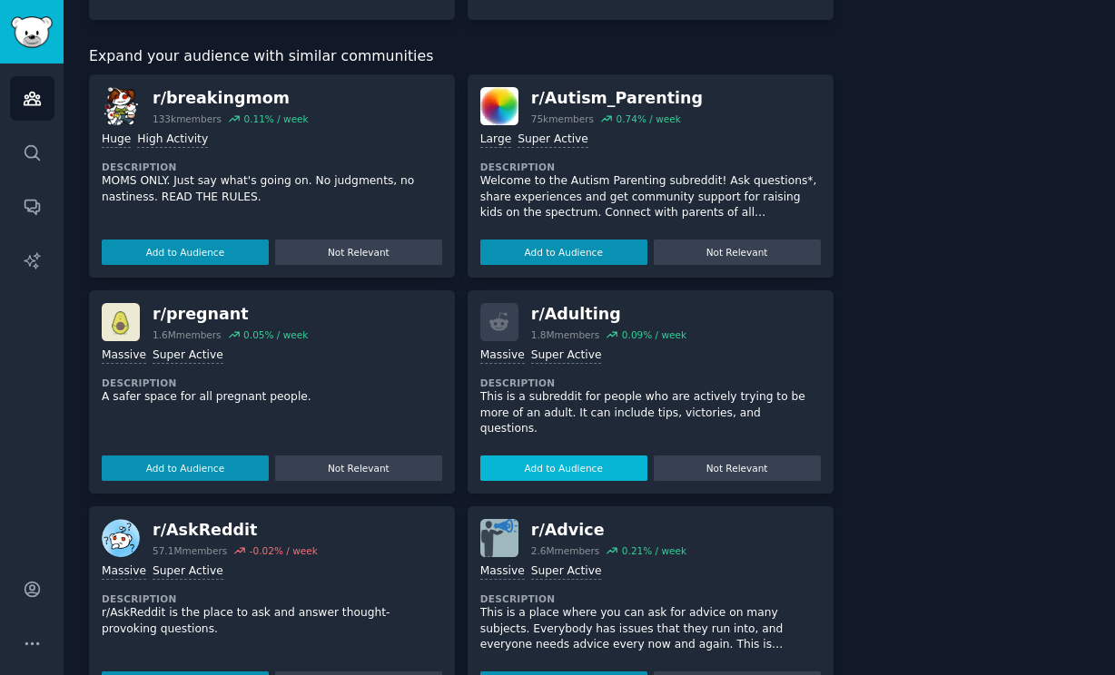
click at [594, 456] on button "Add to Audience" at bounding box center [563, 468] width 167 height 25
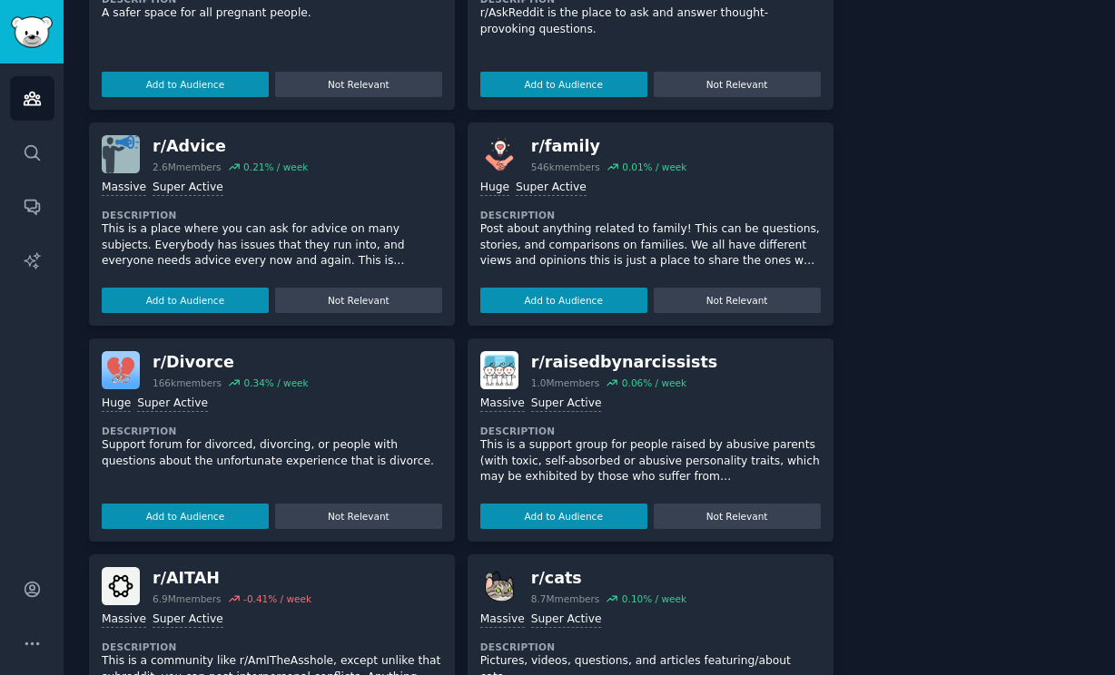
scroll to position [1557, 0]
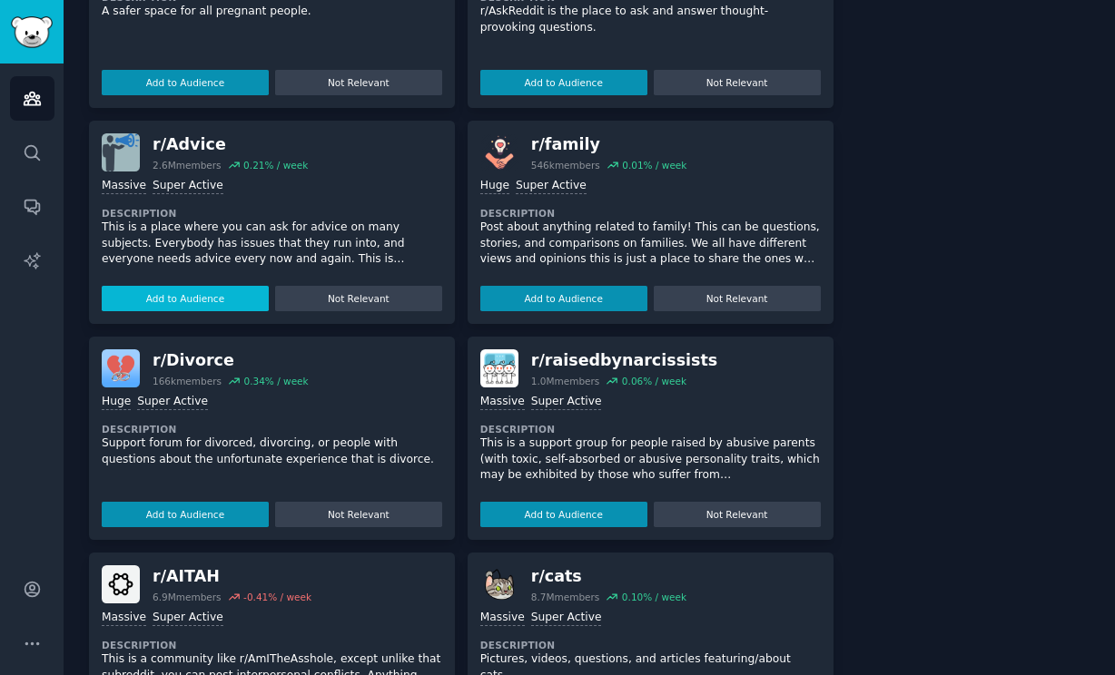
click at [185, 286] on button "Add to Audience" at bounding box center [185, 298] width 167 height 25
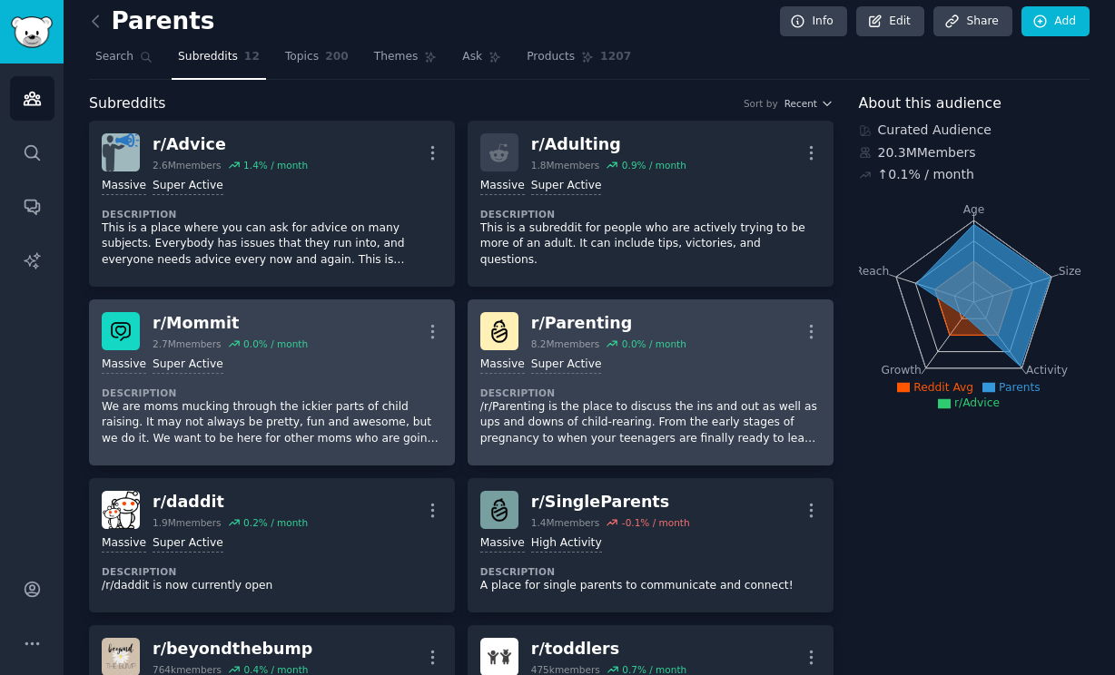
scroll to position [0, 0]
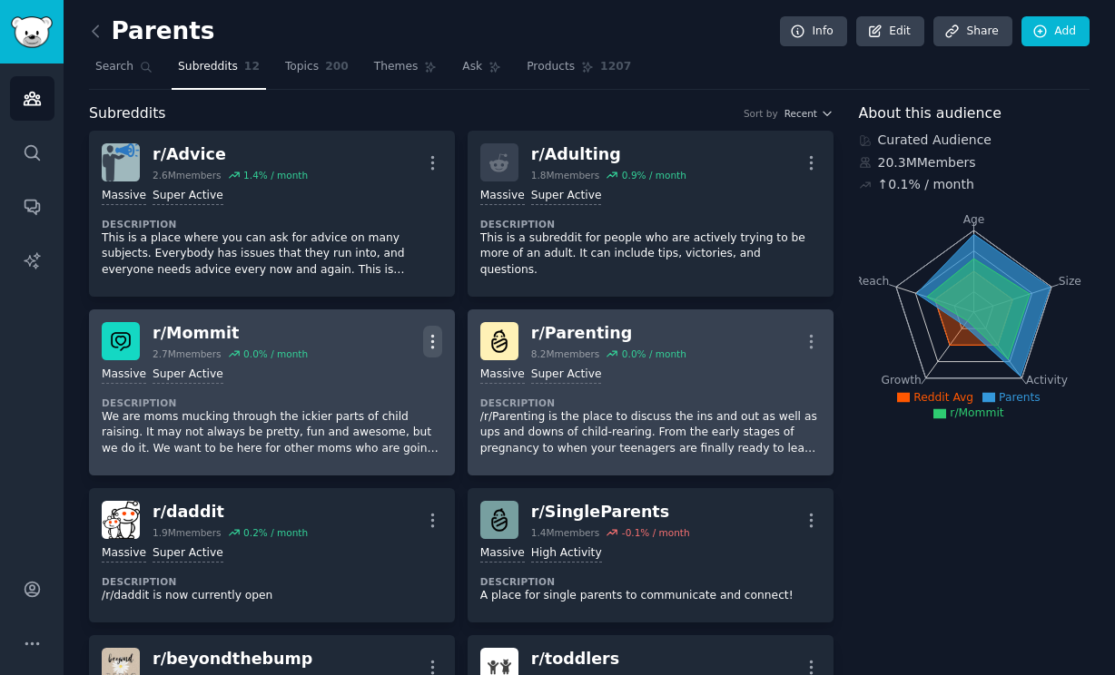
click at [431, 333] on icon "button" at bounding box center [432, 341] width 19 height 19
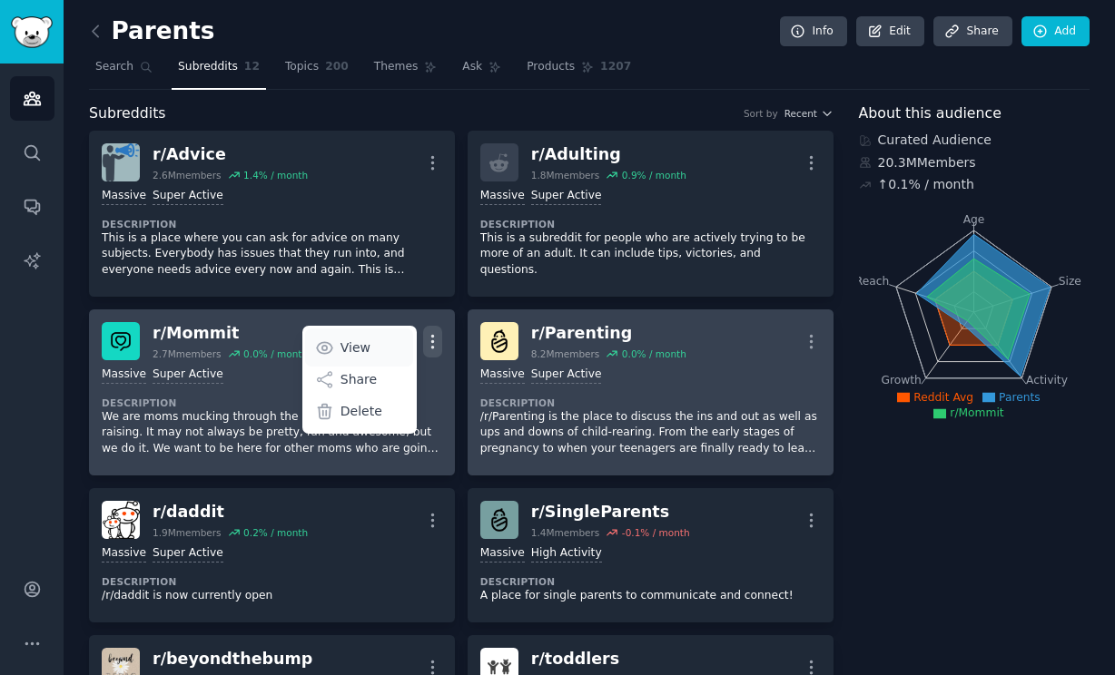
click at [360, 346] on p "View" at bounding box center [355, 348] width 30 height 19
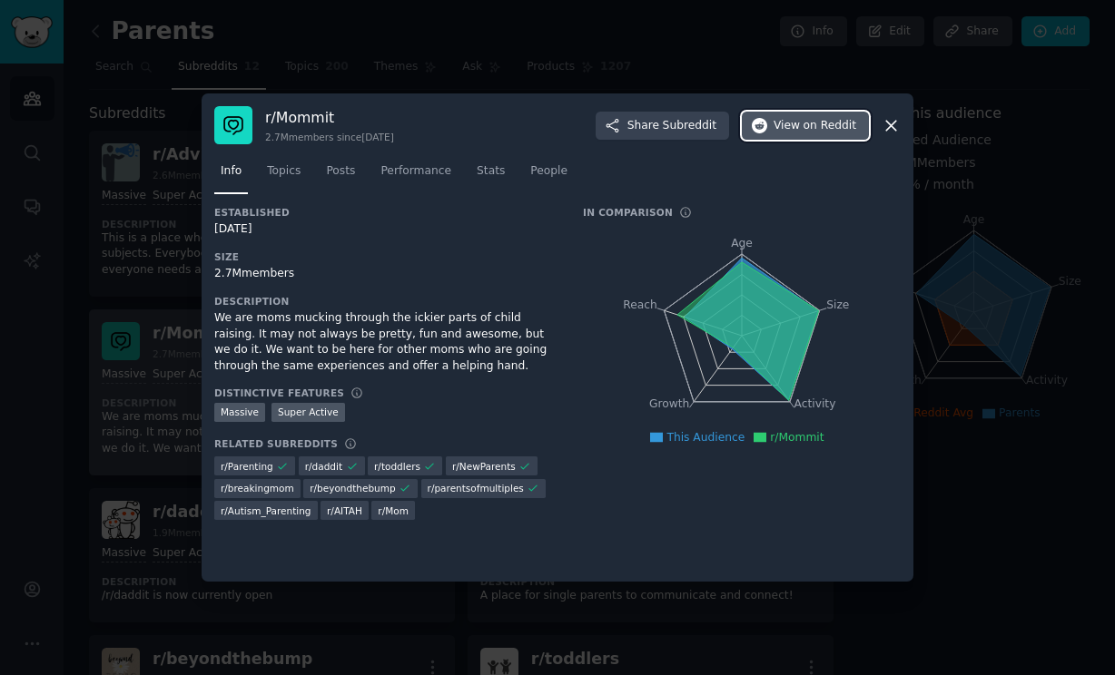
click at [795, 126] on span "View on Reddit" at bounding box center [814, 126] width 83 height 16
click at [889, 120] on icon at bounding box center [891, 125] width 19 height 19
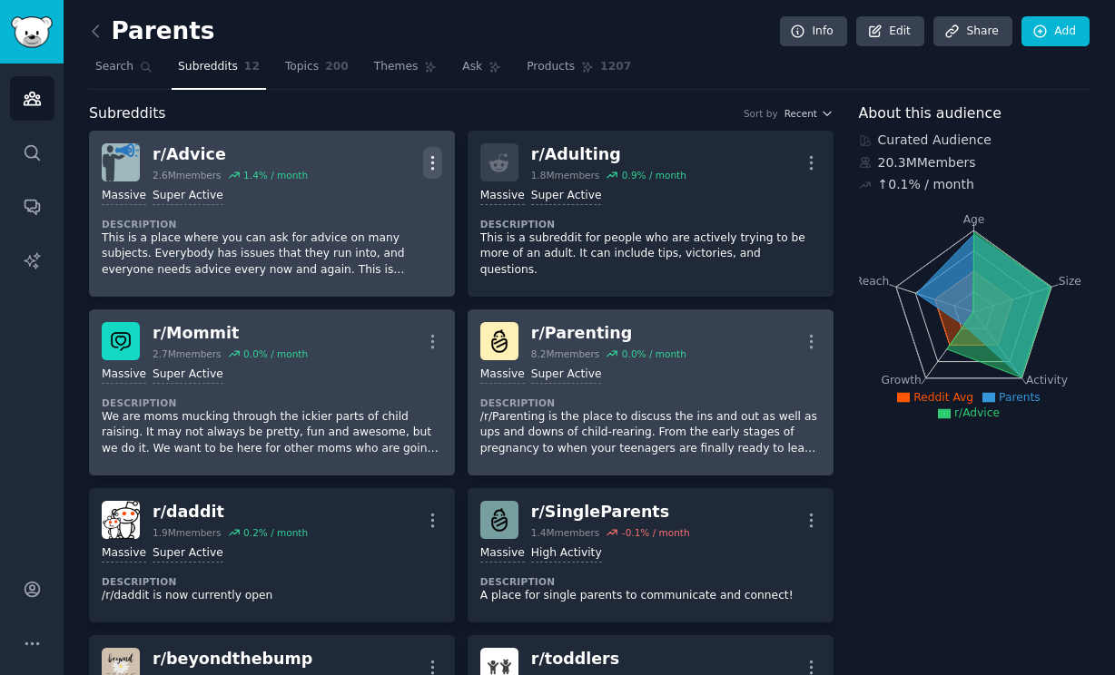
click at [427, 154] on icon "button" at bounding box center [432, 162] width 19 height 19
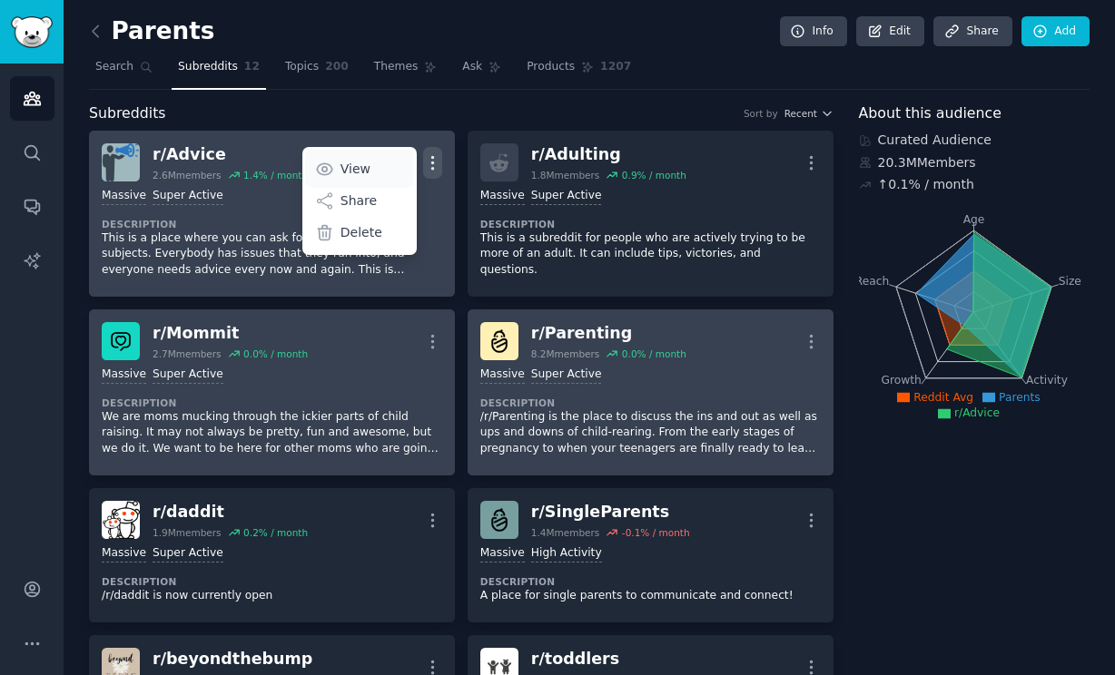
click at [360, 173] on p "View" at bounding box center [355, 169] width 30 height 19
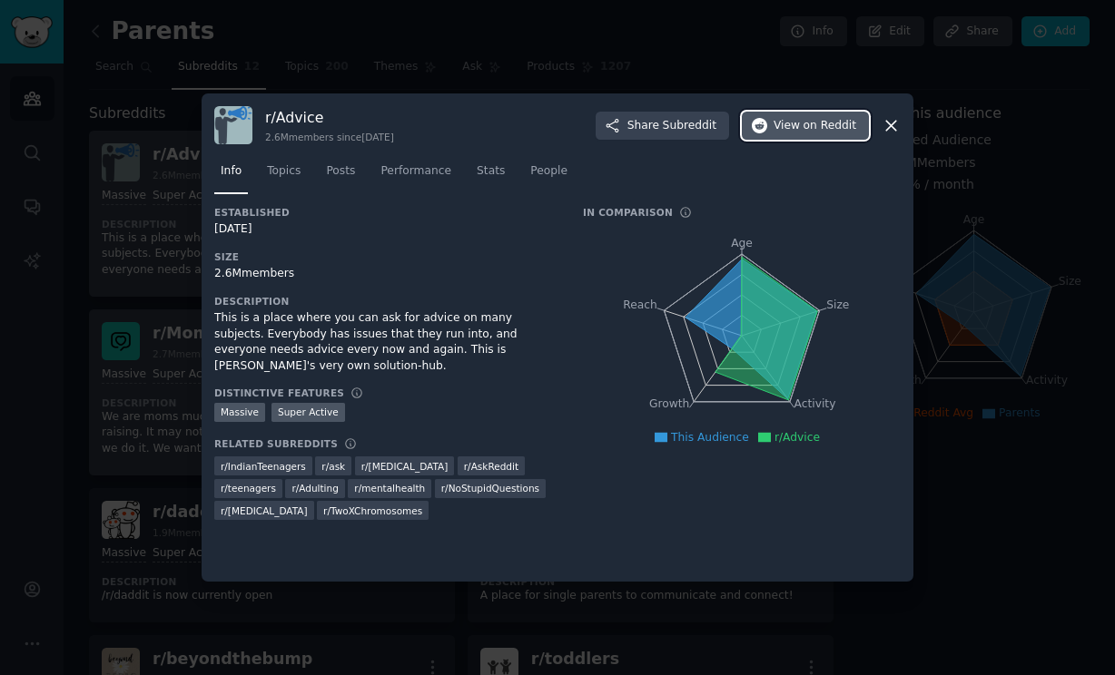
click at [778, 124] on span "View on Reddit" at bounding box center [814, 126] width 83 height 16
click at [889, 129] on icon at bounding box center [891, 125] width 19 height 19
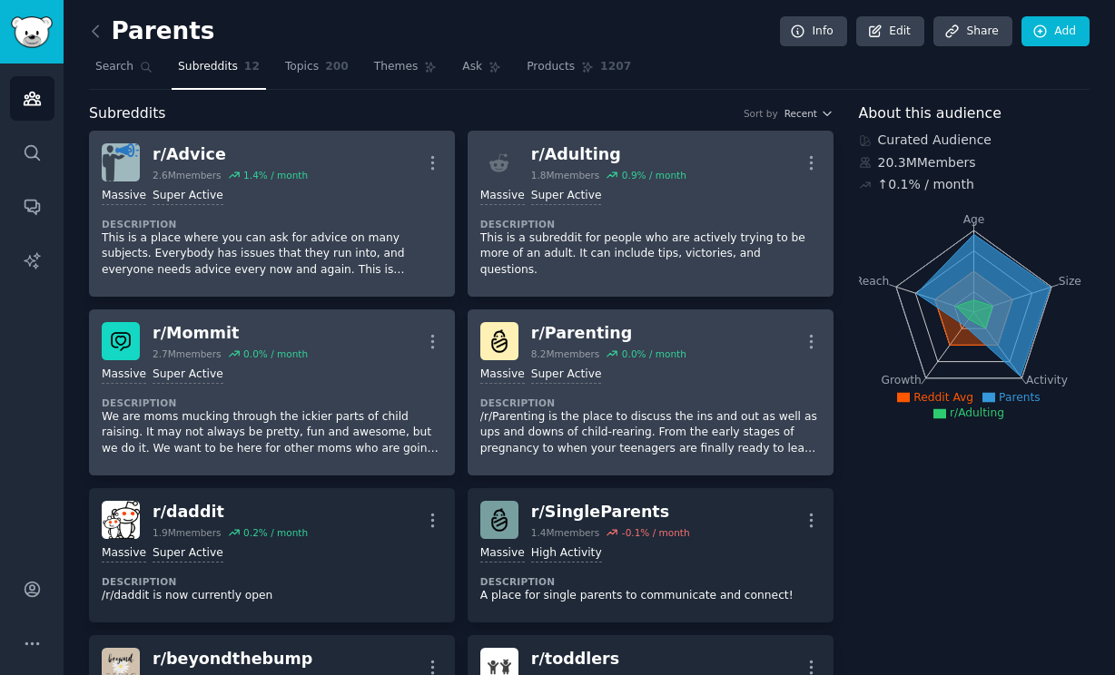
click at [714, 225] on dt "Description" at bounding box center [650, 224] width 340 height 13
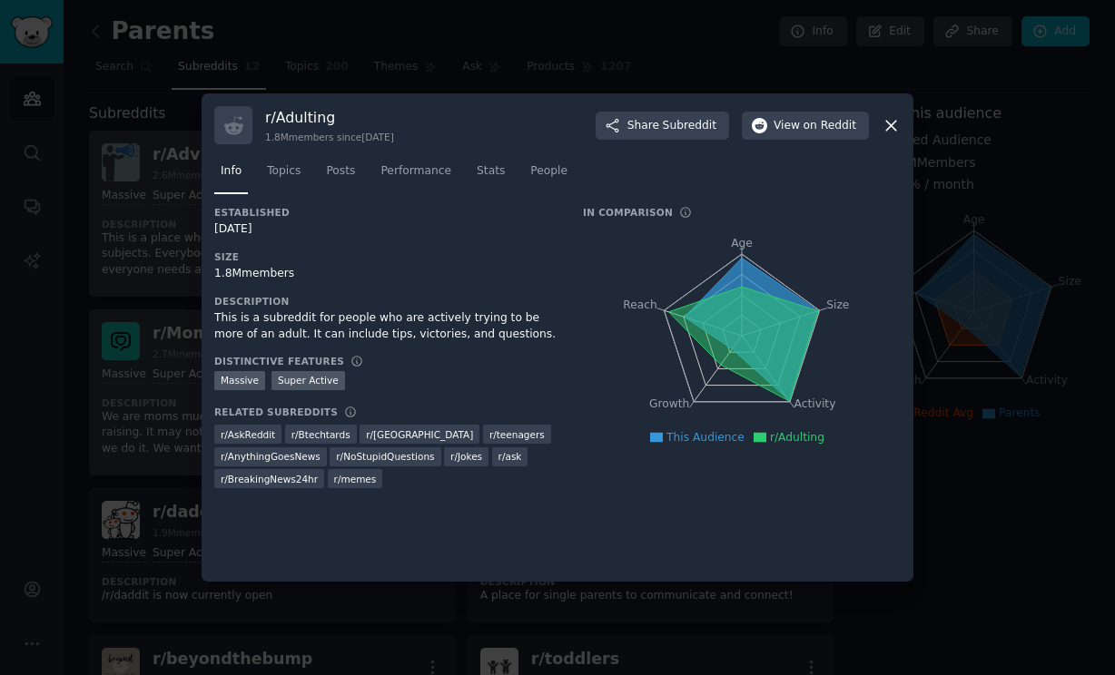
click at [895, 121] on icon at bounding box center [891, 126] width 10 height 10
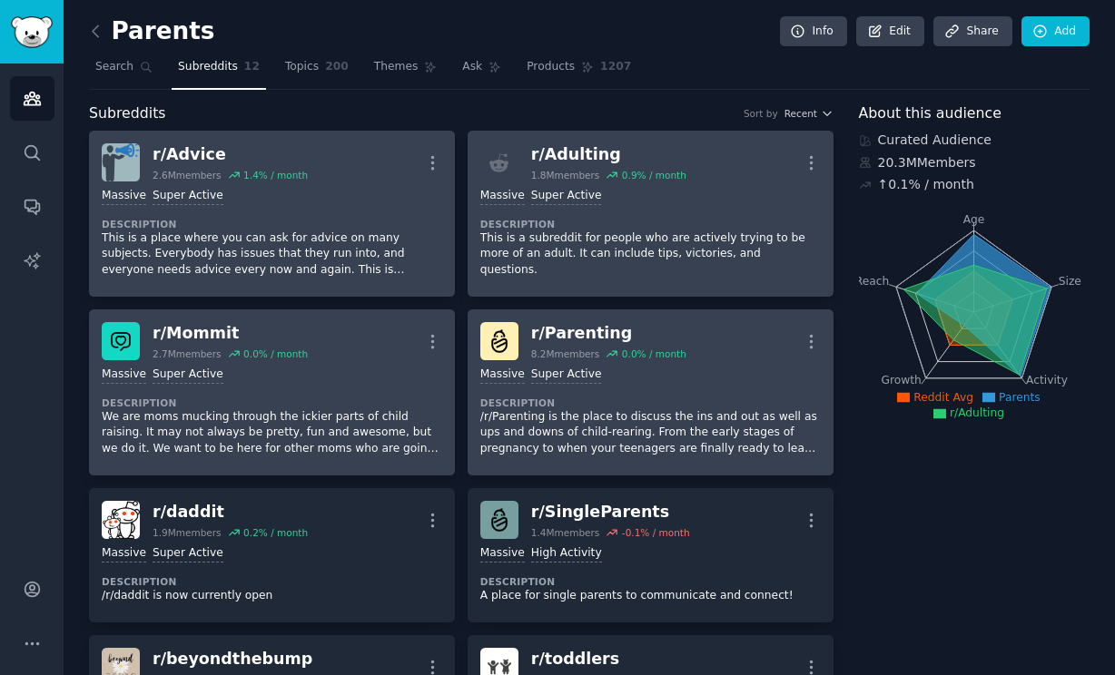
click at [576, 150] on div "r/ Adulting" at bounding box center [608, 154] width 155 height 23
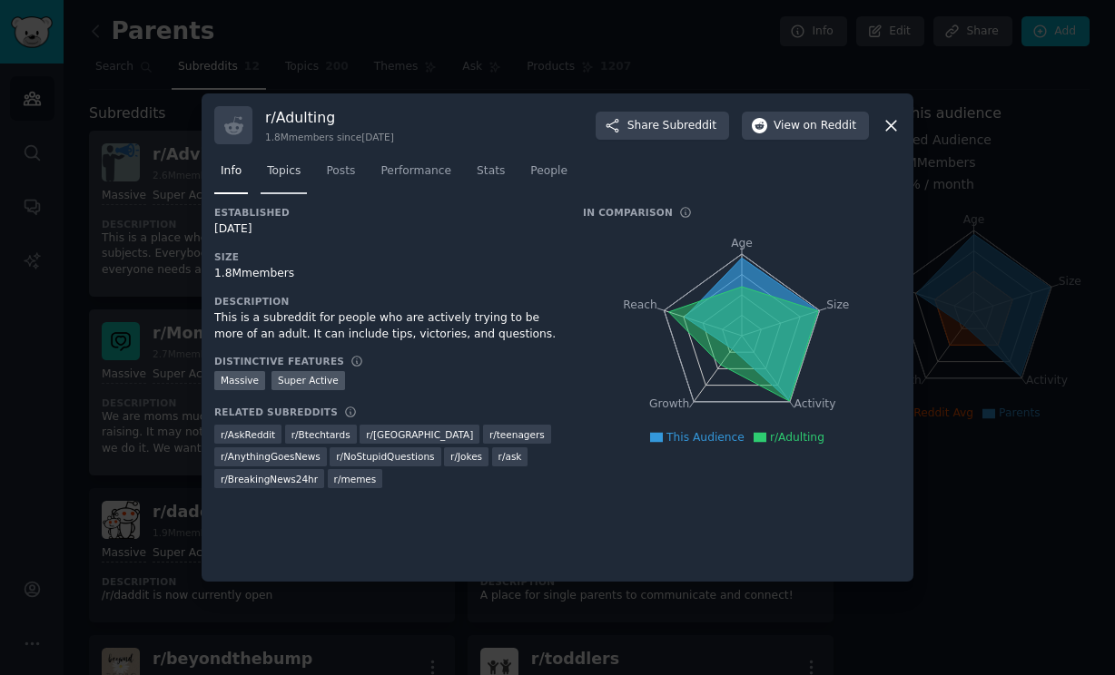
click at [291, 170] on span "Topics" at bounding box center [284, 171] width 34 height 16
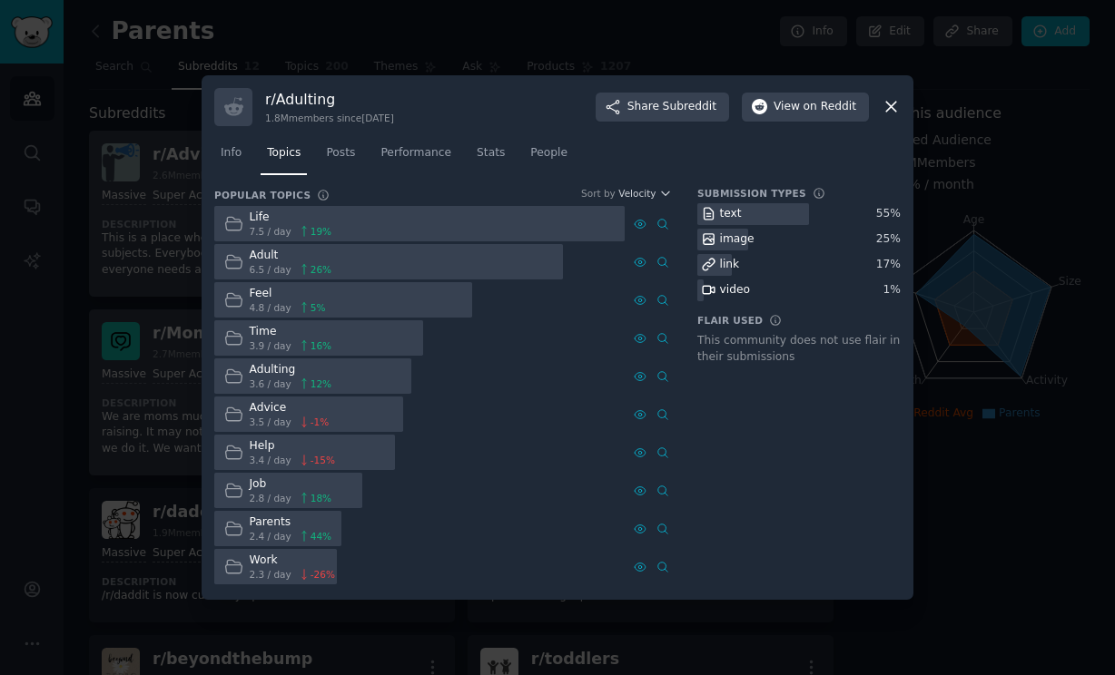
click at [264, 225] on span "7.5 / day" at bounding box center [271, 231] width 42 height 13
click at [262, 222] on div "Life" at bounding box center [291, 218] width 83 height 16
click at [350, 152] on span "Posts" at bounding box center [340, 153] width 29 height 16
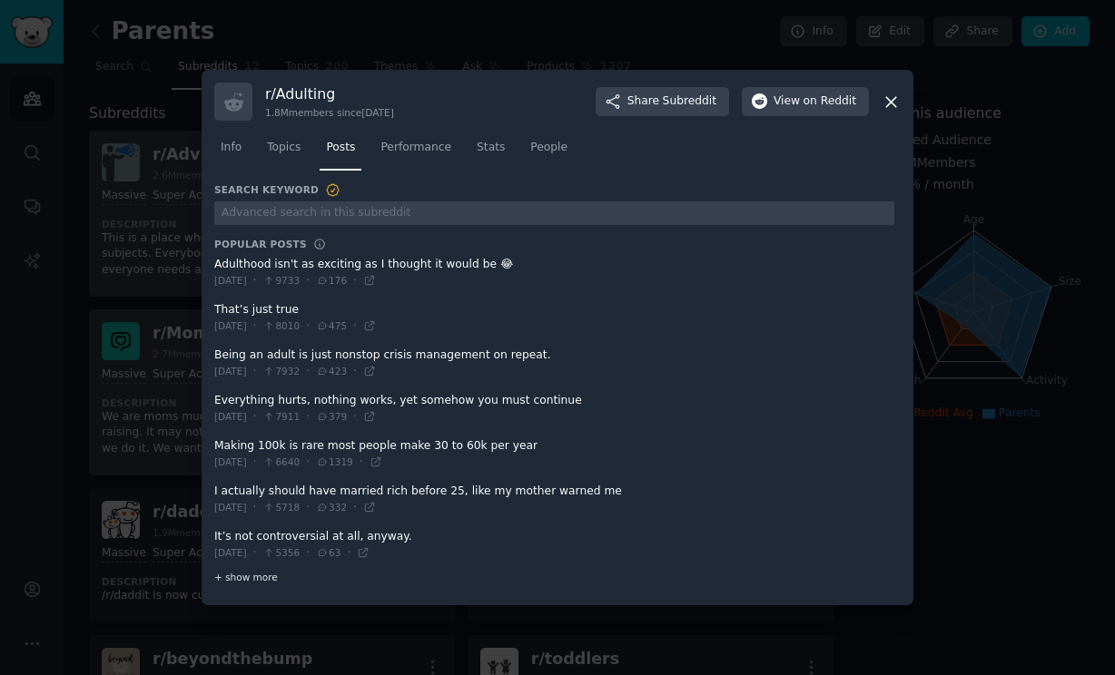
click at [255, 579] on span "+ show more" at bounding box center [246, 577] width 64 height 13
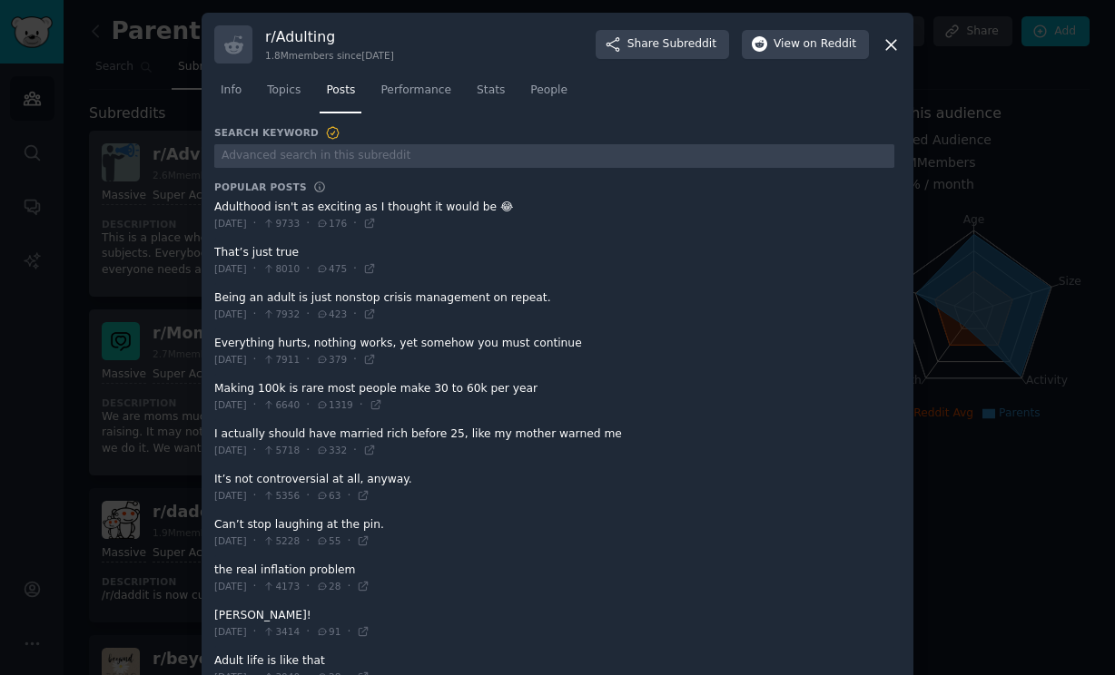
click at [888, 47] on icon at bounding box center [891, 44] width 19 height 19
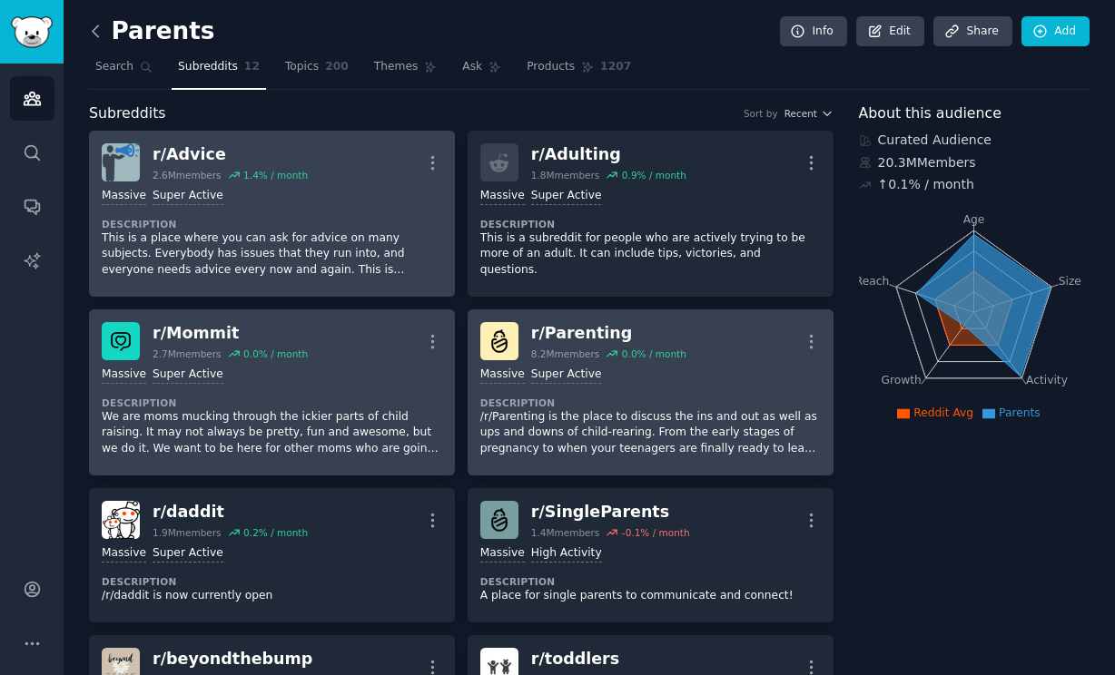
click at [101, 35] on icon at bounding box center [95, 31] width 19 height 19
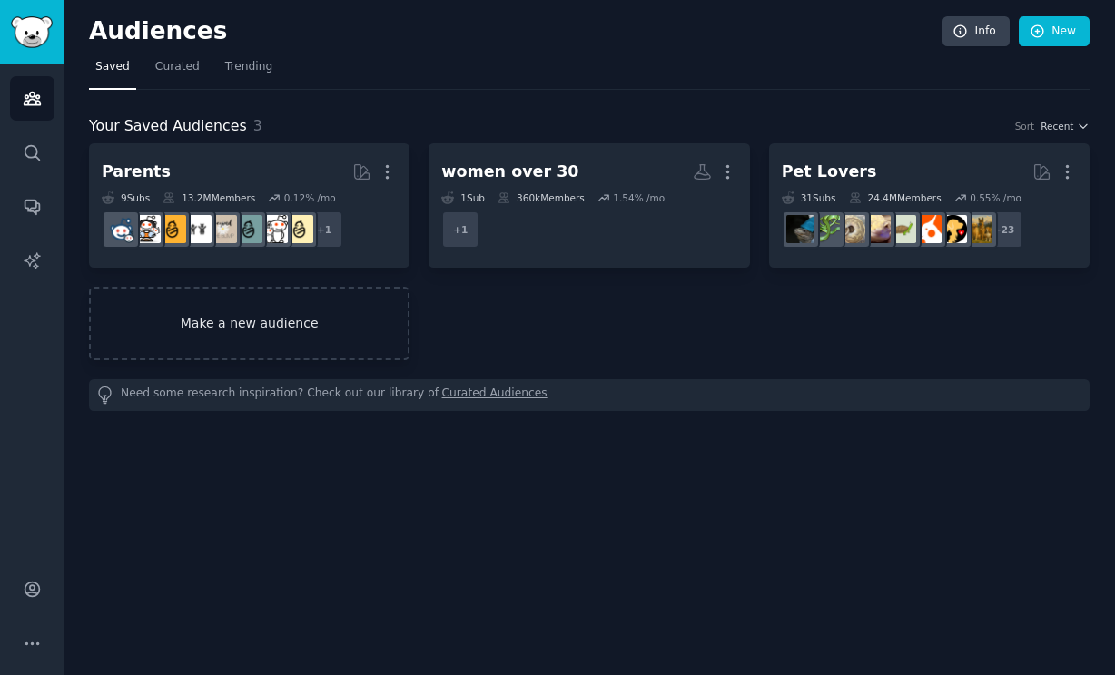
click at [261, 306] on link "Make a new audience" at bounding box center [249, 324] width 320 height 74
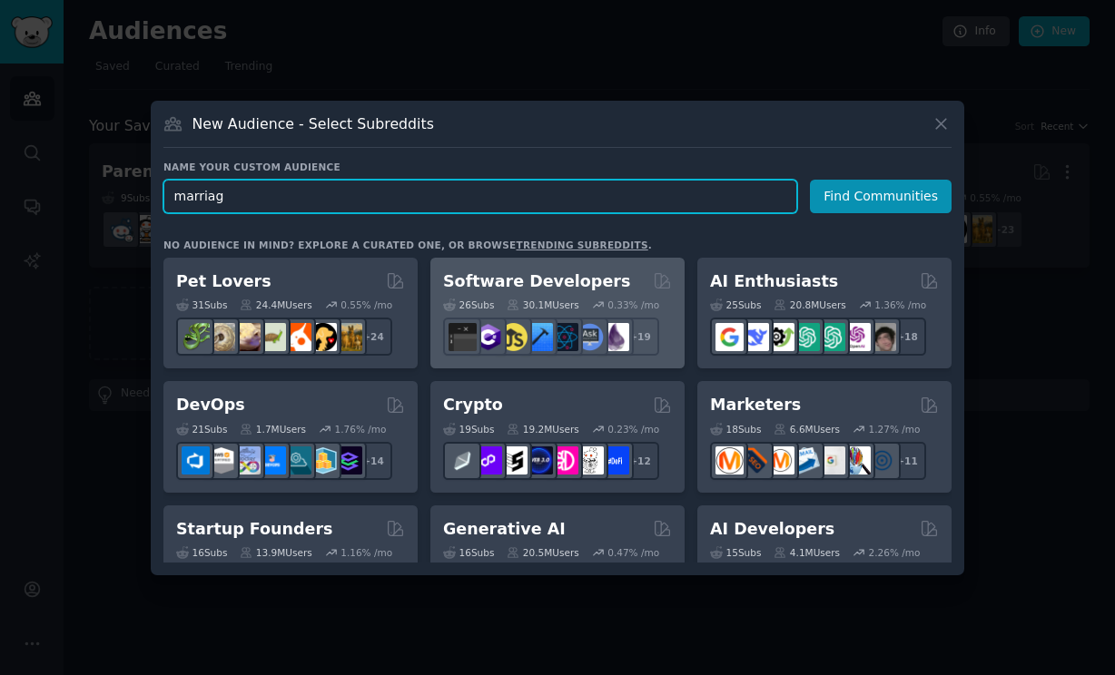
type input "marriage"
click button "Find Communities" at bounding box center [881, 197] width 142 height 34
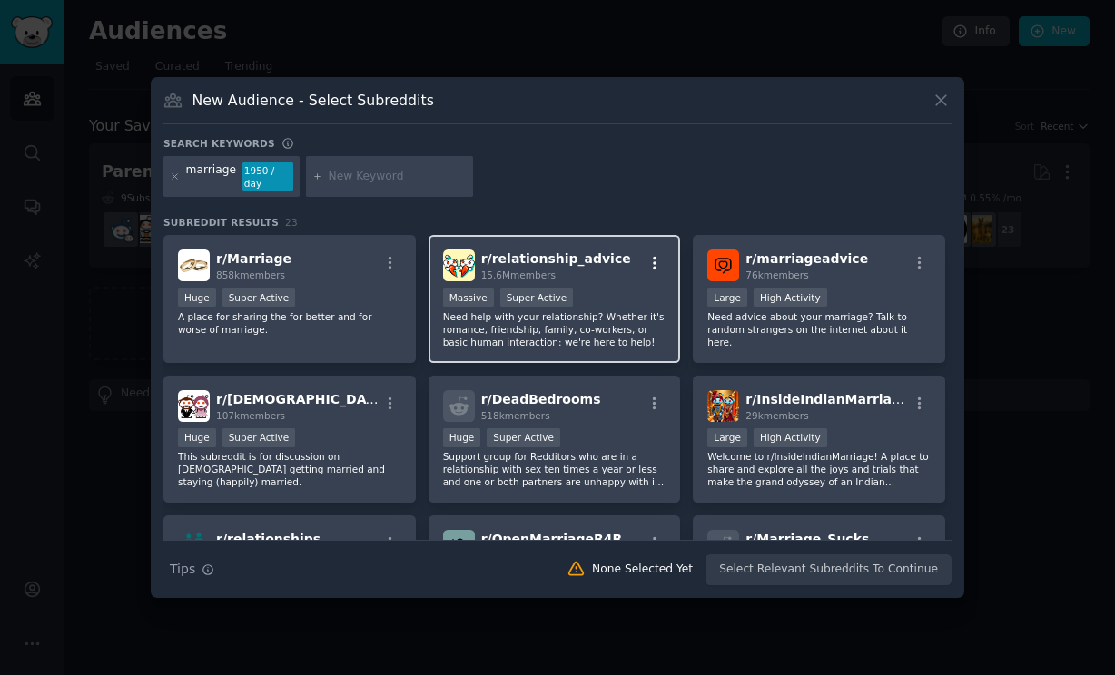
click at [652, 255] on icon "button" at bounding box center [654, 263] width 16 height 16
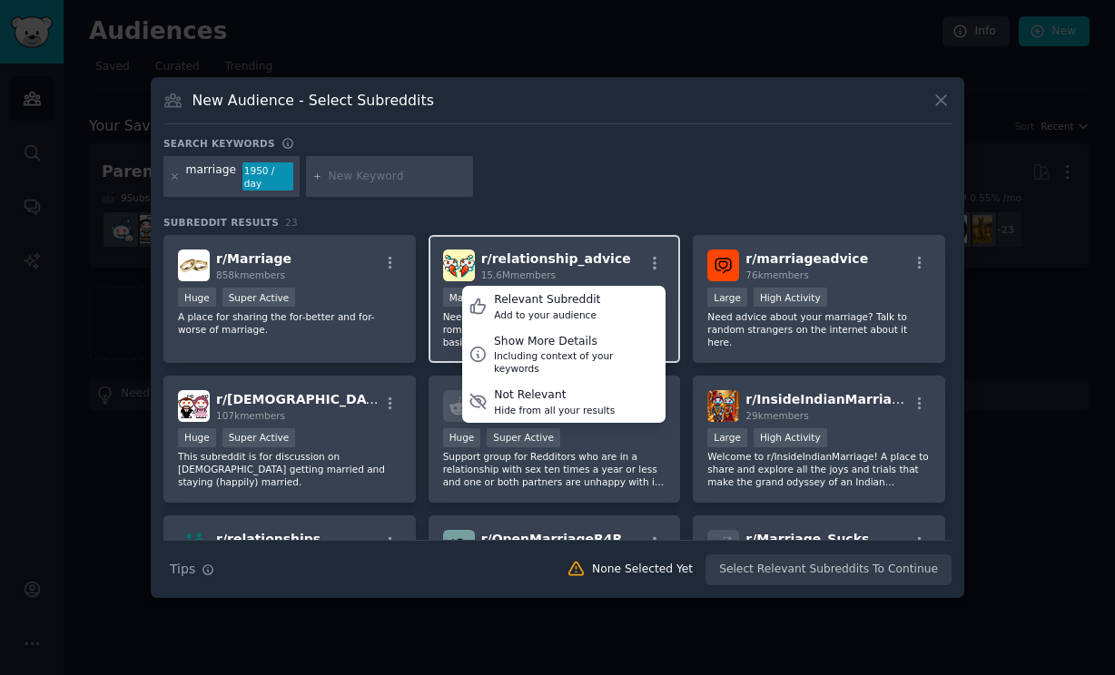
click at [609, 257] on div "r/ relationship_advice 15.6M members Relevant Subreddit Add to your audience Sh…" at bounding box center [554, 266] width 223 height 32
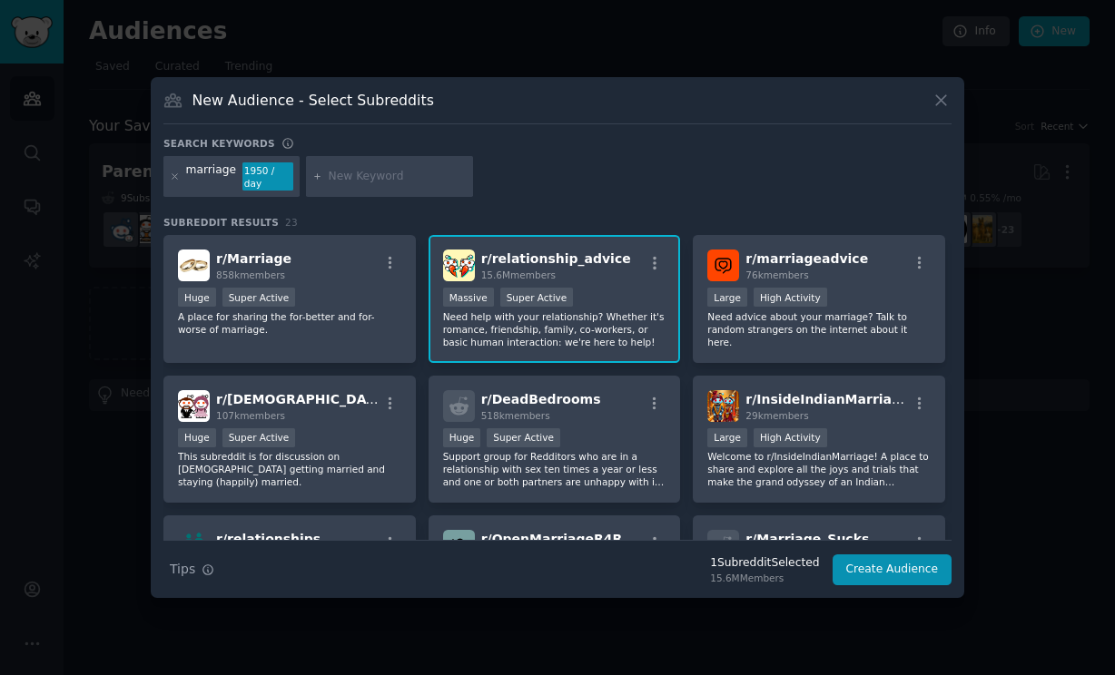
click at [586, 251] on span "r/ relationship_advice" at bounding box center [556, 258] width 150 height 15
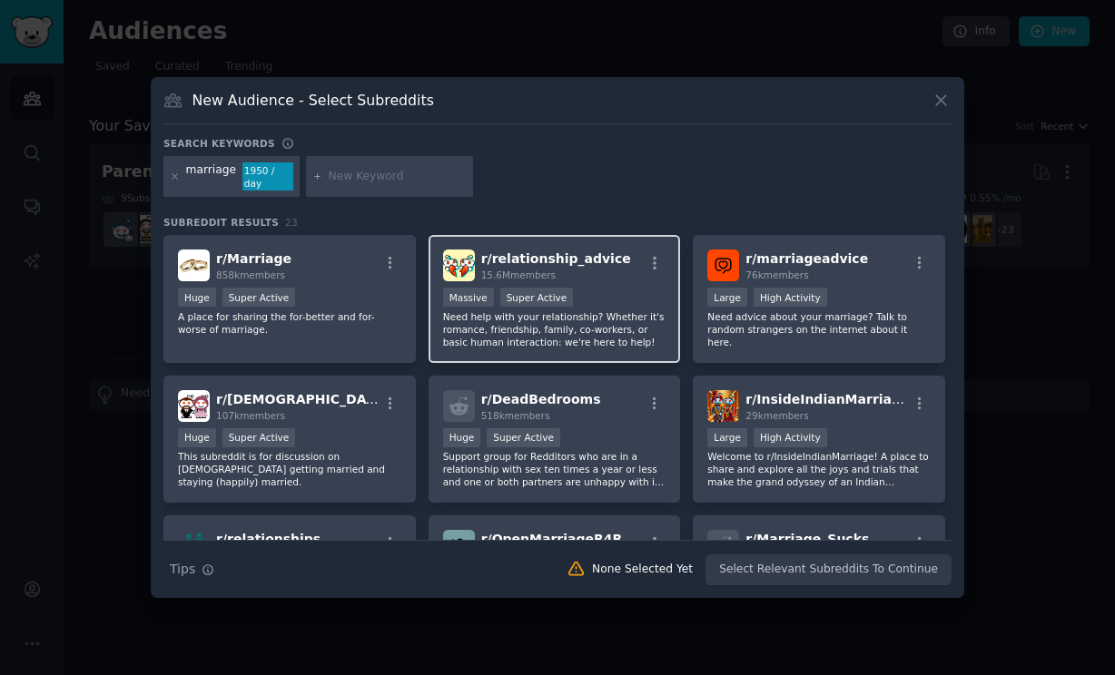
click at [586, 251] on span "r/ relationship_advice" at bounding box center [556, 258] width 150 height 15
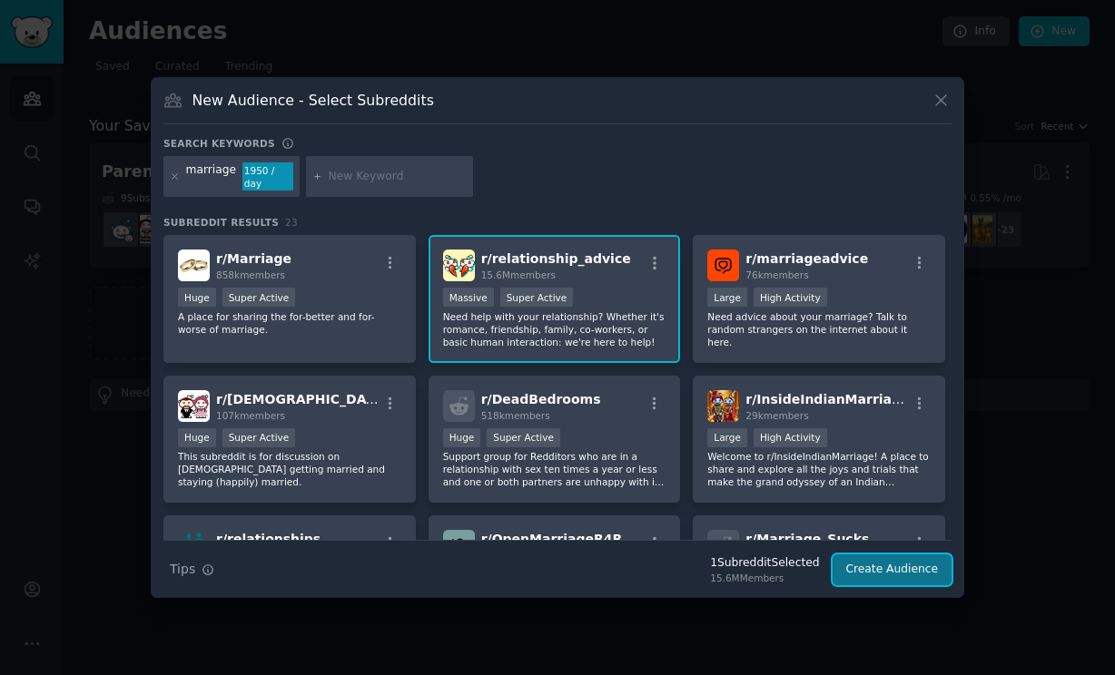
click at [901, 568] on button "Create Audience" at bounding box center [892, 570] width 120 height 31
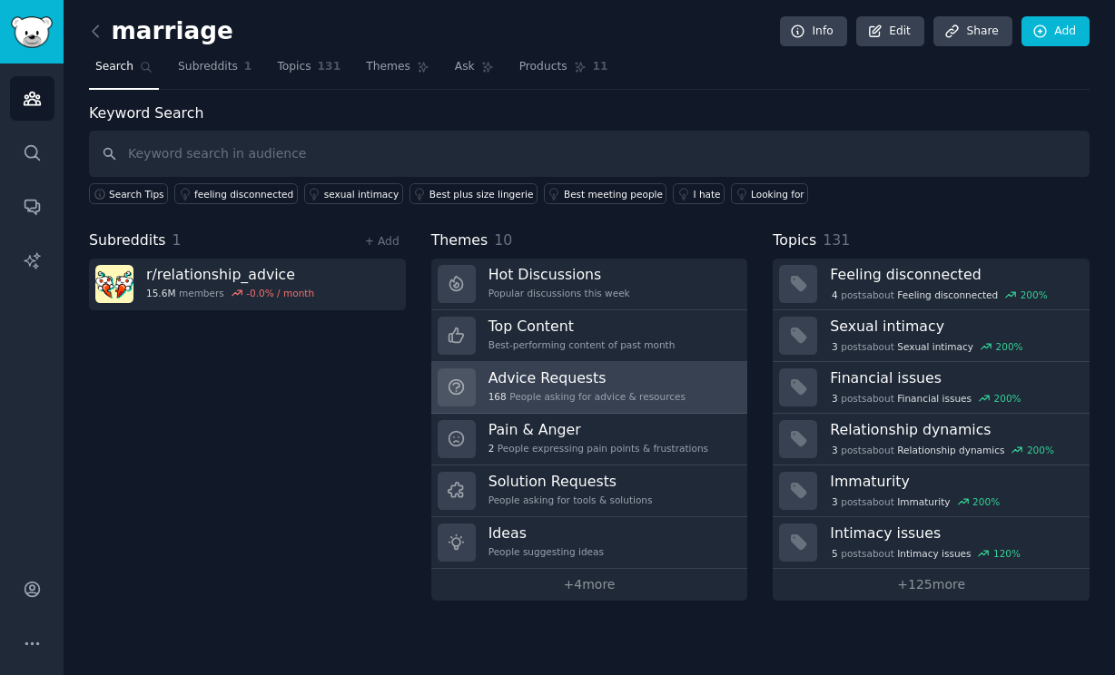
click at [519, 379] on h3 "Advice Requests" at bounding box center [586, 378] width 197 height 19
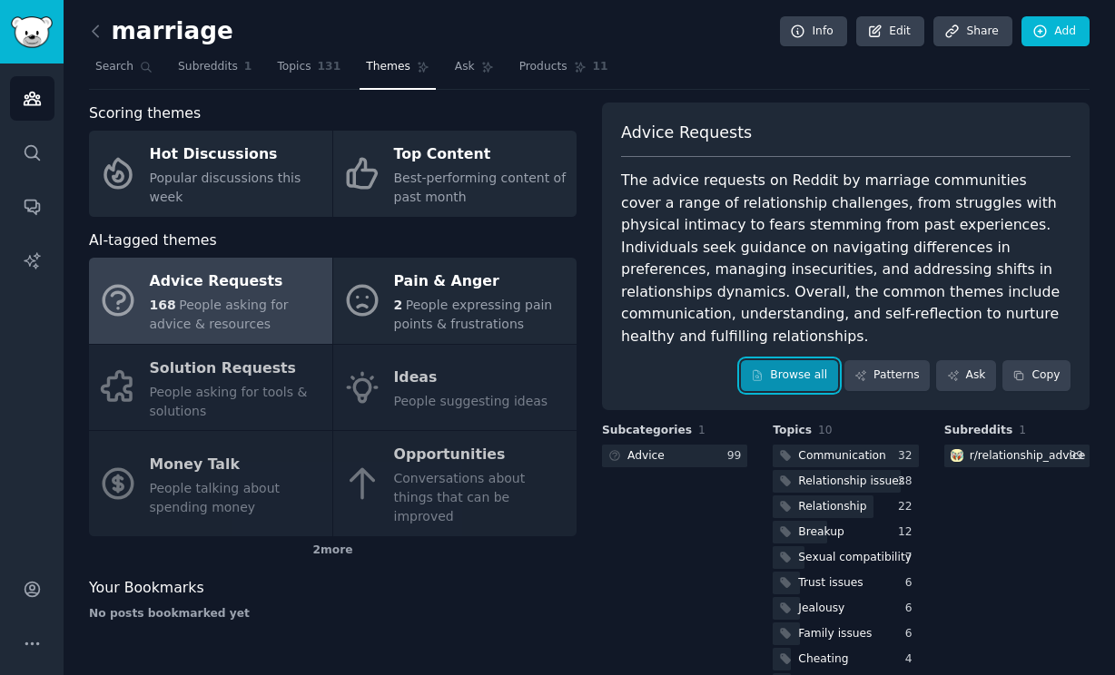
click at [777, 360] on link "Browse all" at bounding box center [789, 375] width 97 height 31
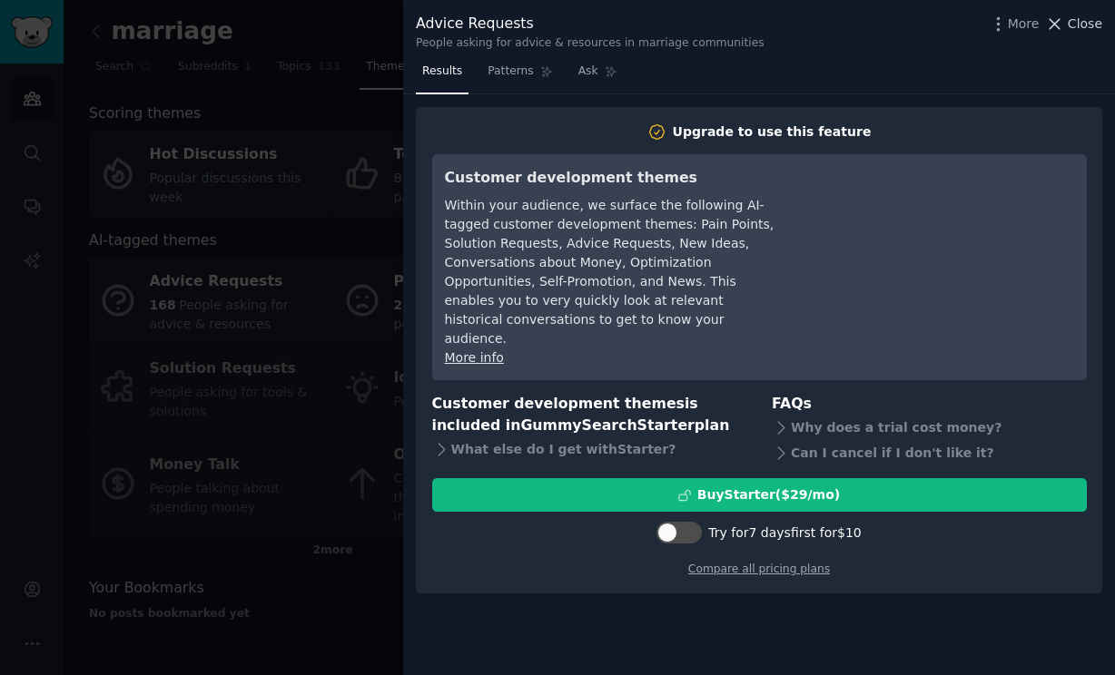
click at [1083, 18] on span "Close" at bounding box center [1085, 24] width 34 height 19
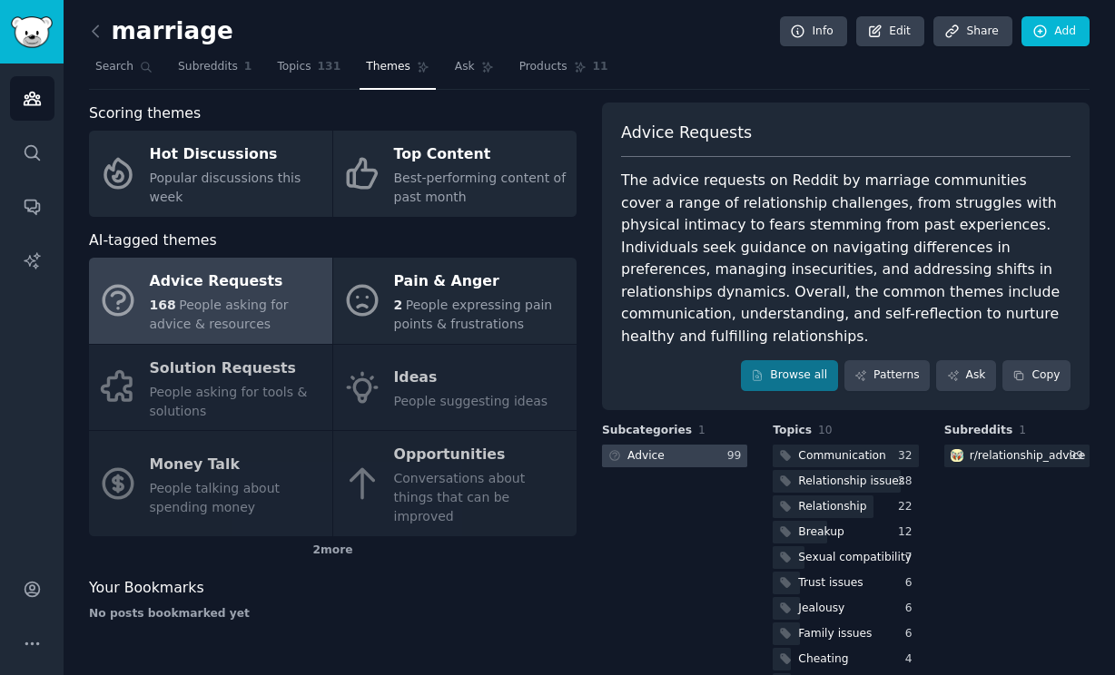
click at [643, 448] on div "Advice" at bounding box center [645, 456] width 37 height 16
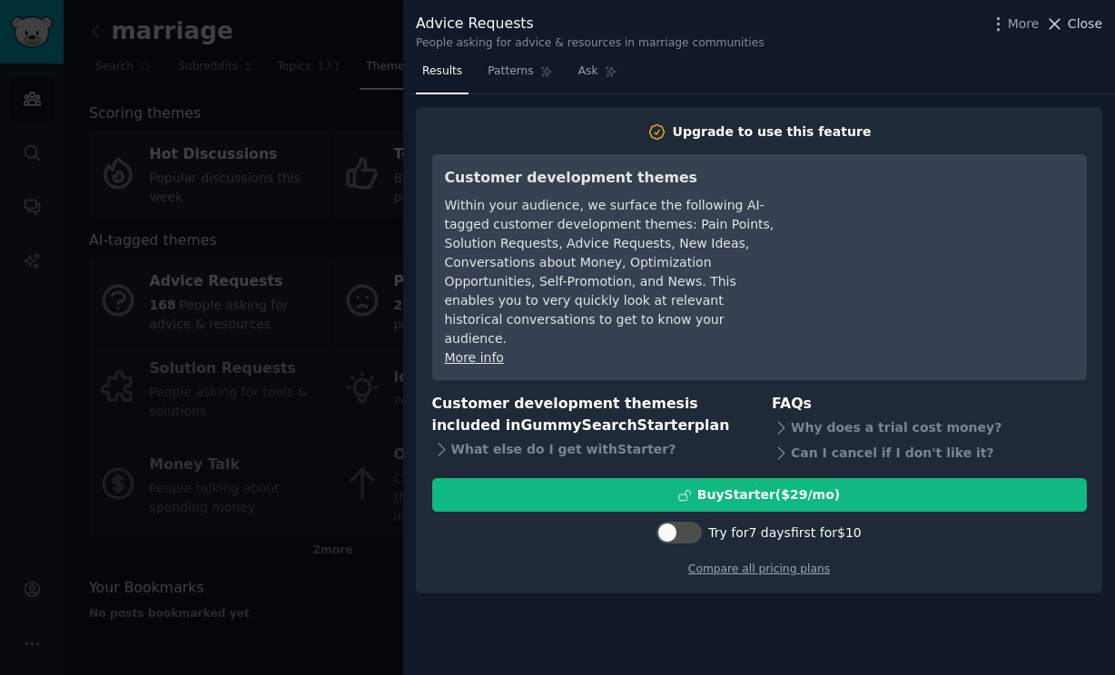
click at [1074, 26] on span "Close" at bounding box center [1085, 24] width 34 height 19
